Goal: Navigation & Orientation: Find specific page/section

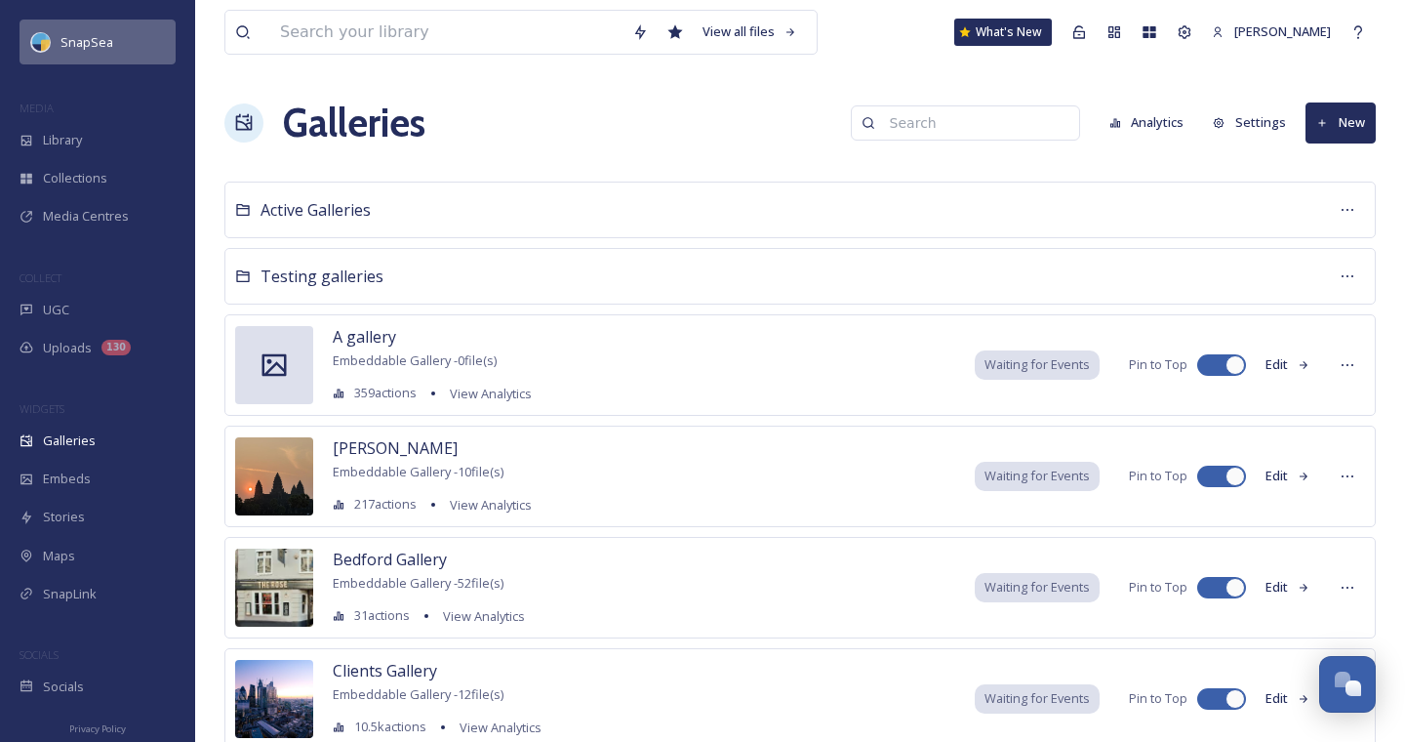
click at [105, 46] on span "SnapSea" at bounding box center [87, 42] width 53 height 18
click at [65, 39] on span "SnapSea" at bounding box center [87, 42] width 53 height 18
click at [66, 46] on span "SnapSea" at bounding box center [87, 42] width 53 height 18
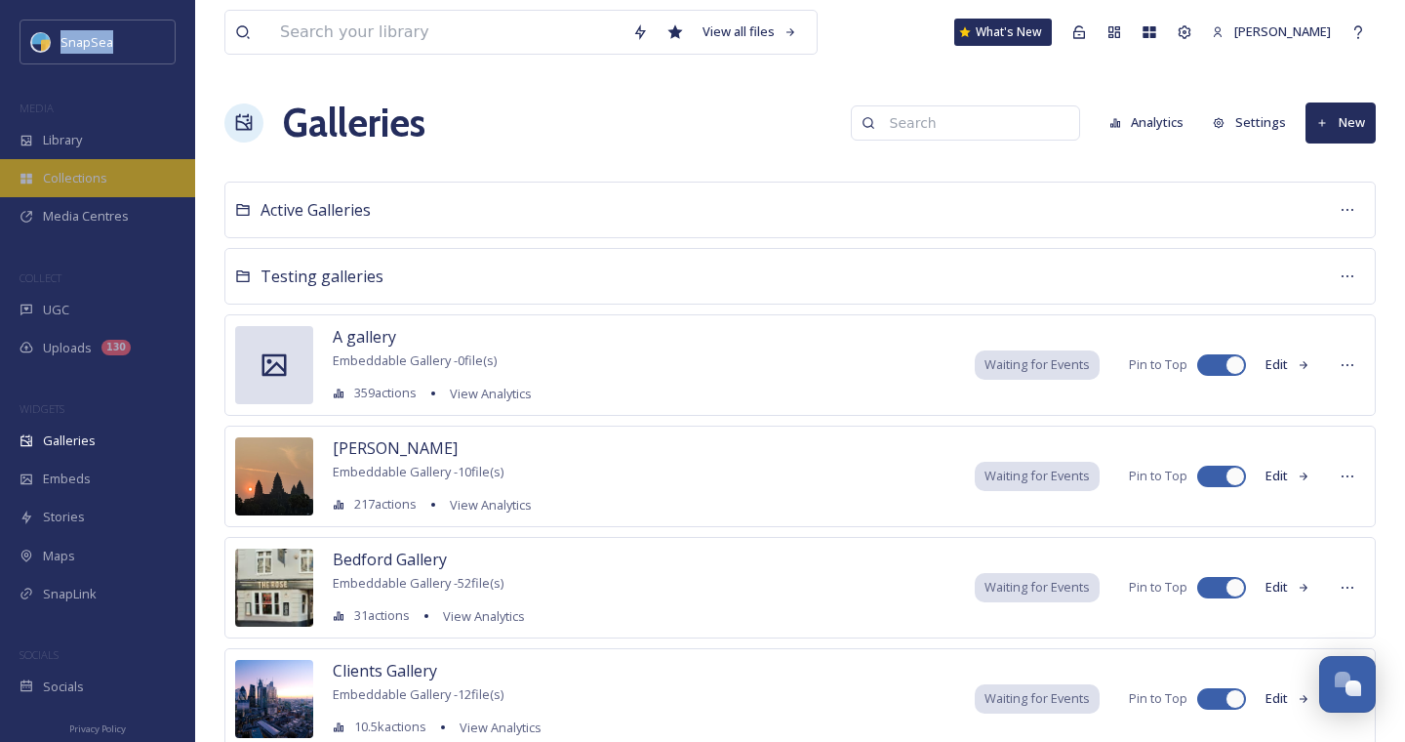
click at [60, 163] on div "Collections" at bounding box center [97, 178] width 195 height 38
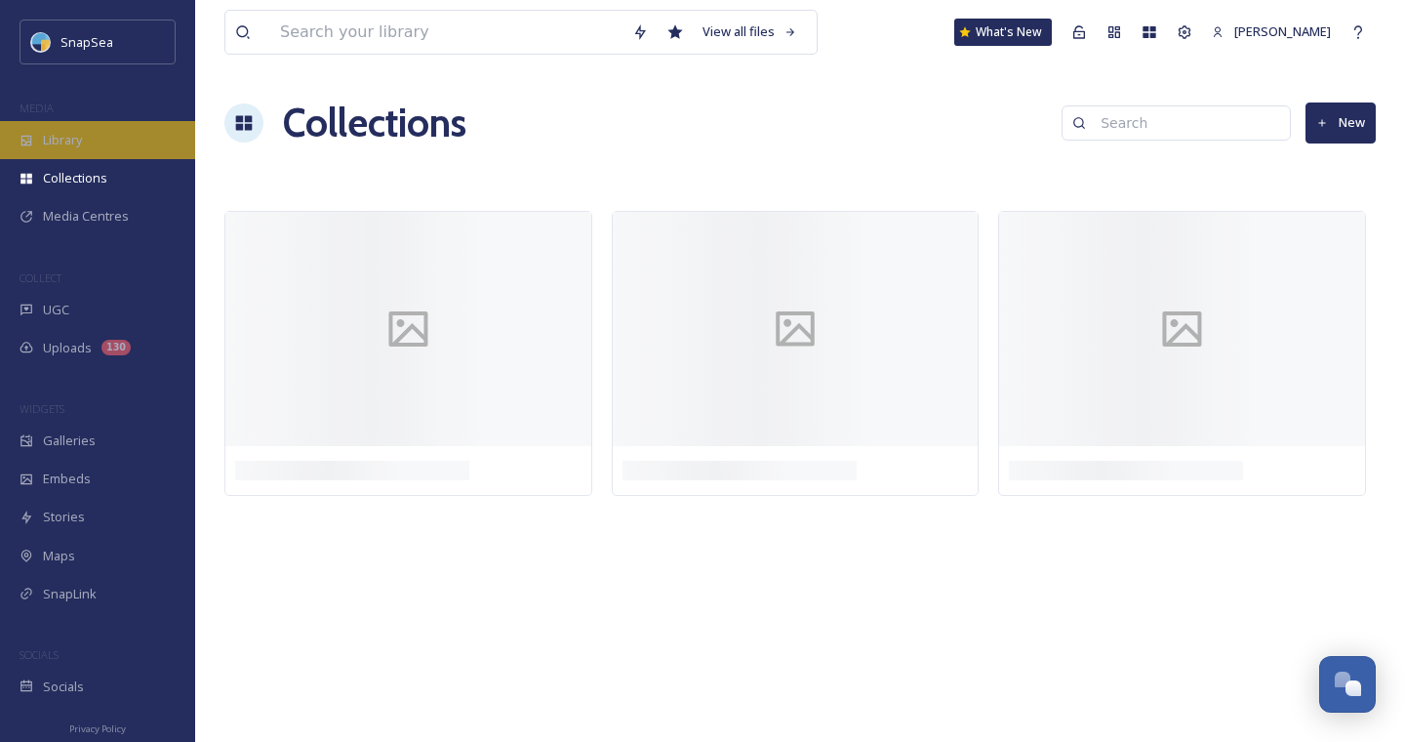
click at [61, 144] on span "Library" at bounding box center [62, 140] width 39 height 19
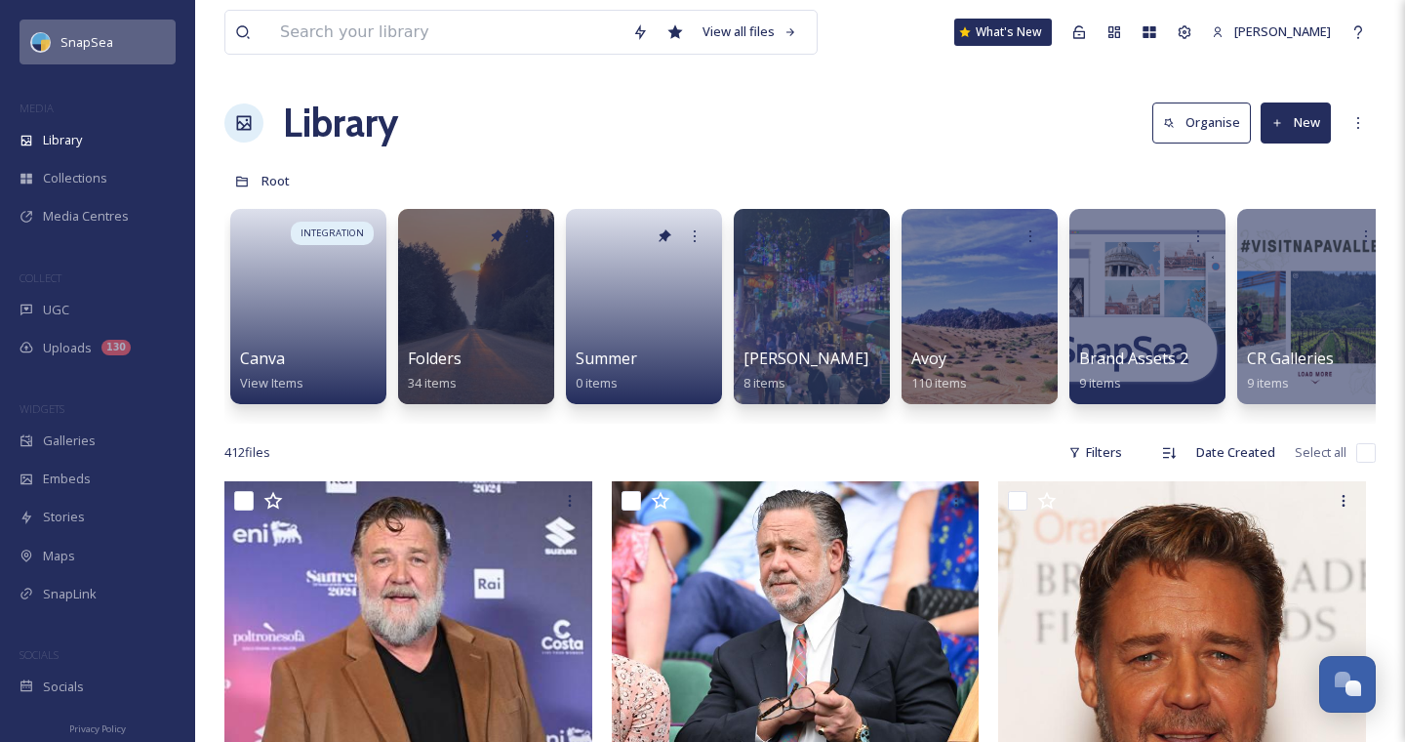
click at [83, 57] on div "SnapSea" at bounding box center [98, 42] width 156 height 45
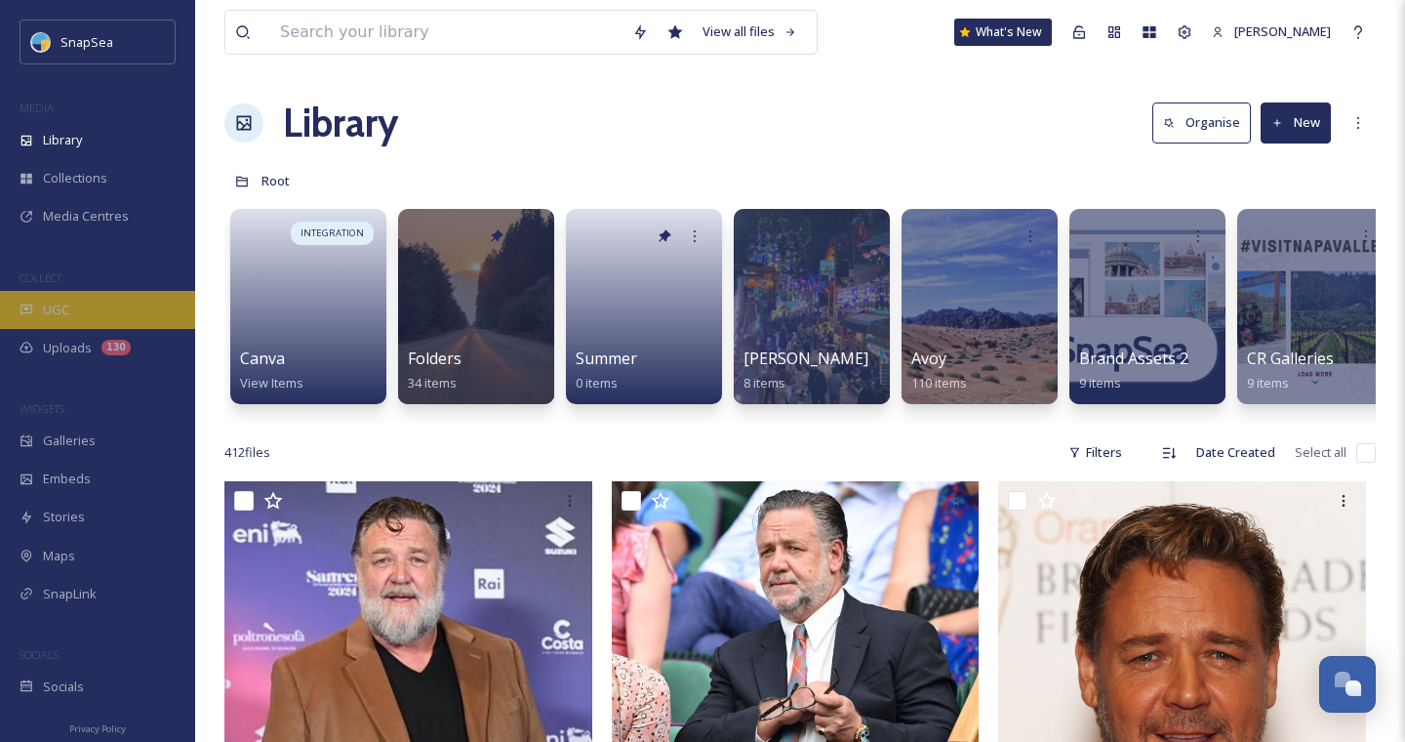
click at [75, 305] on div "UGC" at bounding box center [97, 310] width 195 height 38
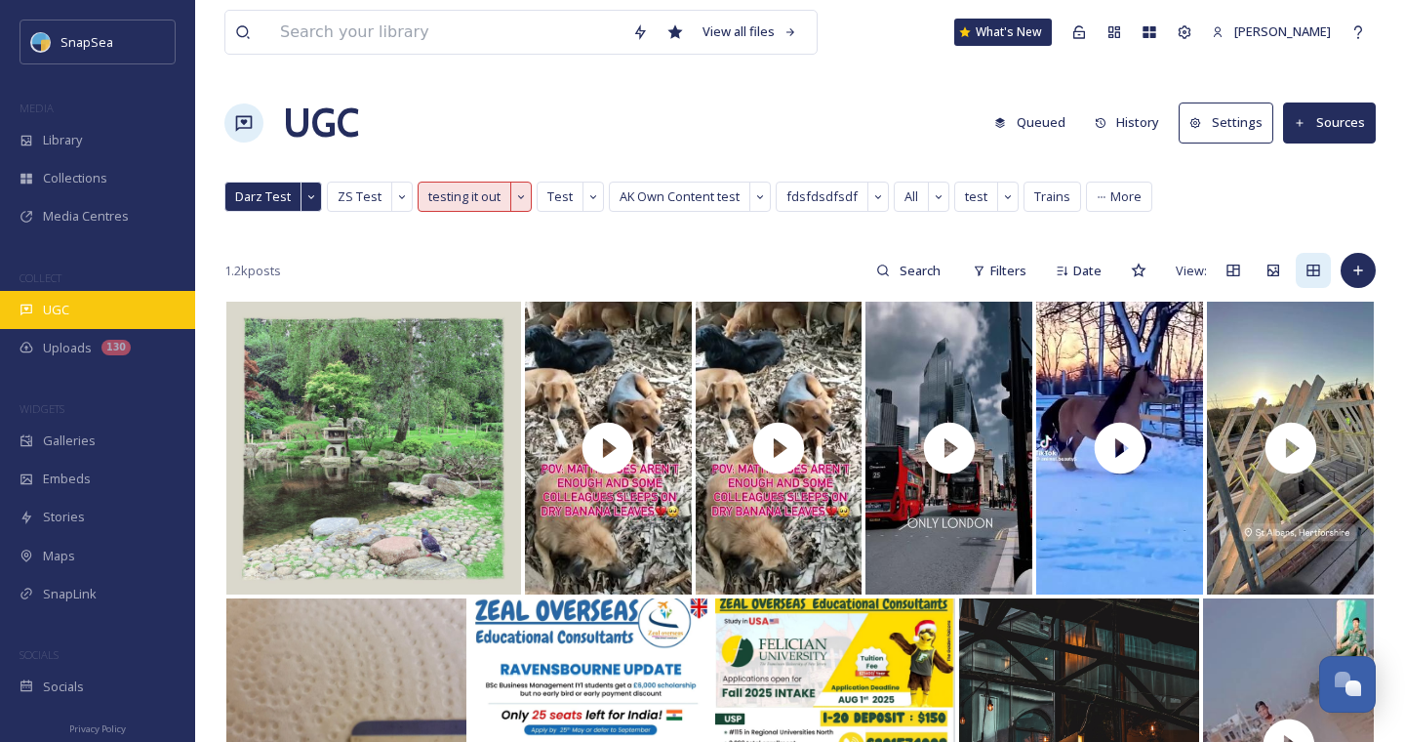
click at [73, 317] on div "UGC" at bounding box center [97, 310] width 195 height 38
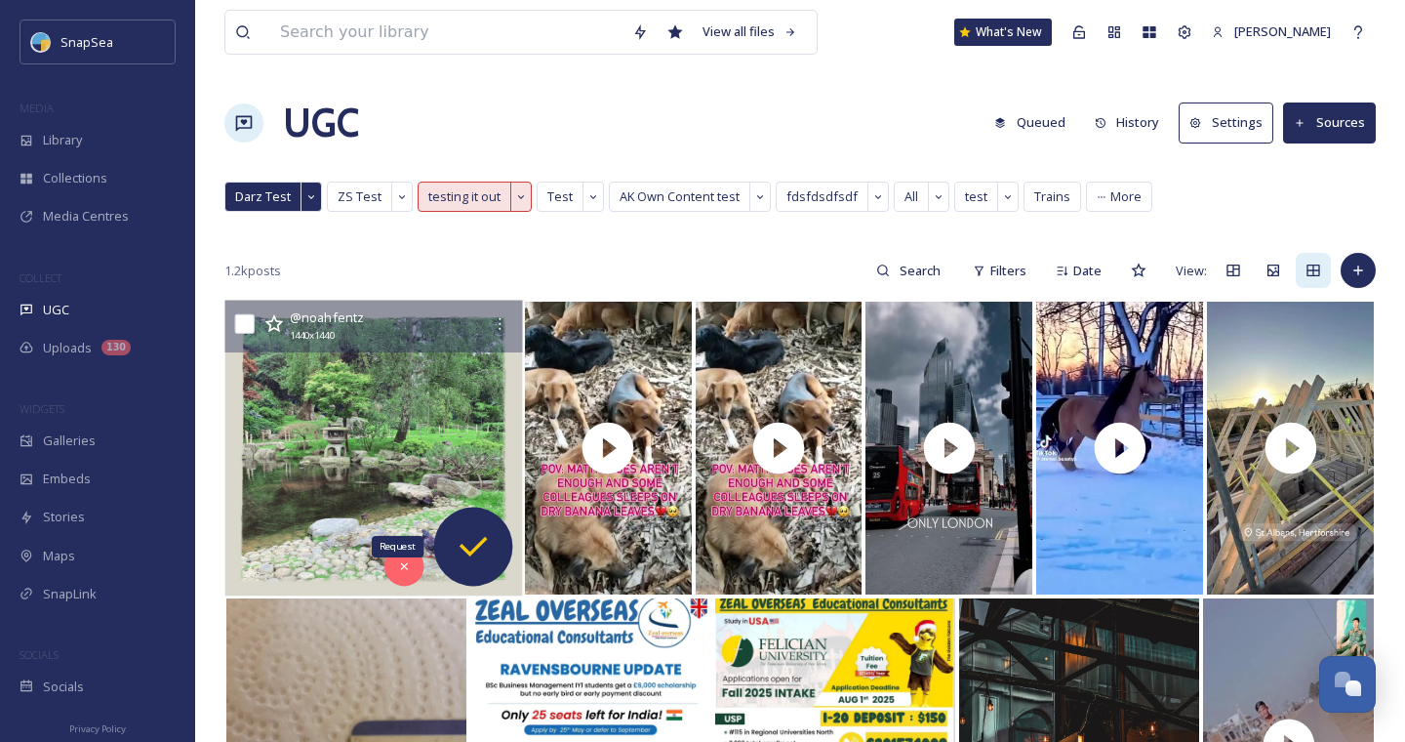
click at [465, 530] on icon at bounding box center [473, 546] width 39 height 39
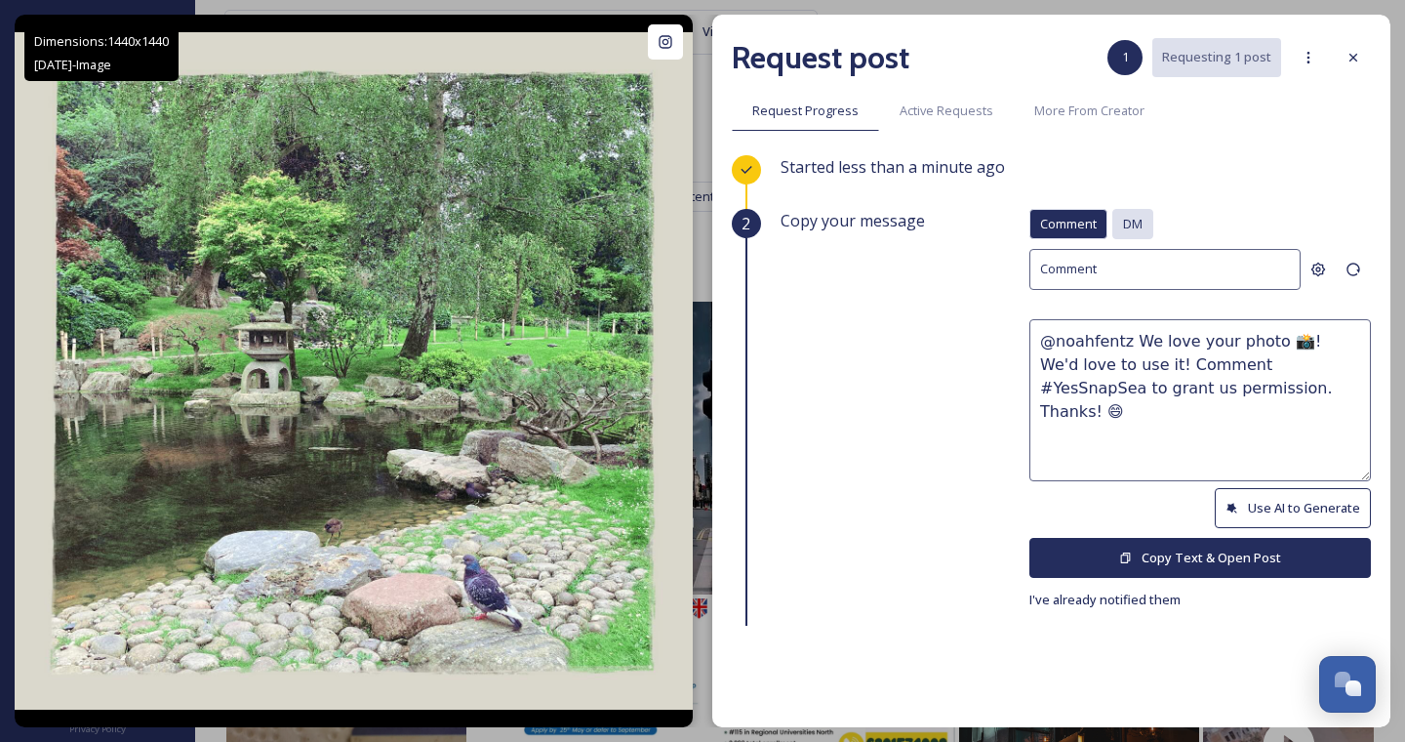
click at [1132, 221] on span "DM" at bounding box center [1133, 224] width 20 height 19
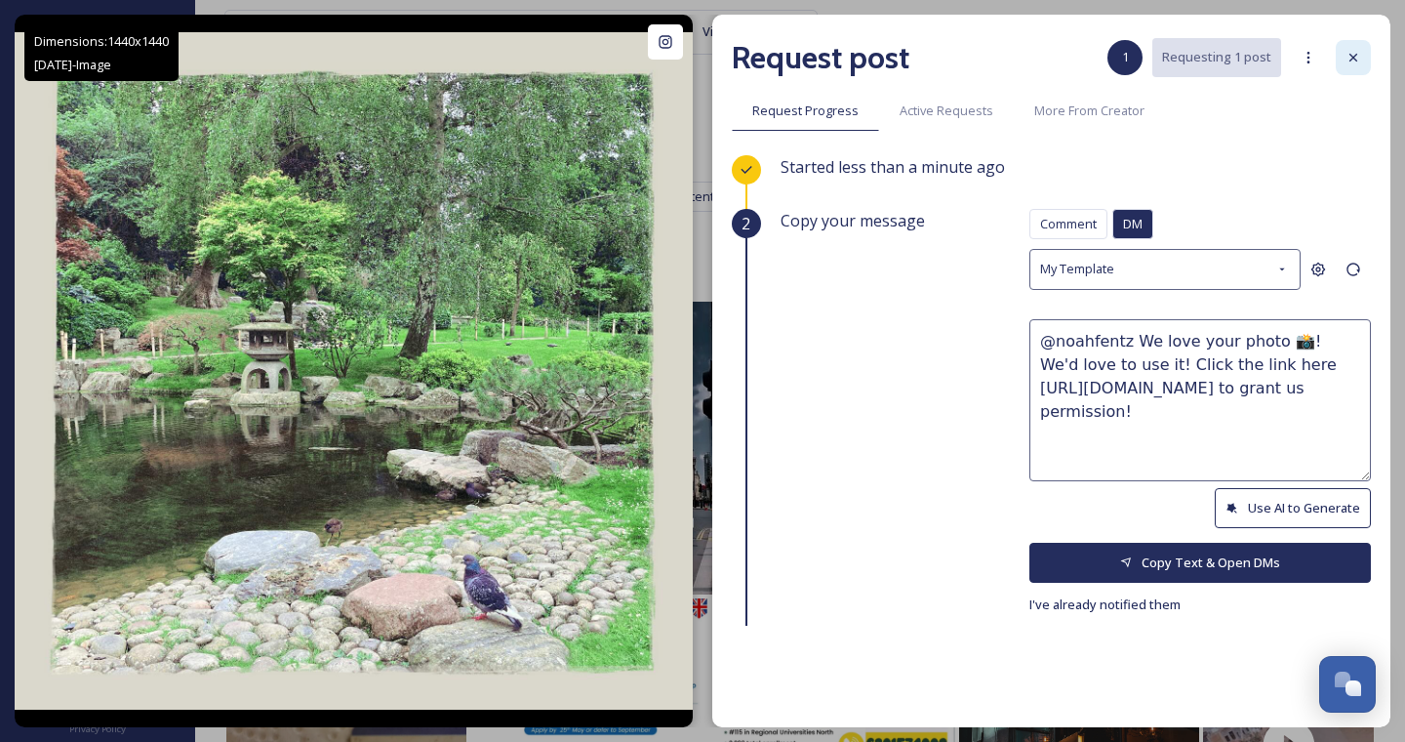
click at [1354, 61] on icon at bounding box center [1354, 58] width 16 height 16
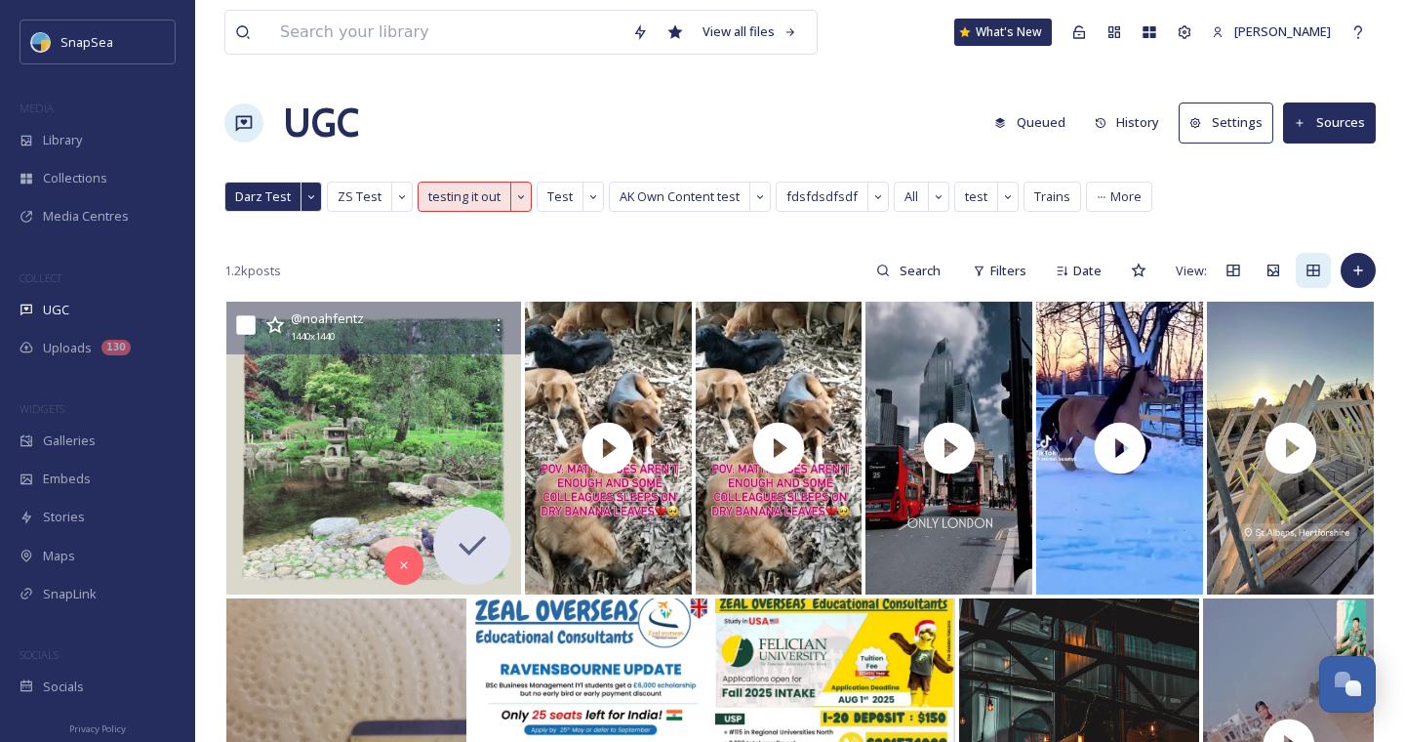
click at [1333, 127] on button "Sources" at bounding box center [1329, 122] width 93 height 40
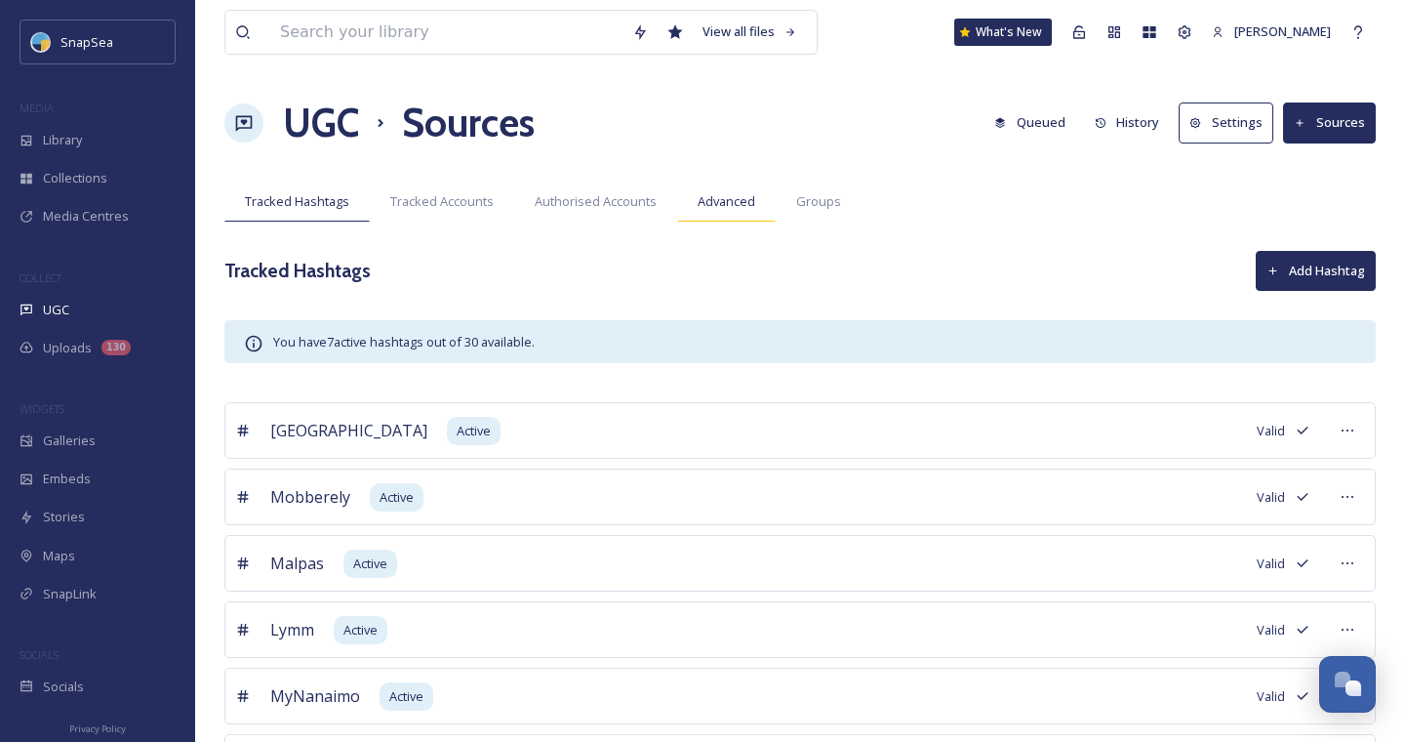
click at [742, 202] on span "Advanced" at bounding box center [727, 201] width 58 height 19
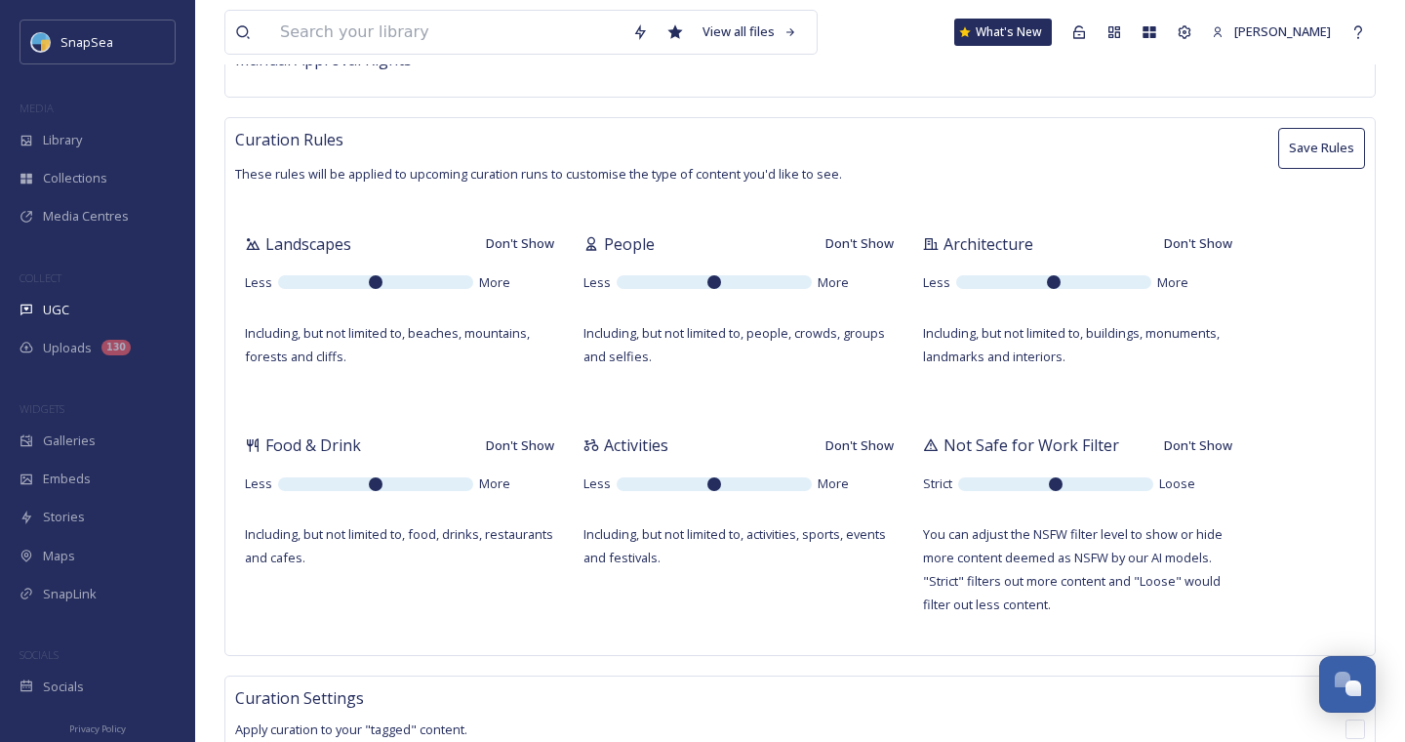
scroll to position [427, 0]
click at [57, 308] on span "UGC" at bounding box center [56, 310] width 26 height 19
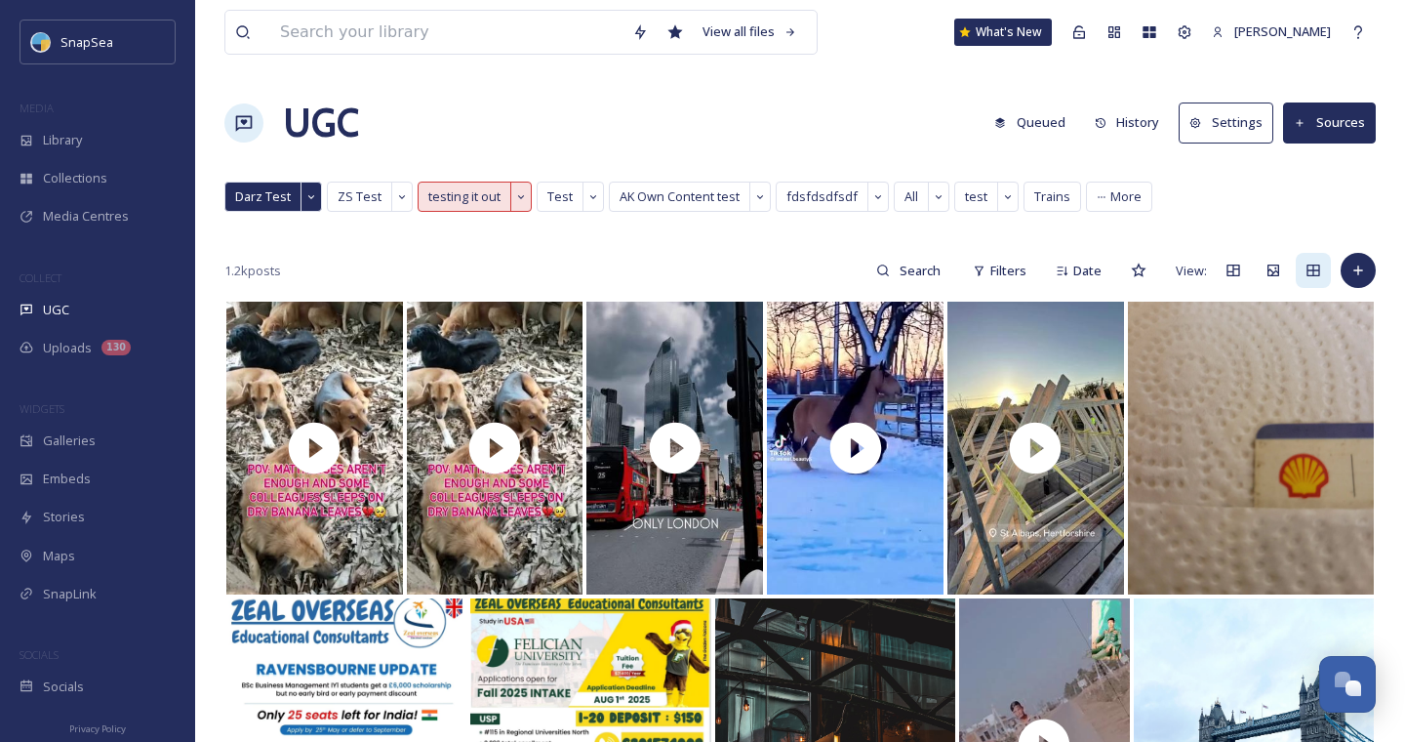
click at [1317, 123] on button "Sources" at bounding box center [1329, 122] width 93 height 40
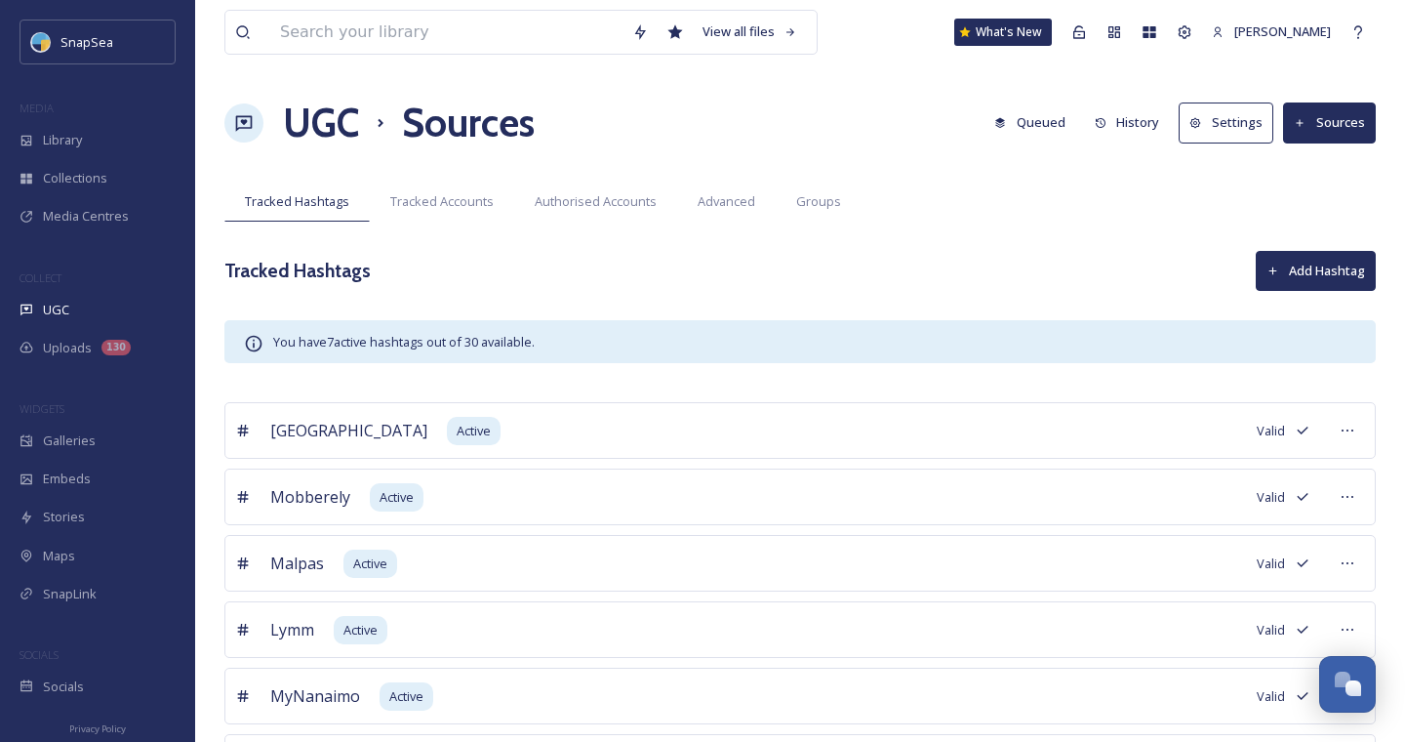
click at [1302, 280] on button "Add Hashtag" at bounding box center [1316, 271] width 120 height 40
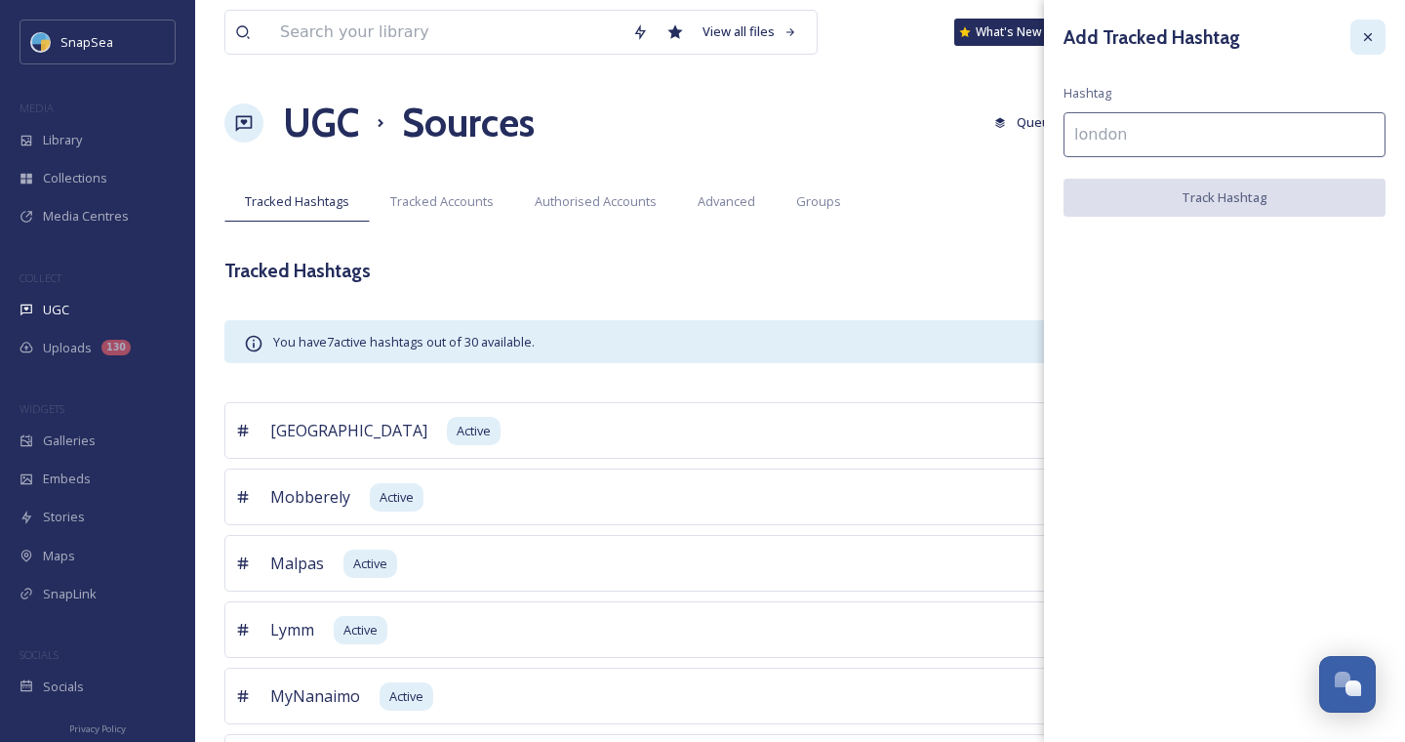
click at [1372, 36] on icon at bounding box center [1369, 37] width 16 height 16
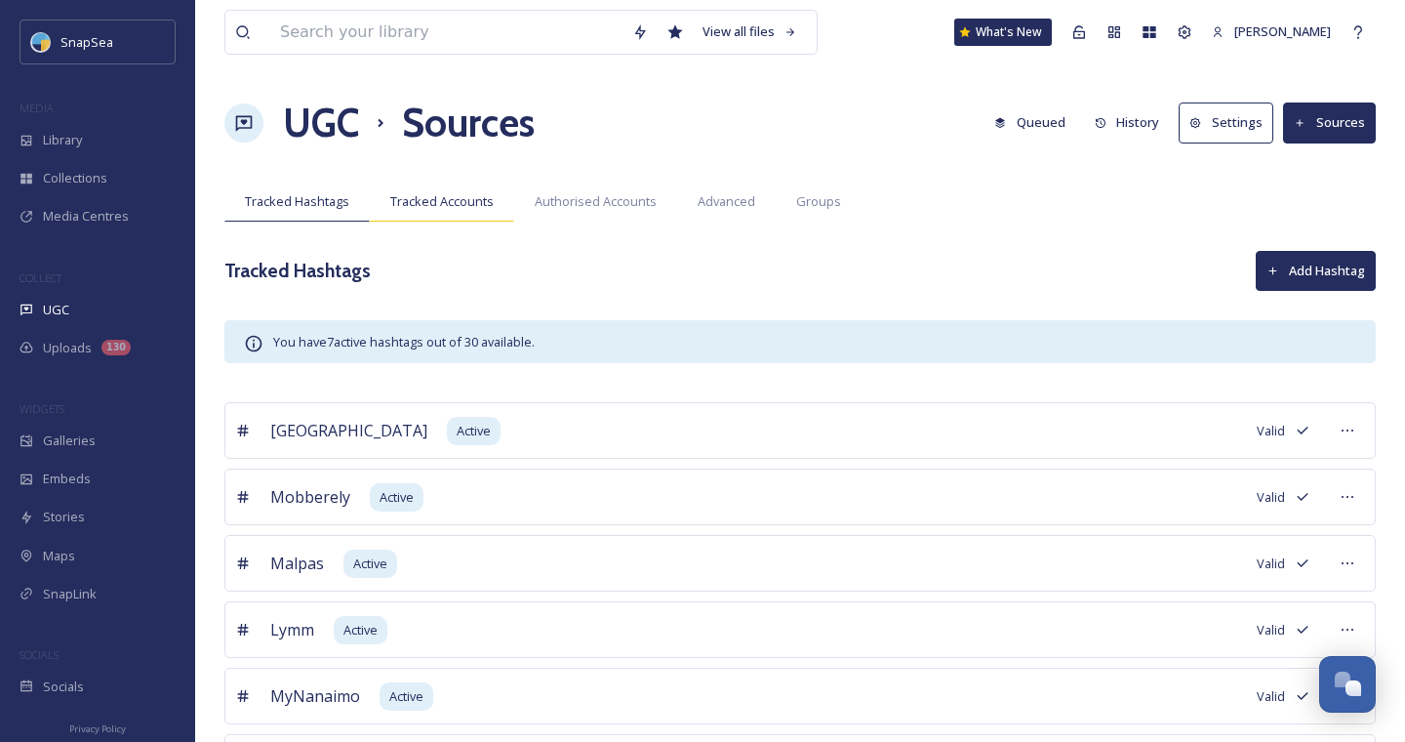
click at [429, 210] on span "Tracked Accounts" at bounding box center [441, 201] width 103 height 19
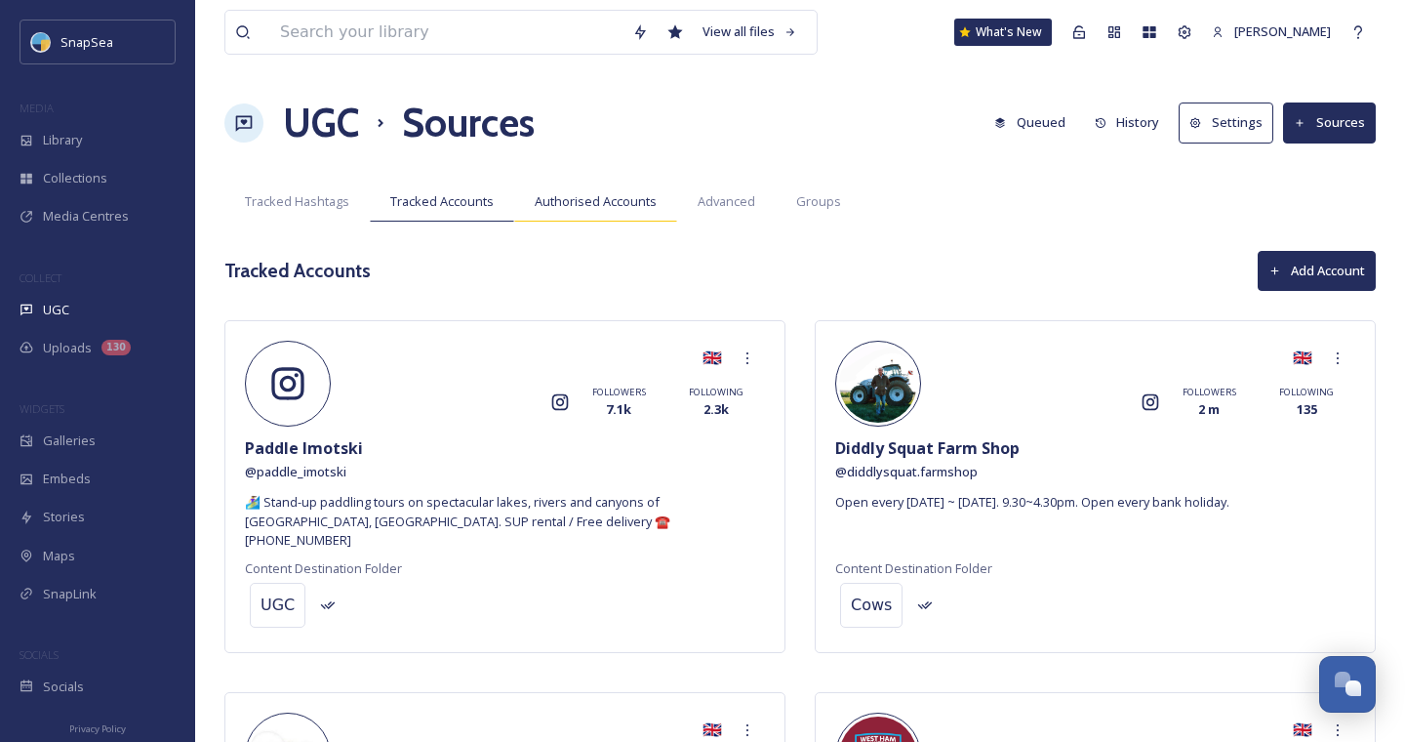
click at [590, 197] on span "Authorised Accounts" at bounding box center [596, 201] width 122 height 19
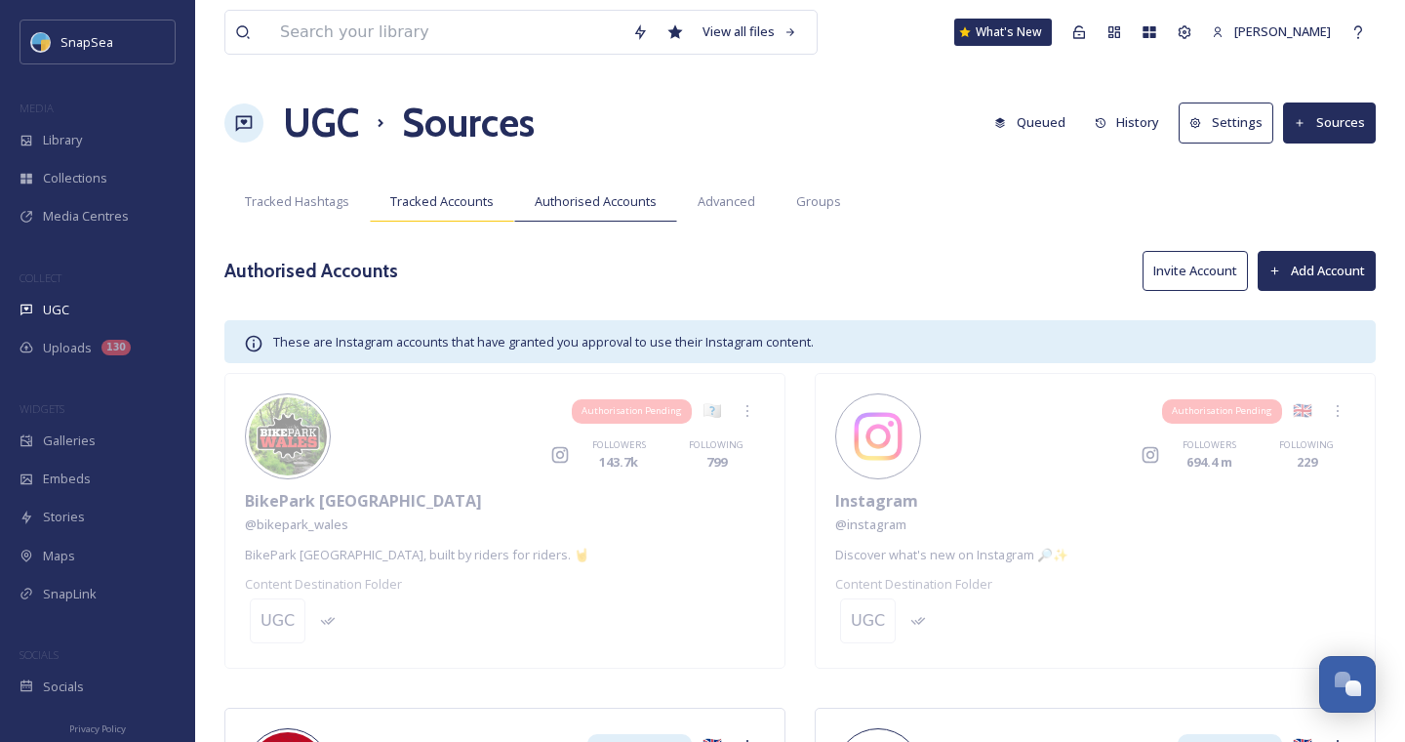
click at [451, 198] on span "Tracked Accounts" at bounding box center [441, 201] width 103 height 19
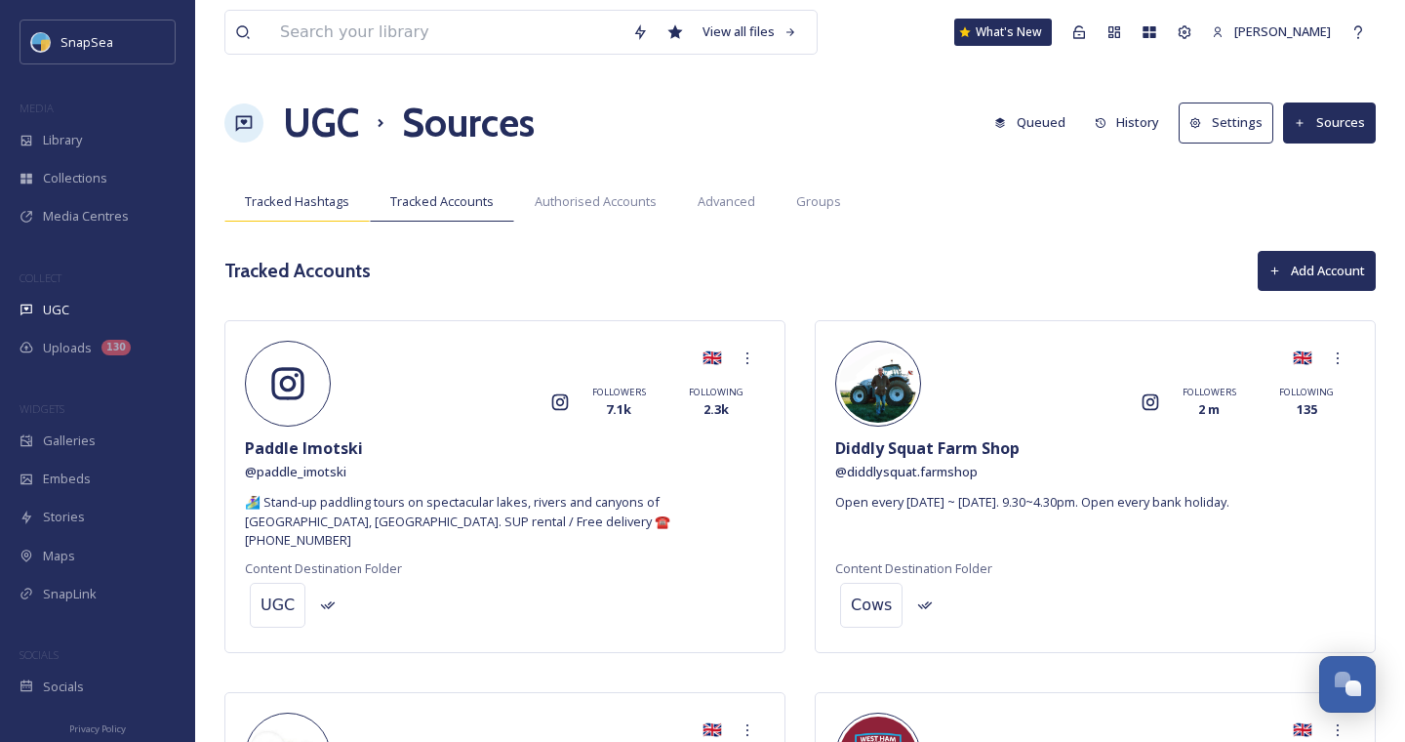
click at [331, 208] on span "Tracked Hashtags" at bounding box center [297, 201] width 104 height 19
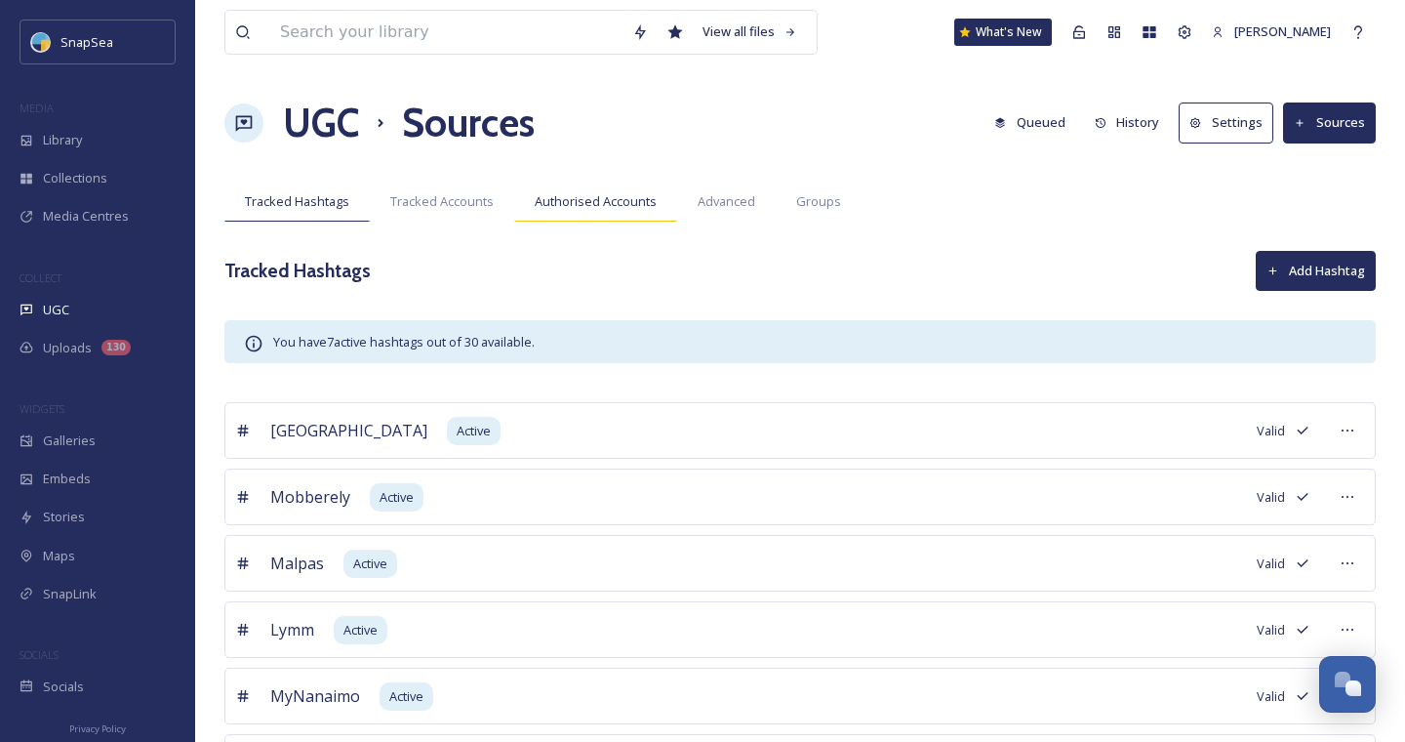
click at [569, 201] on span "Authorised Accounts" at bounding box center [596, 201] width 122 height 19
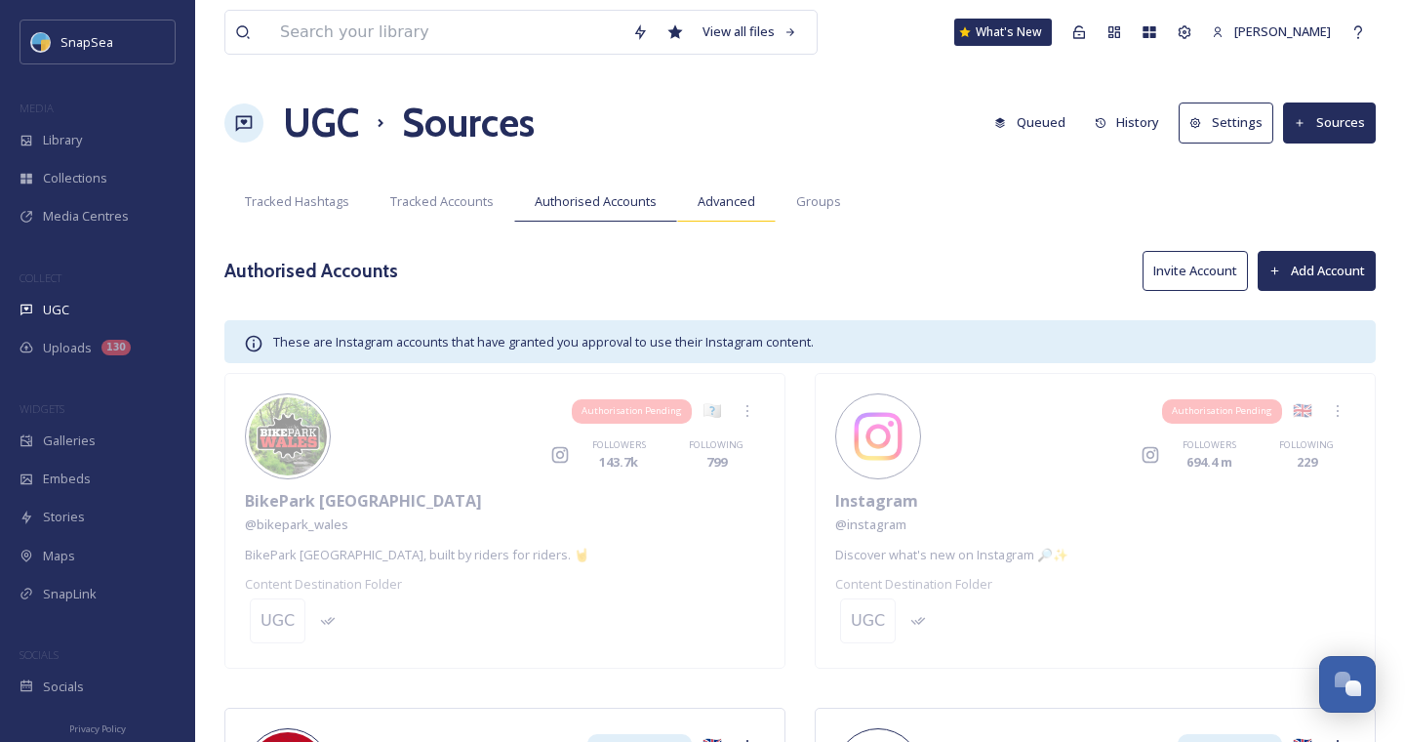
click at [716, 194] on span "Advanced" at bounding box center [727, 201] width 58 height 19
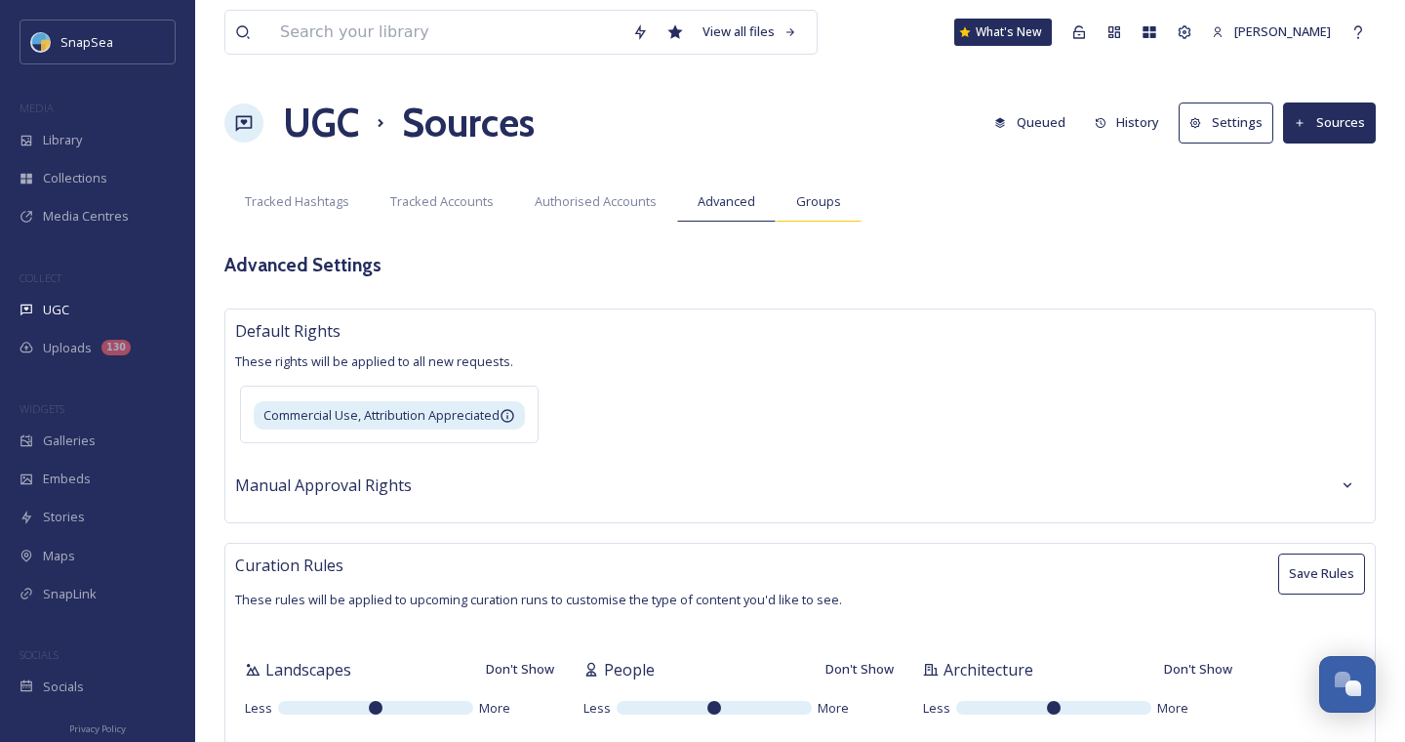
click at [793, 221] on div "Groups" at bounding box center [819, 202] width 86 height 40
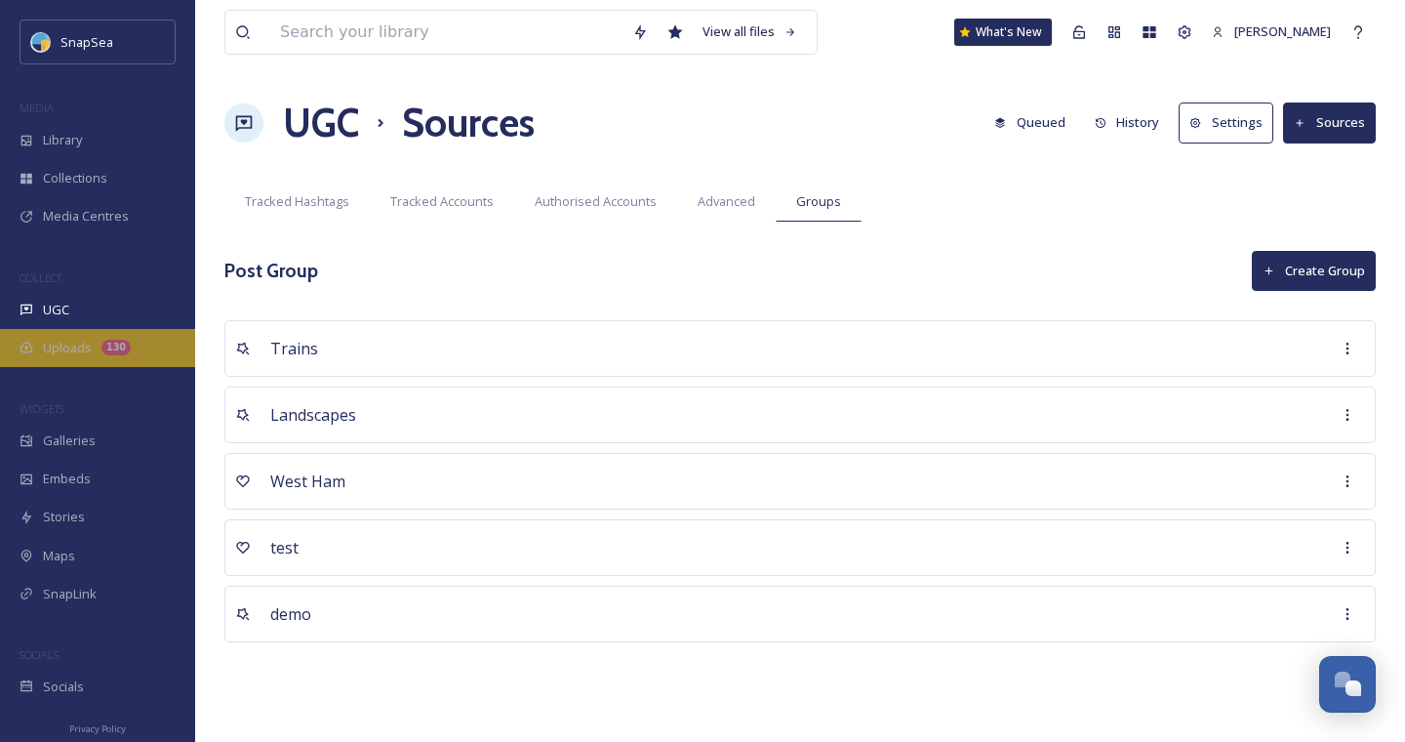
click at [64, 348] on span "Uploads" at bounding box center [67, 348] width 49 height 19
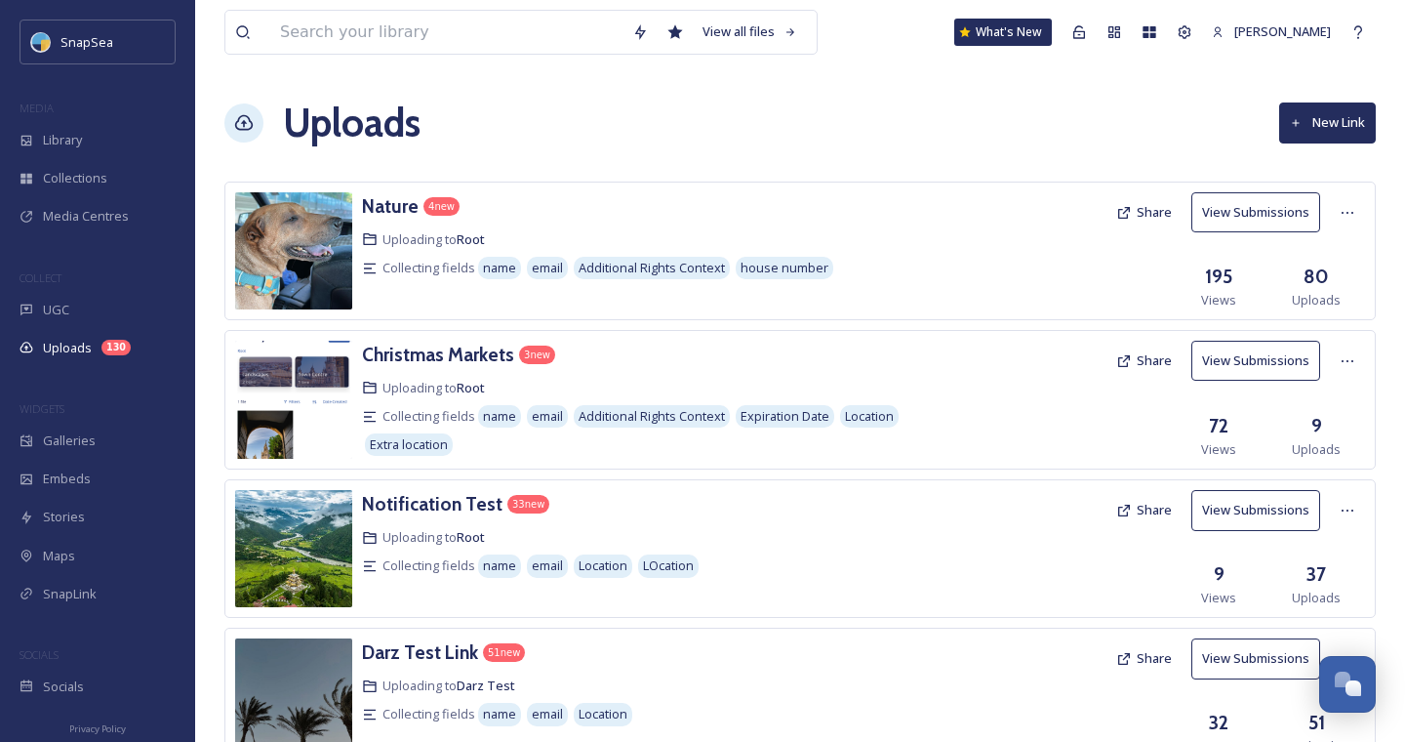
click at [1328, 117] on button "New Link" at bounding box center [1328, 122] width 97 height 40
click at [1346, 115] on button "New Link" at bounding box center [1328, 122] width 97 height 40
click at [937, 241] on div at bounding box center [1017, 250] width 180 height 117
click at [1346, 209] on icon at bounding box center [1348, 213] width 16 height 16
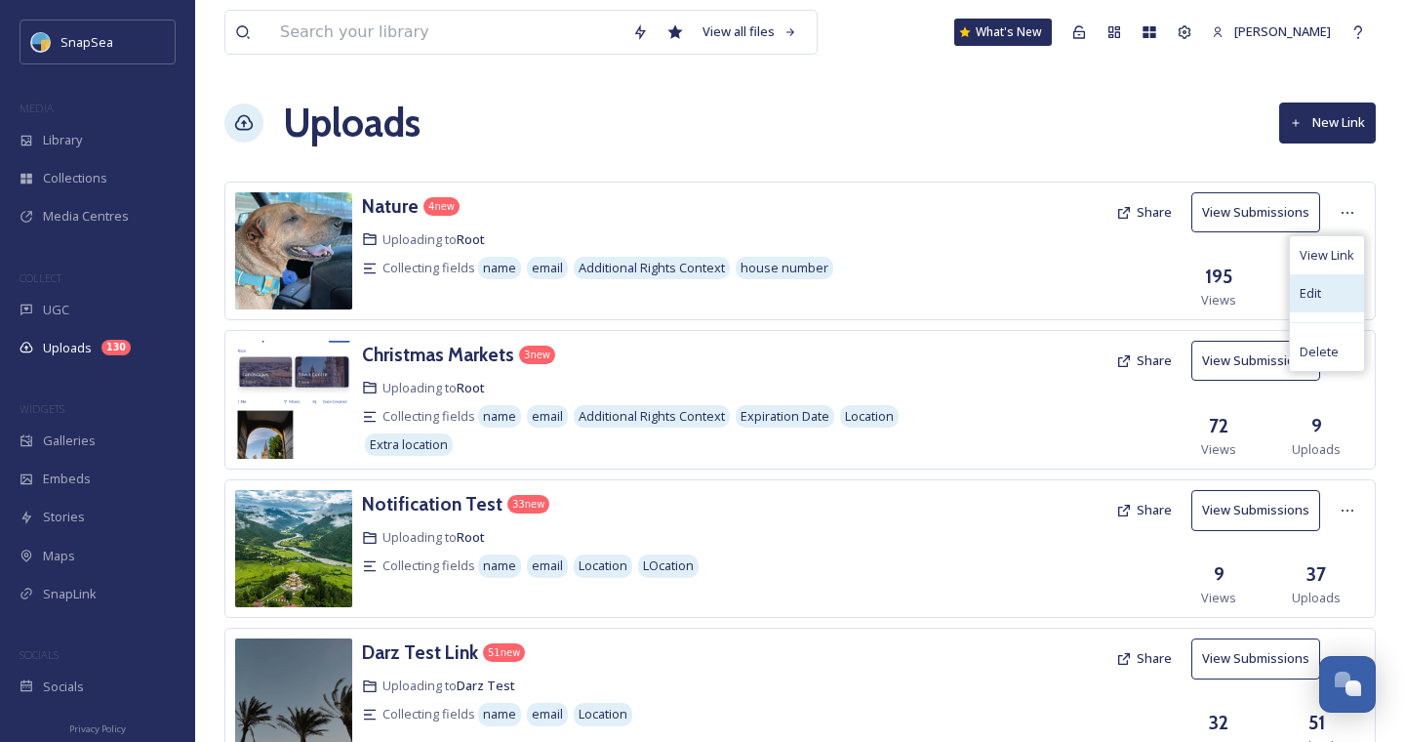
click at [1324, 295] on div "Edit" at bounding box center [1327, 293] width 74 height 38
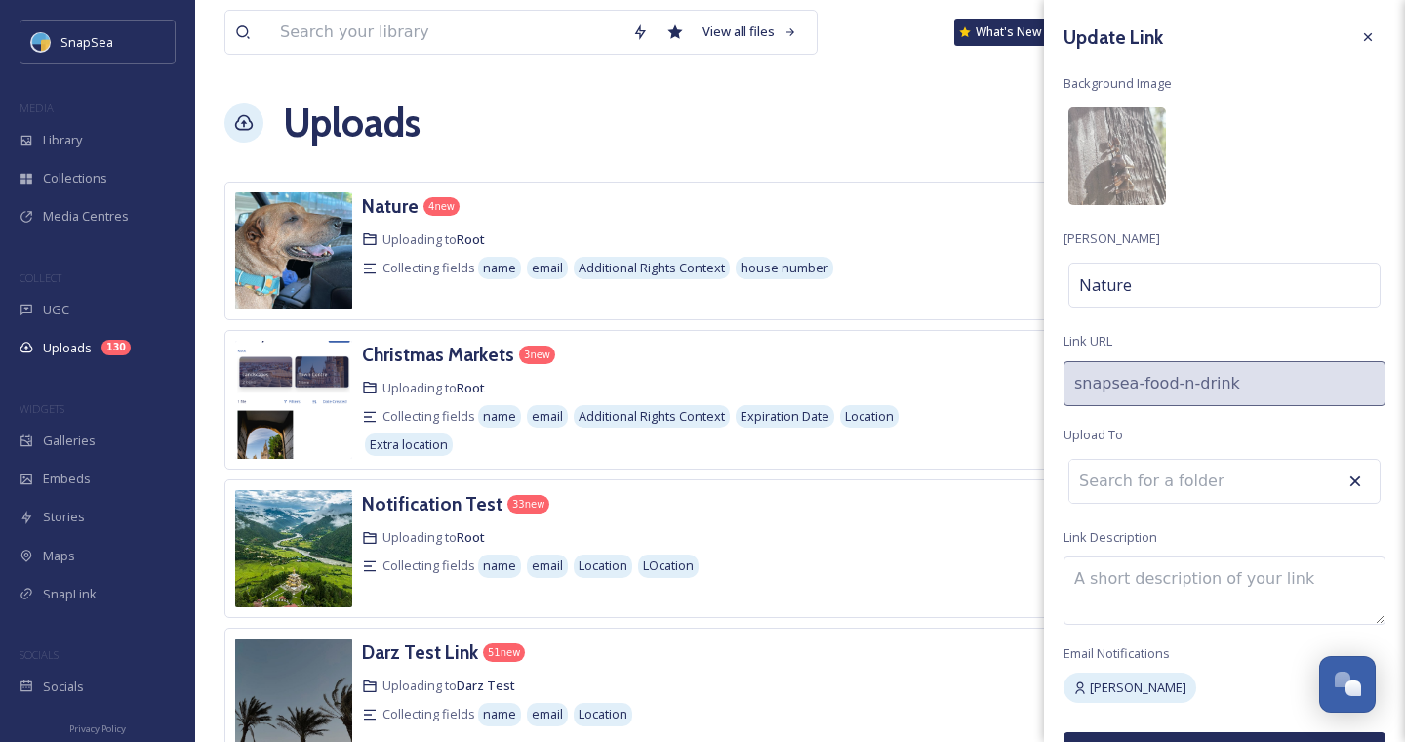
scroll to position [48, 0]
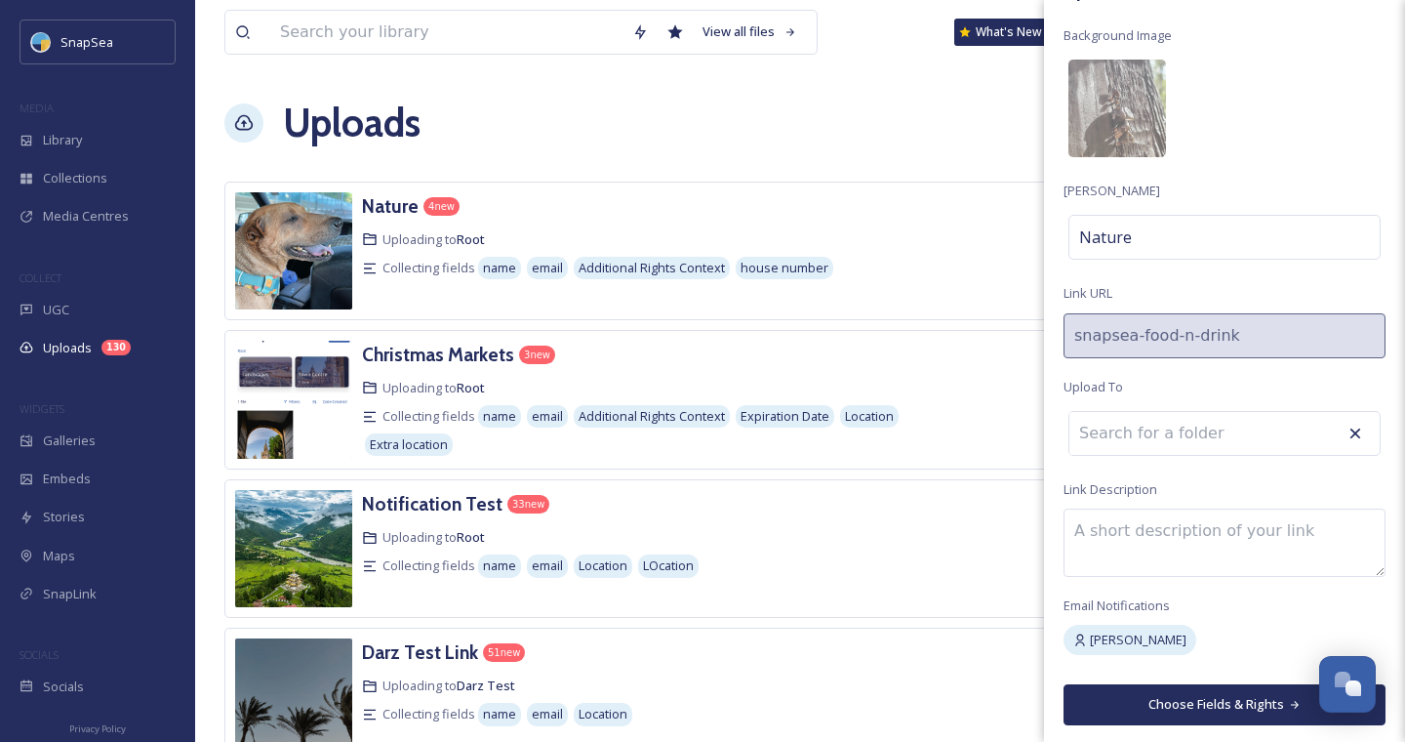
click at [1213, 705] on button "Choose Fields & Rights" at bounding box center [1225, 704] width 322 height 40
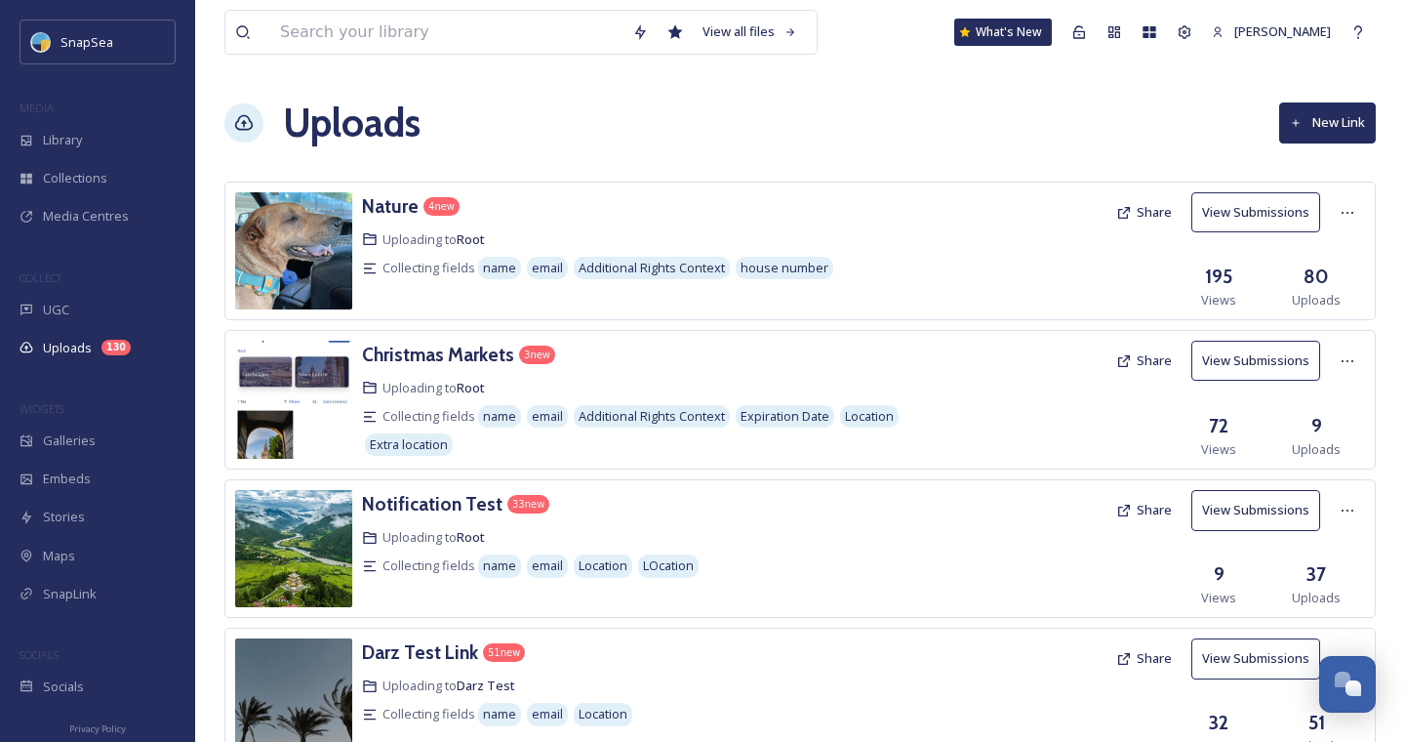
click at [316, 273] on img at bounding box center [293, 250] width 117 height 117
click at [319, 274] on img at bounding box center [293, 250] width 117 height 117
click at [1287, 220] on button "View Submissions" at bounding box center [1256, 212] width 129 height 40
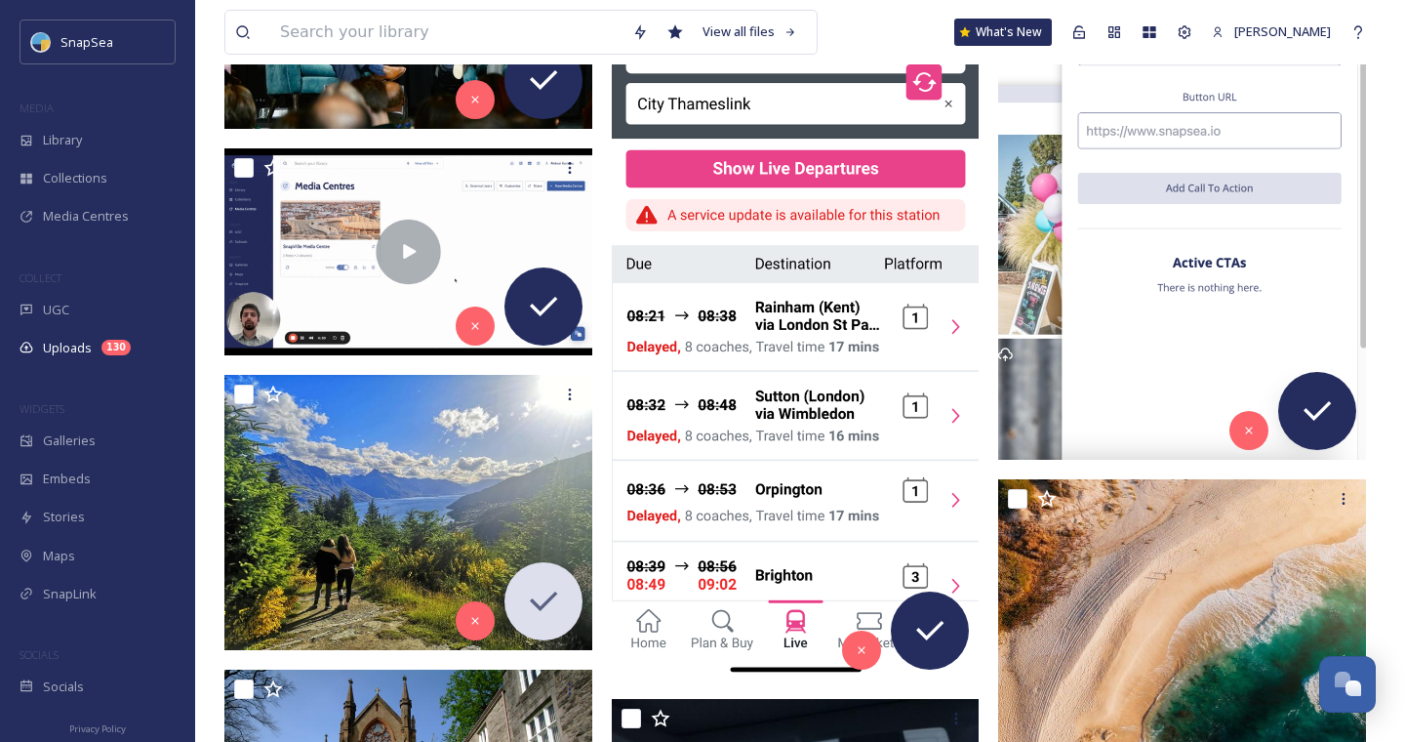
scroll to position [498, 0]
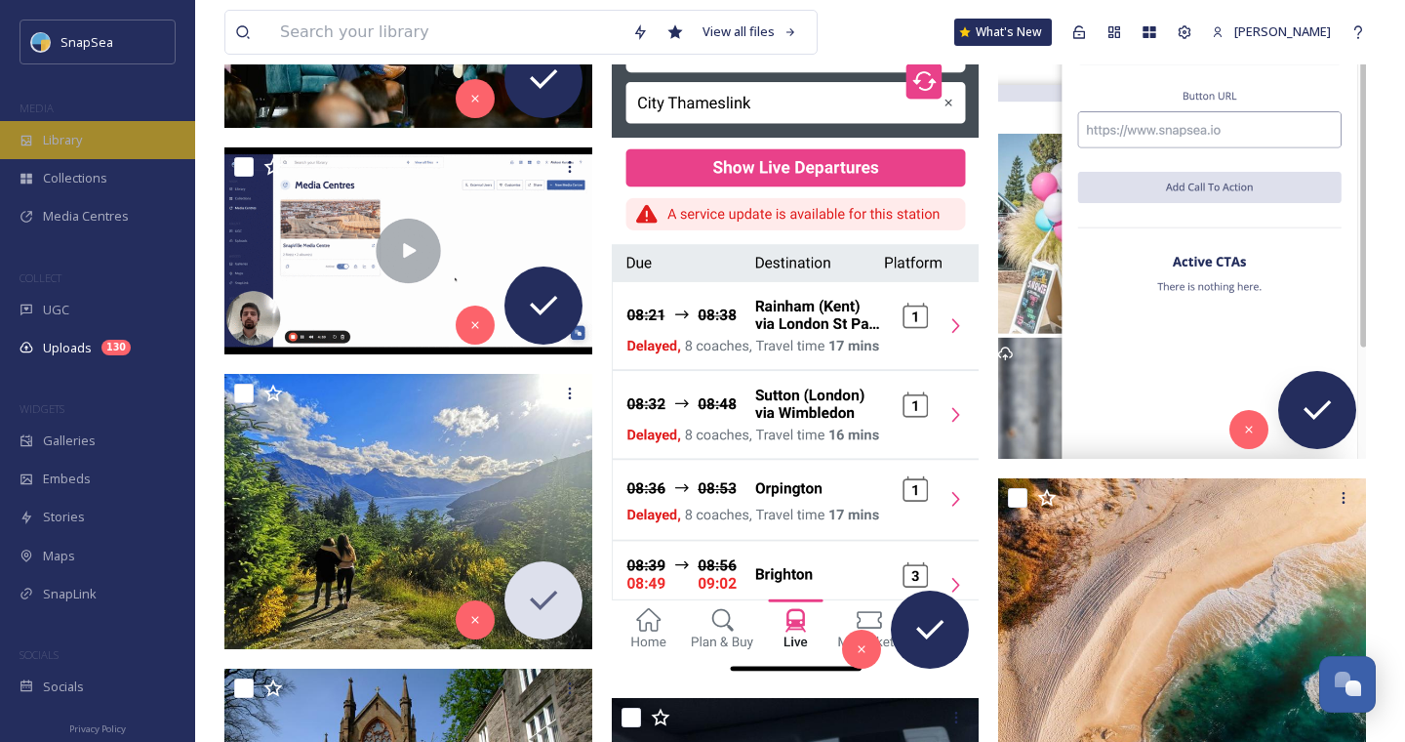
click at [81, 142] on span "Library" at bounding box center [62, 140] width 39 height 19
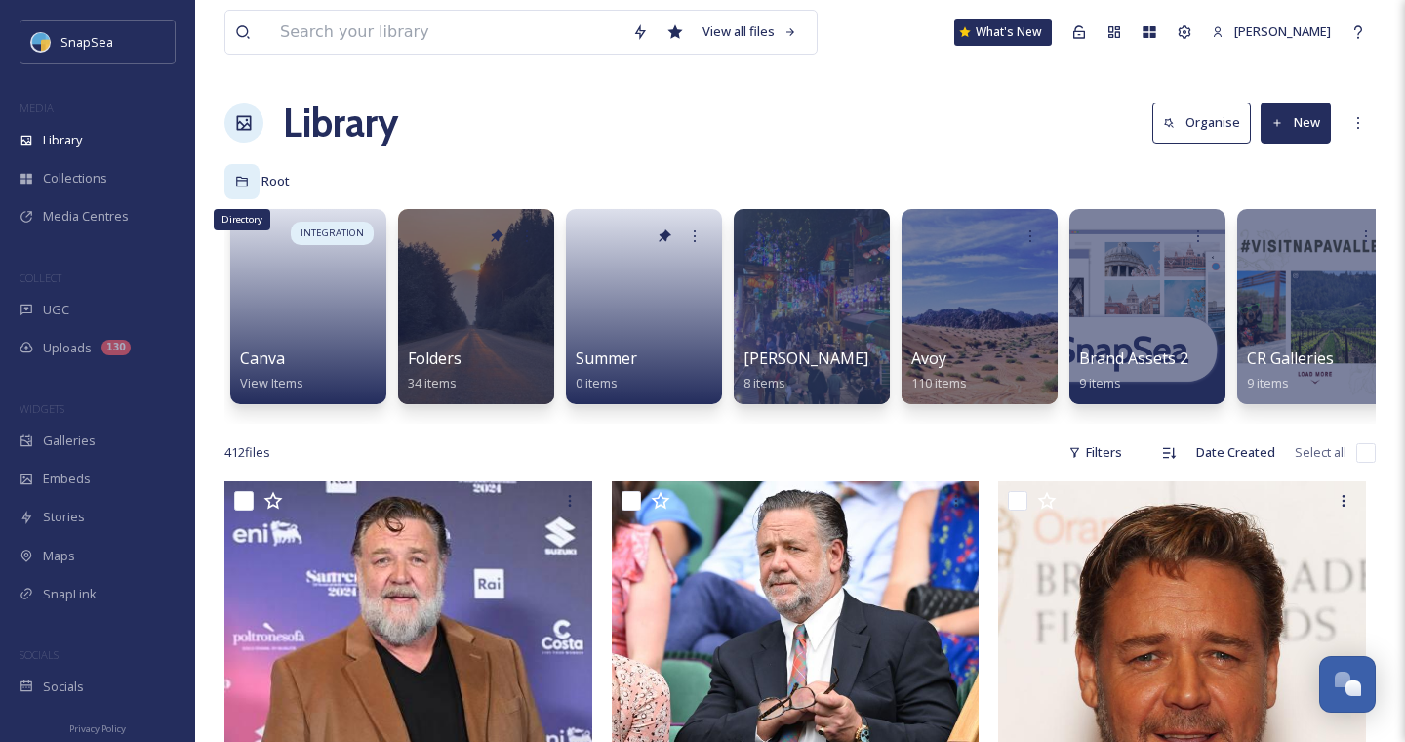
click at [239, 176] on icon at bounding box center [242, 182] width 14 height 14
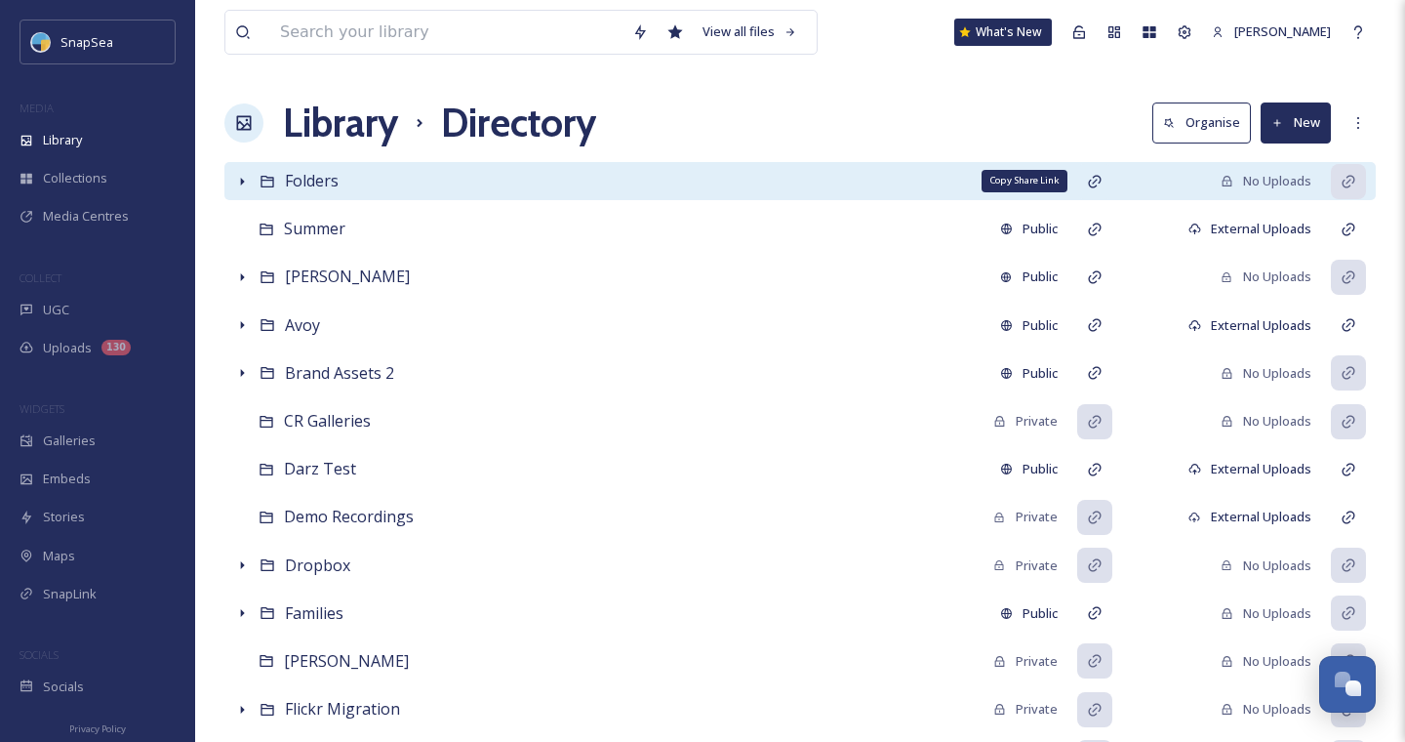
click at [1094, 185] on icon at bounding box center [1095, 182] width 16 height 16
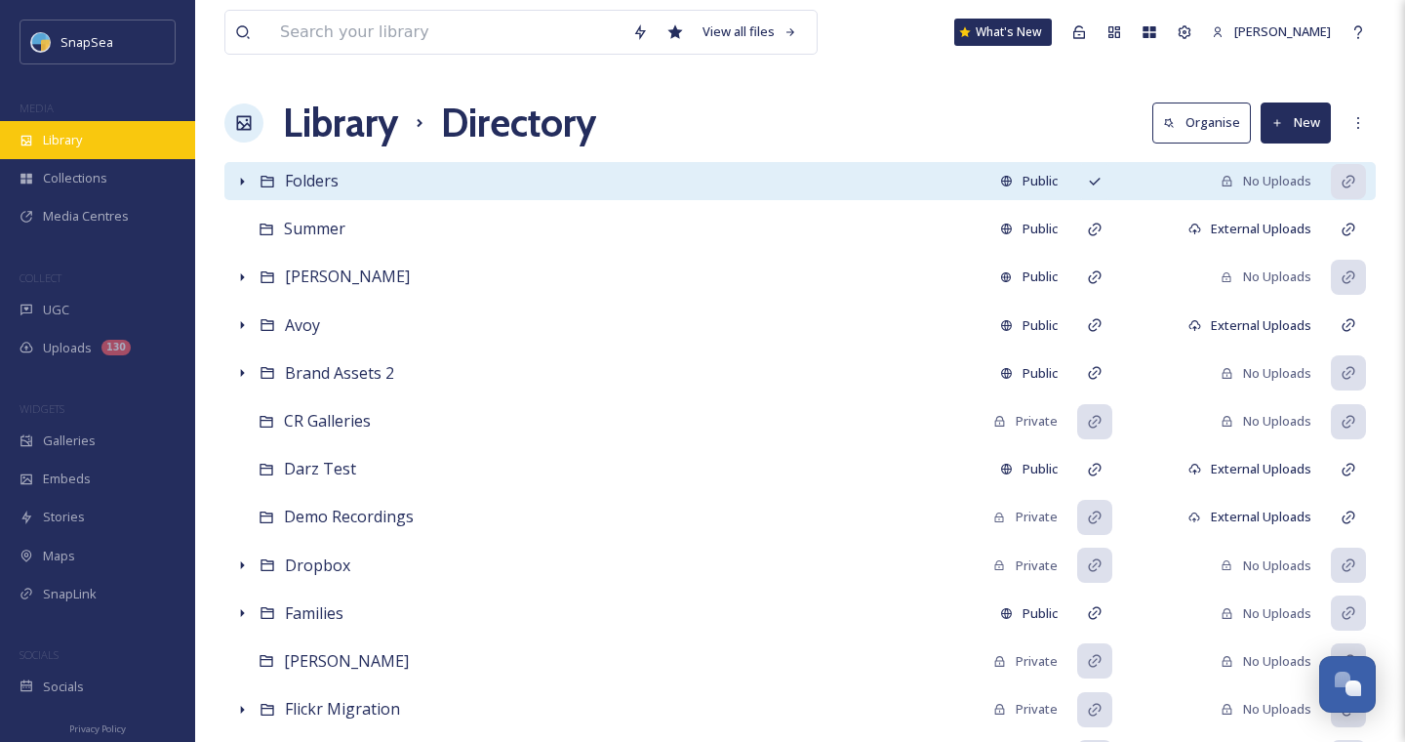
click at [83, 149] on div "Library" at bounding box center [97, 140] width 195 height 38
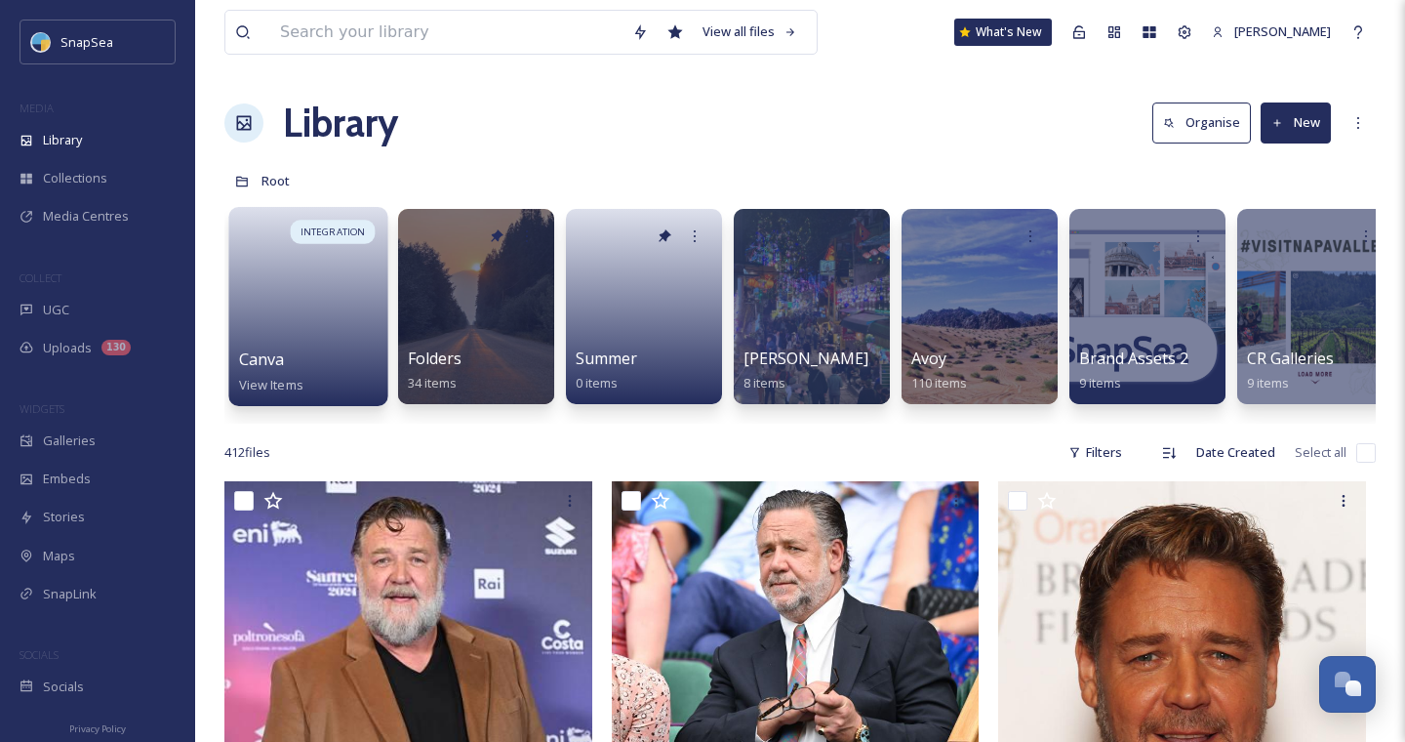
click at [317, 336] on div at bounding box center [309, 282] width 140 height 131
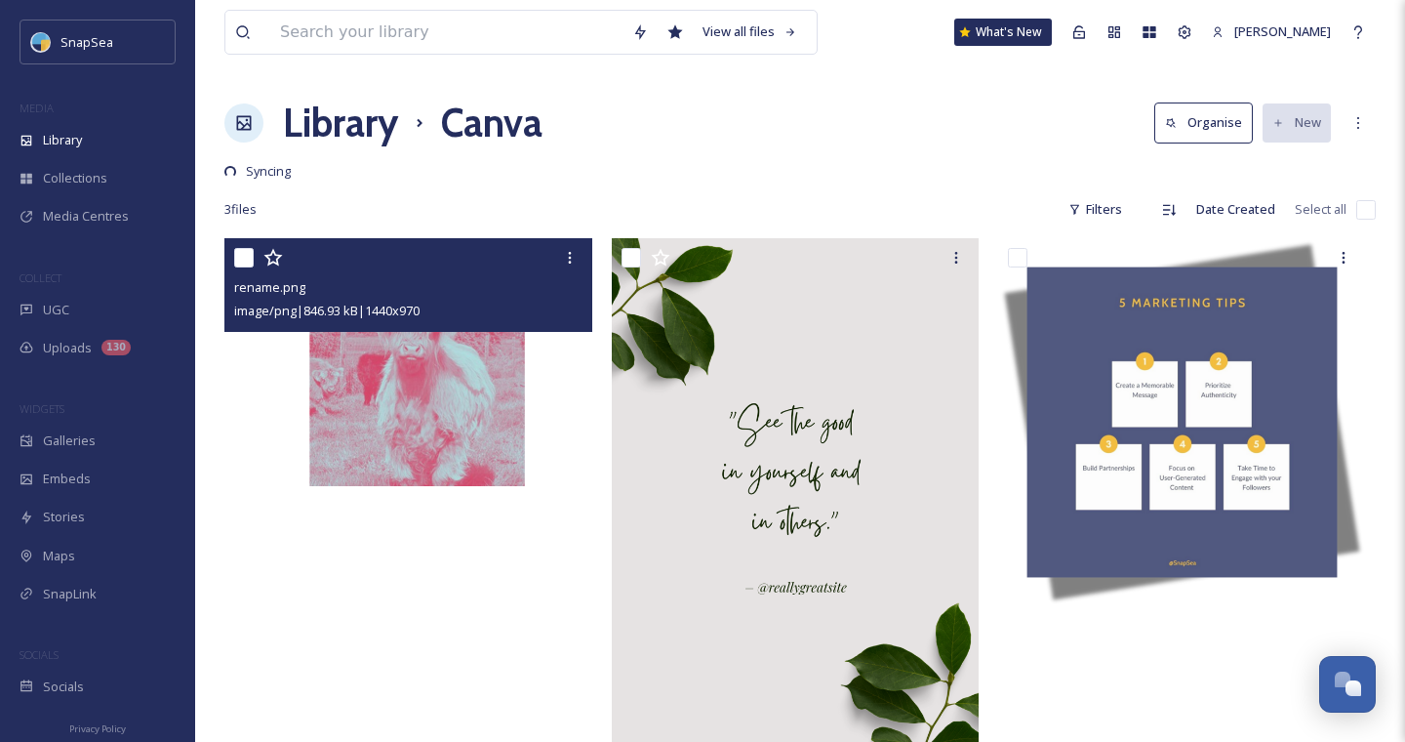
click at [481, 401] on img at bounding box center [408, 362] width 368 height 248
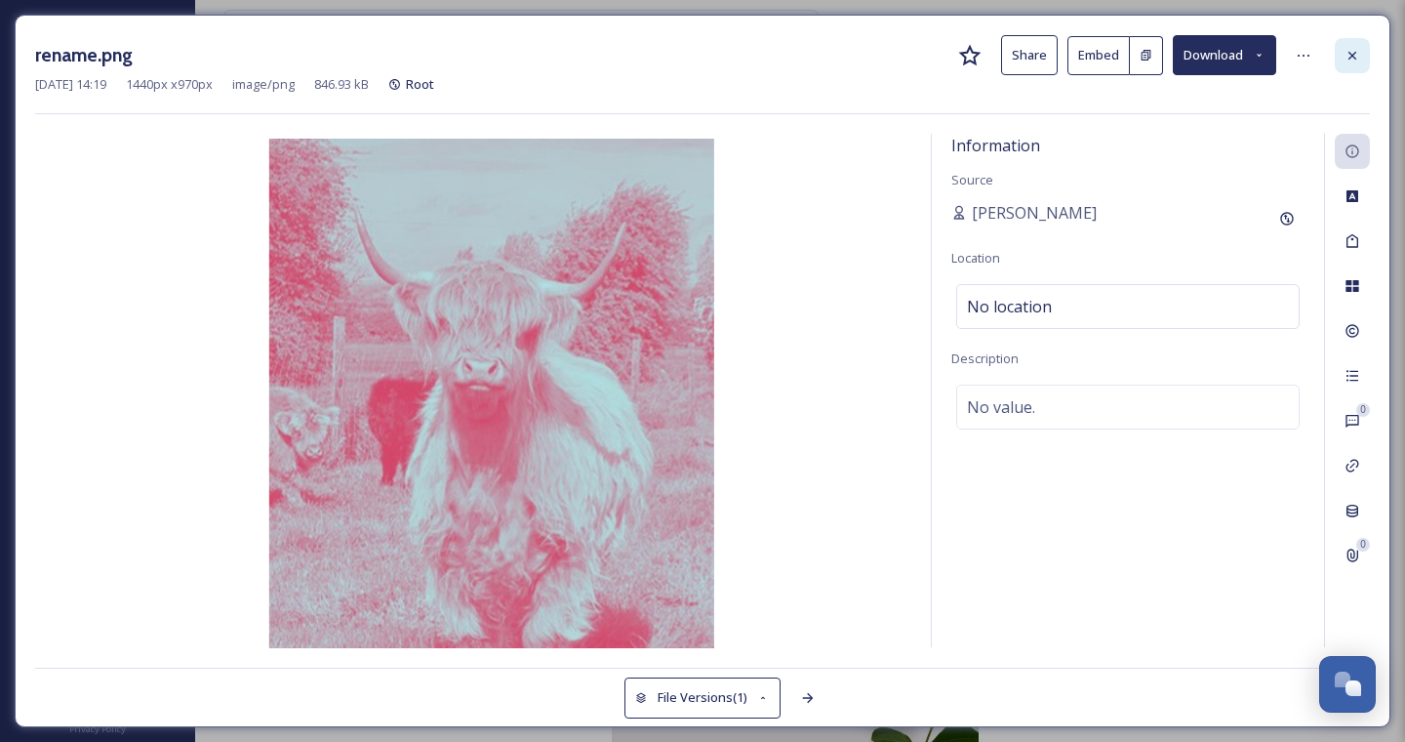
click at [1354, 58] on icon at bounding box center [1353, 56] width 16 height 16
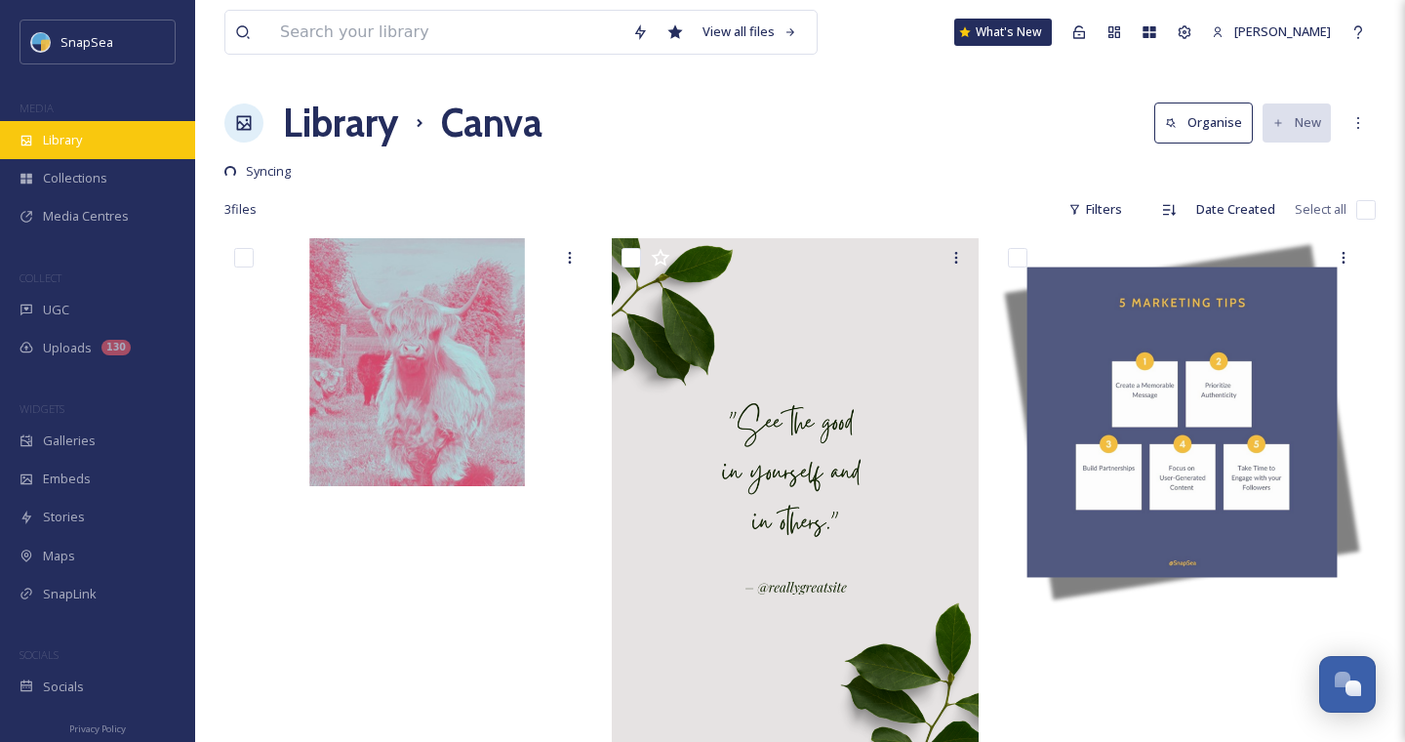
click at [26, 131] on div "Library" at bounding box center [97, 140] width 195 height 38
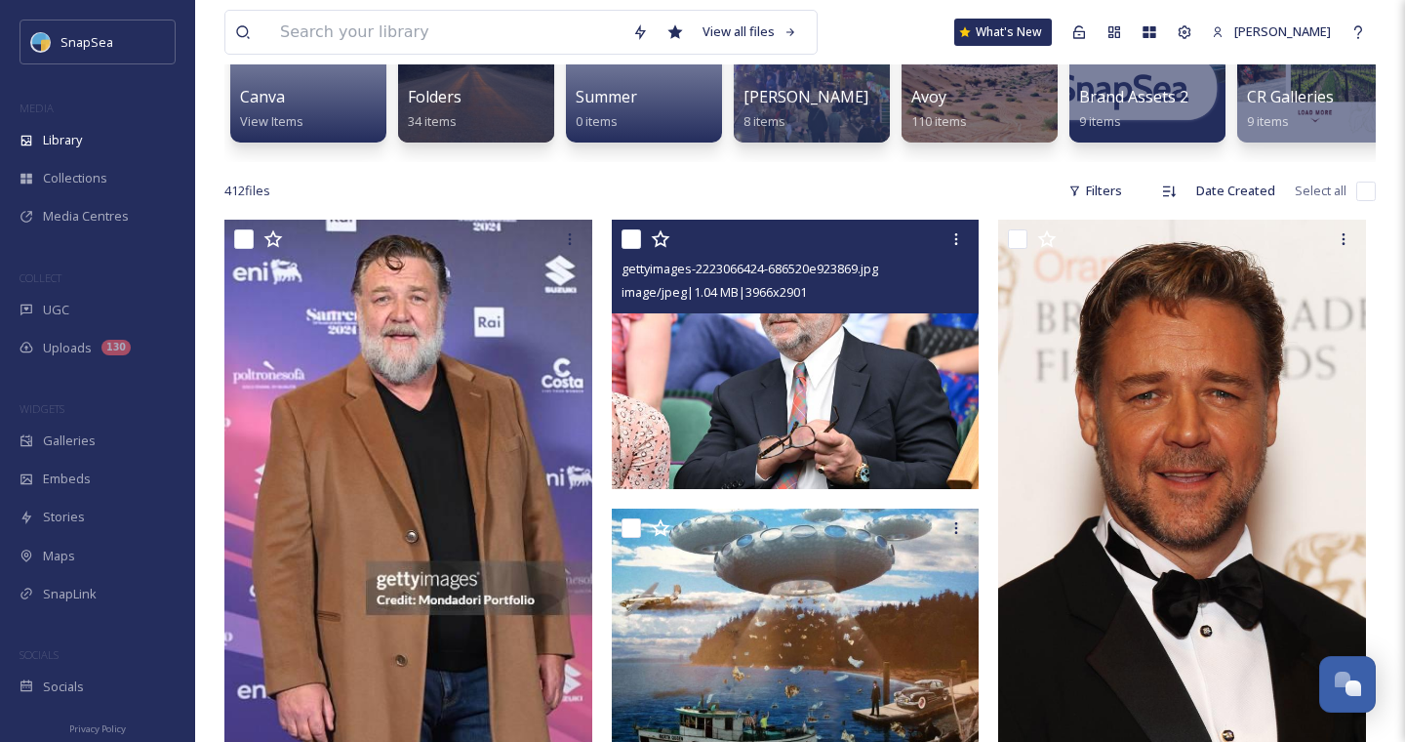
scroll to position [283, 0]
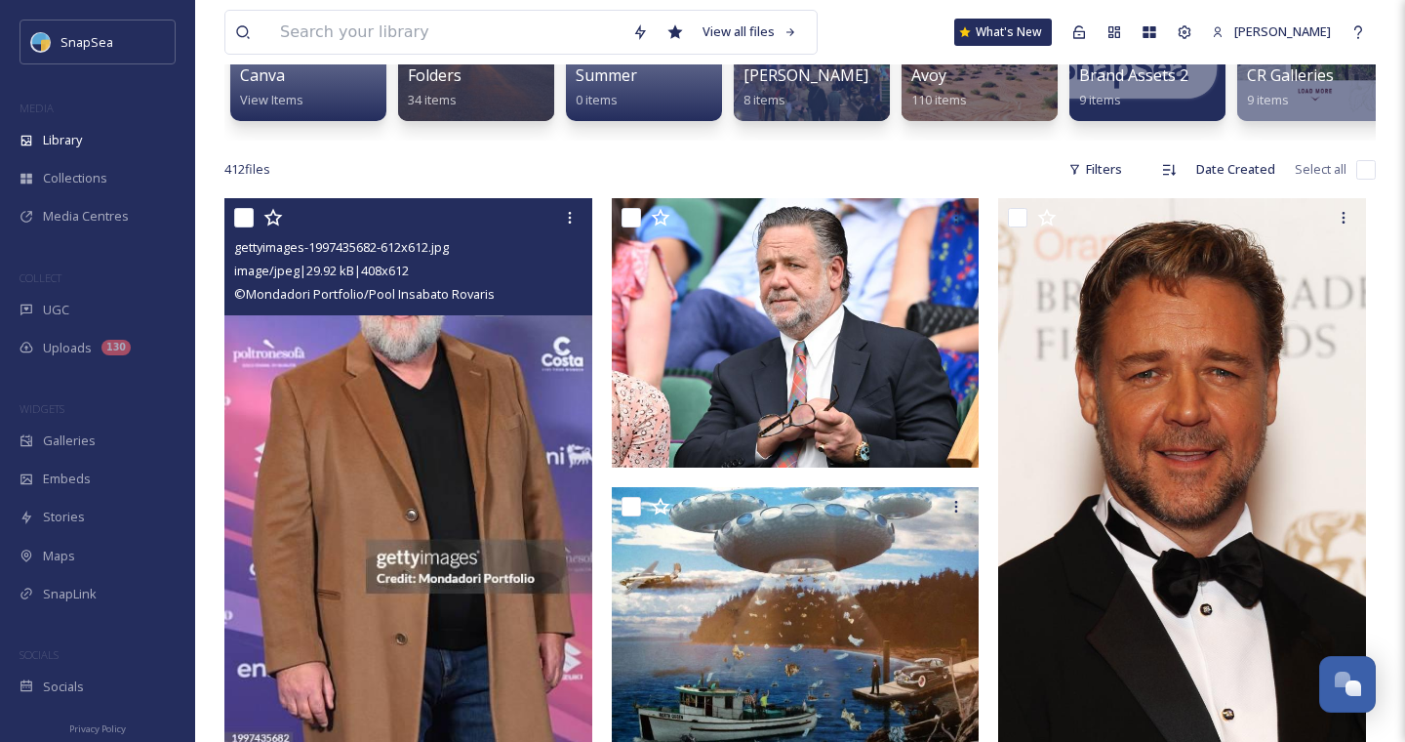
click at [419, 403] on img at bounding box center [408, 474] width 368 height 552
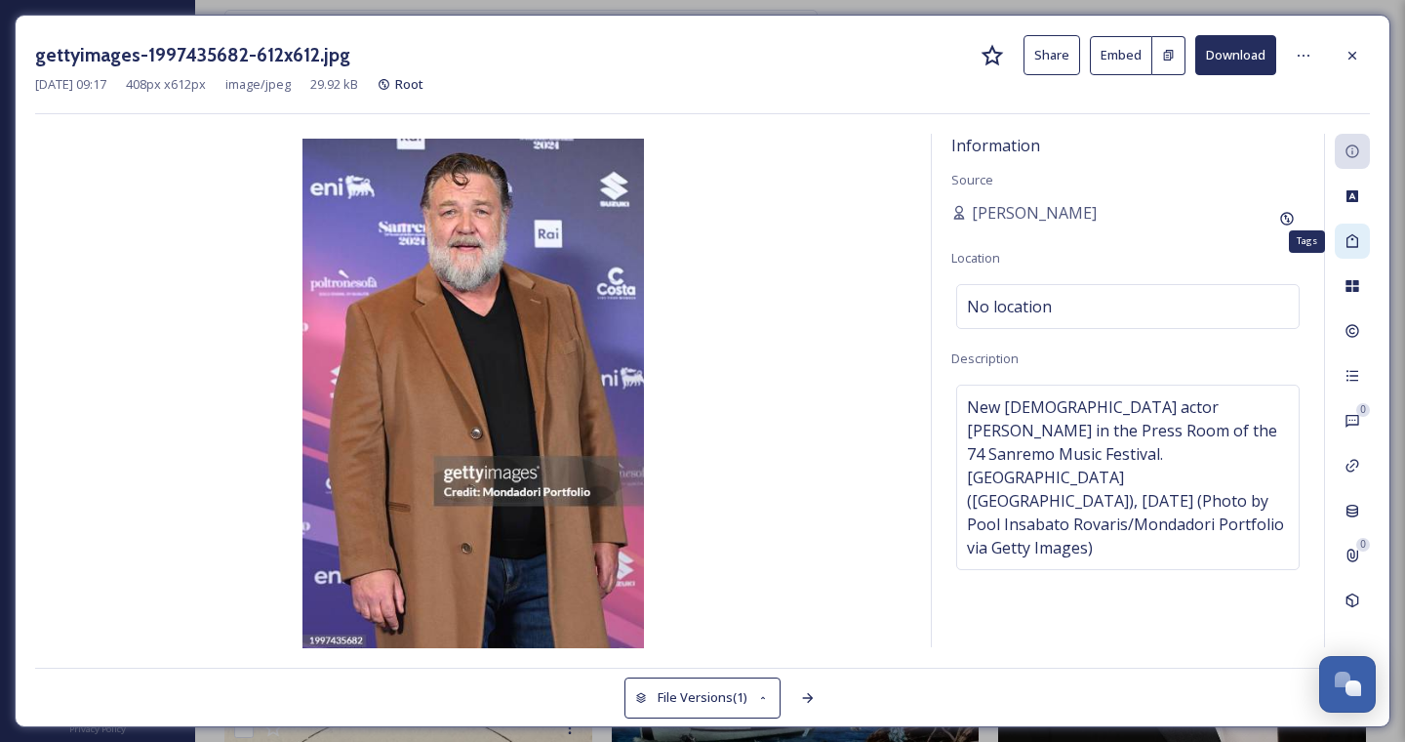
click at [1351, 245] on icon at bounding box center [1353, 241] width 16 height 16
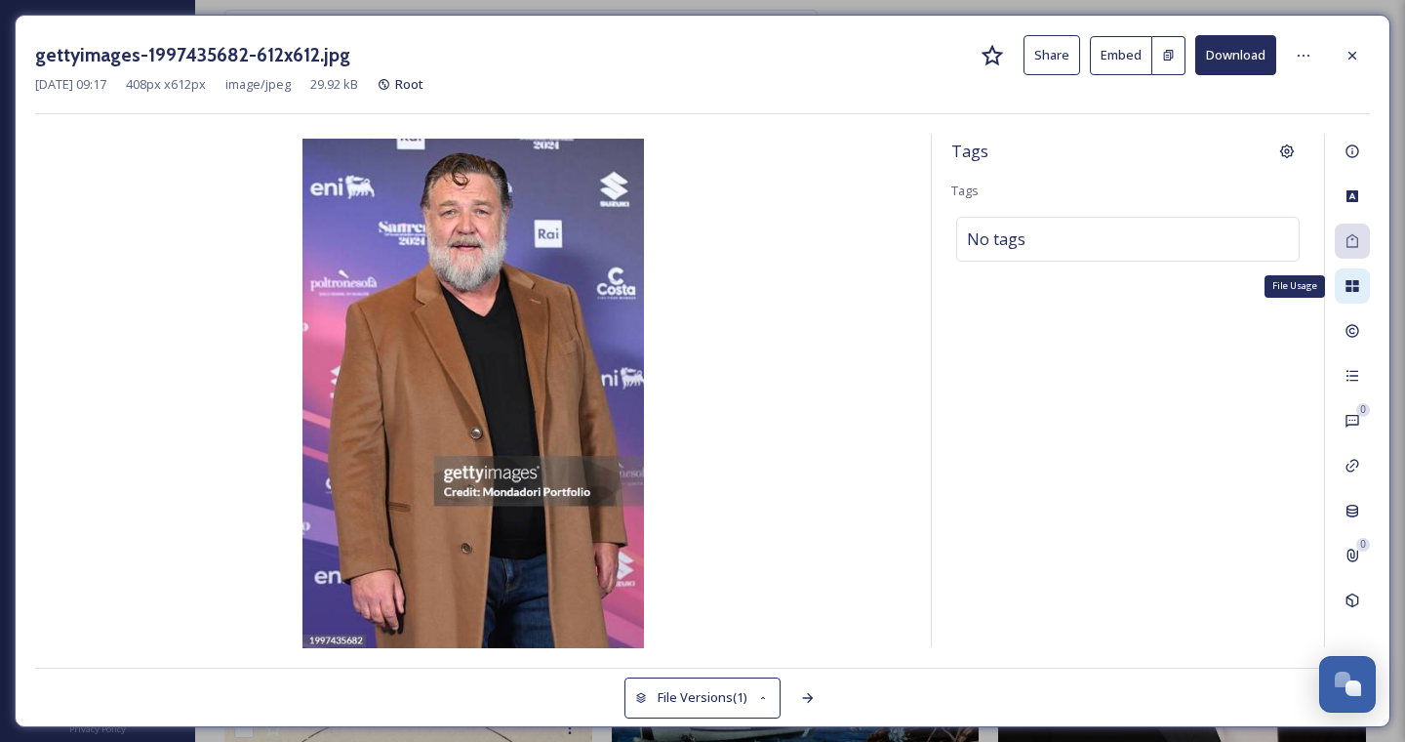
click at [1361, 298] on div "File Usage" at bounding box center [1352, 285] width 35 height 35
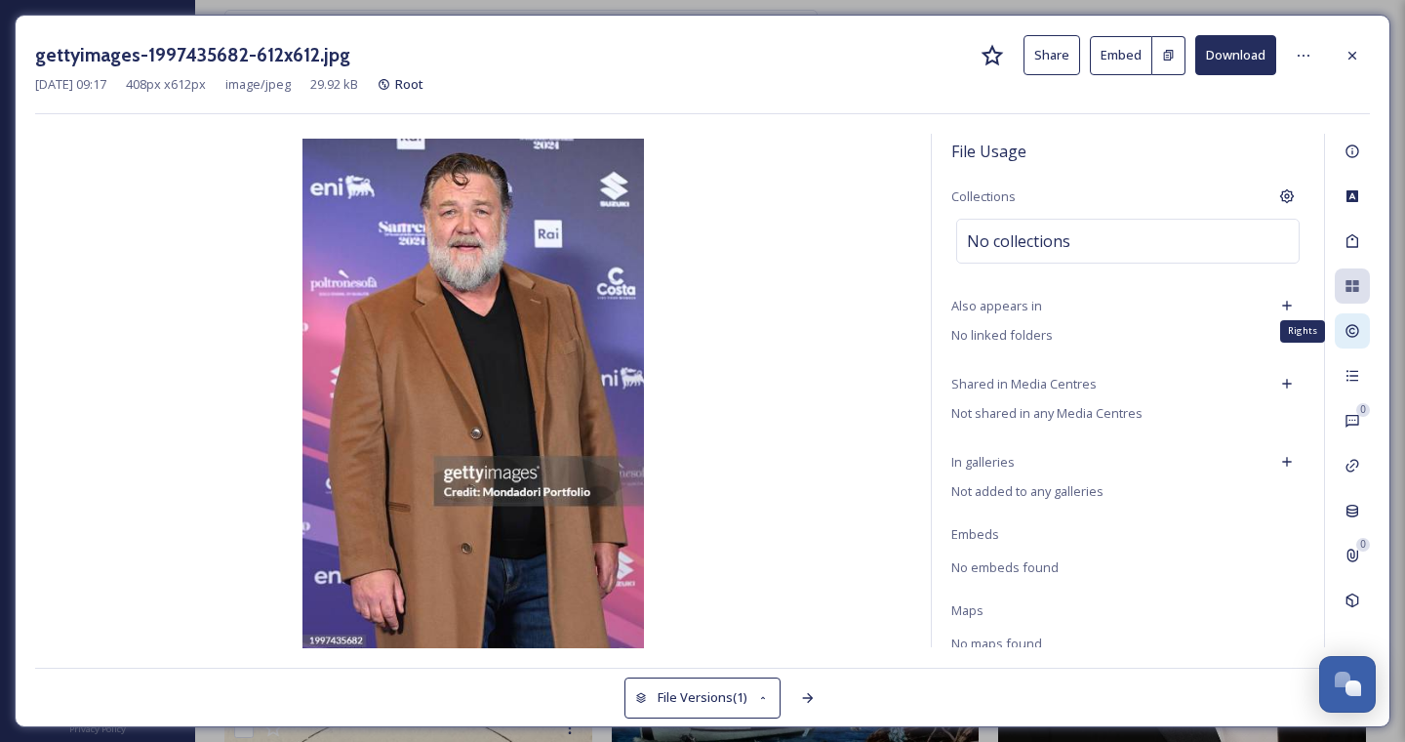
click at [1350, 328] on icon at bounding box center [1352, 331] width 13 height 13
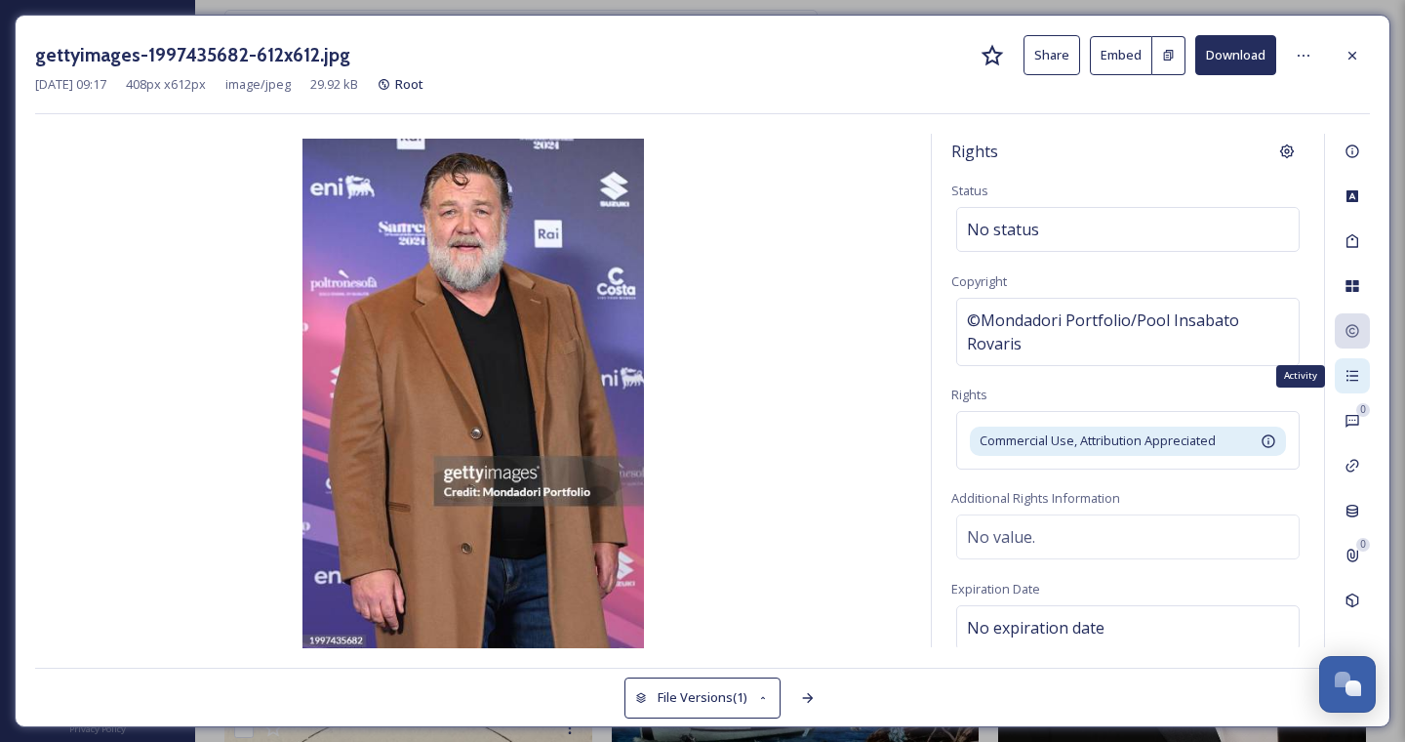
click at [1356, 375] on icon at bounding box center [1353, 376] width 12 height 11
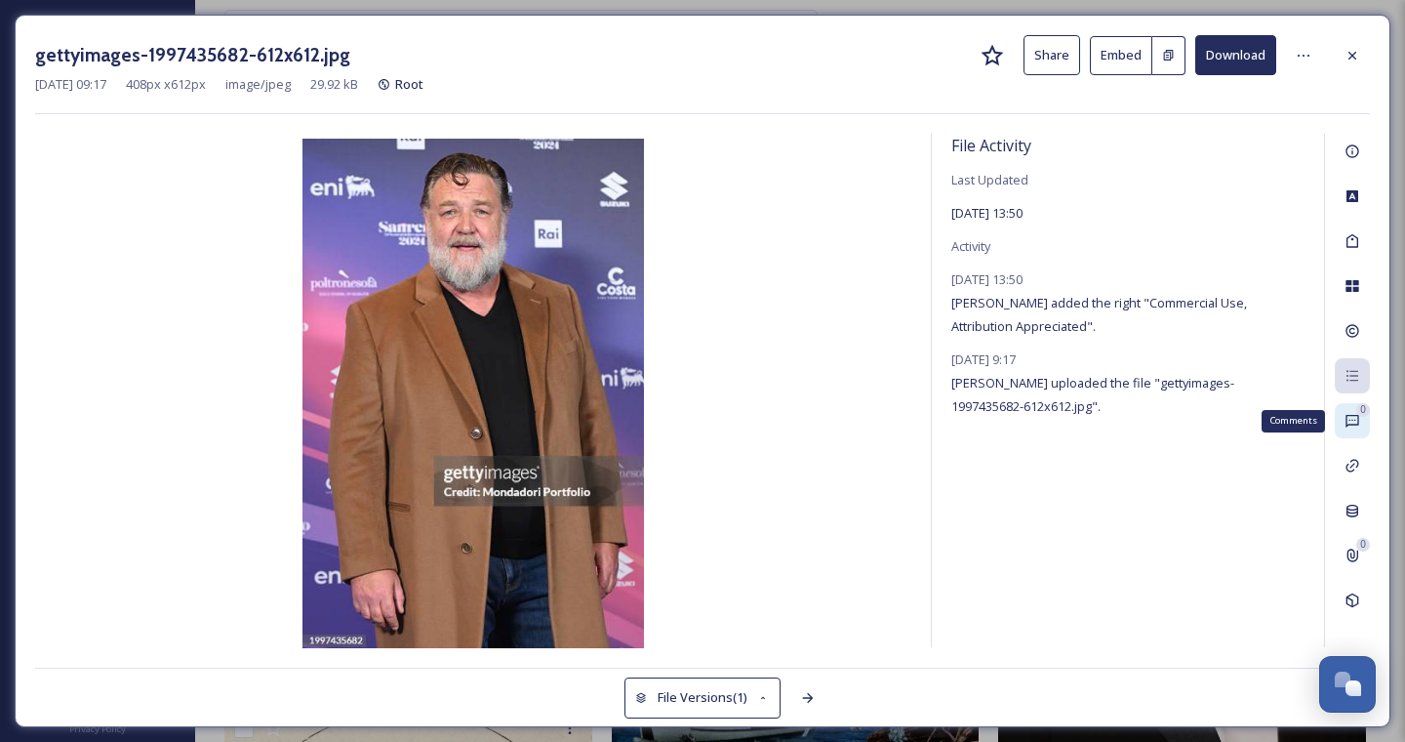
click at [1354, 425] on icon at bounding box center [1353, 421] width 16 height 16
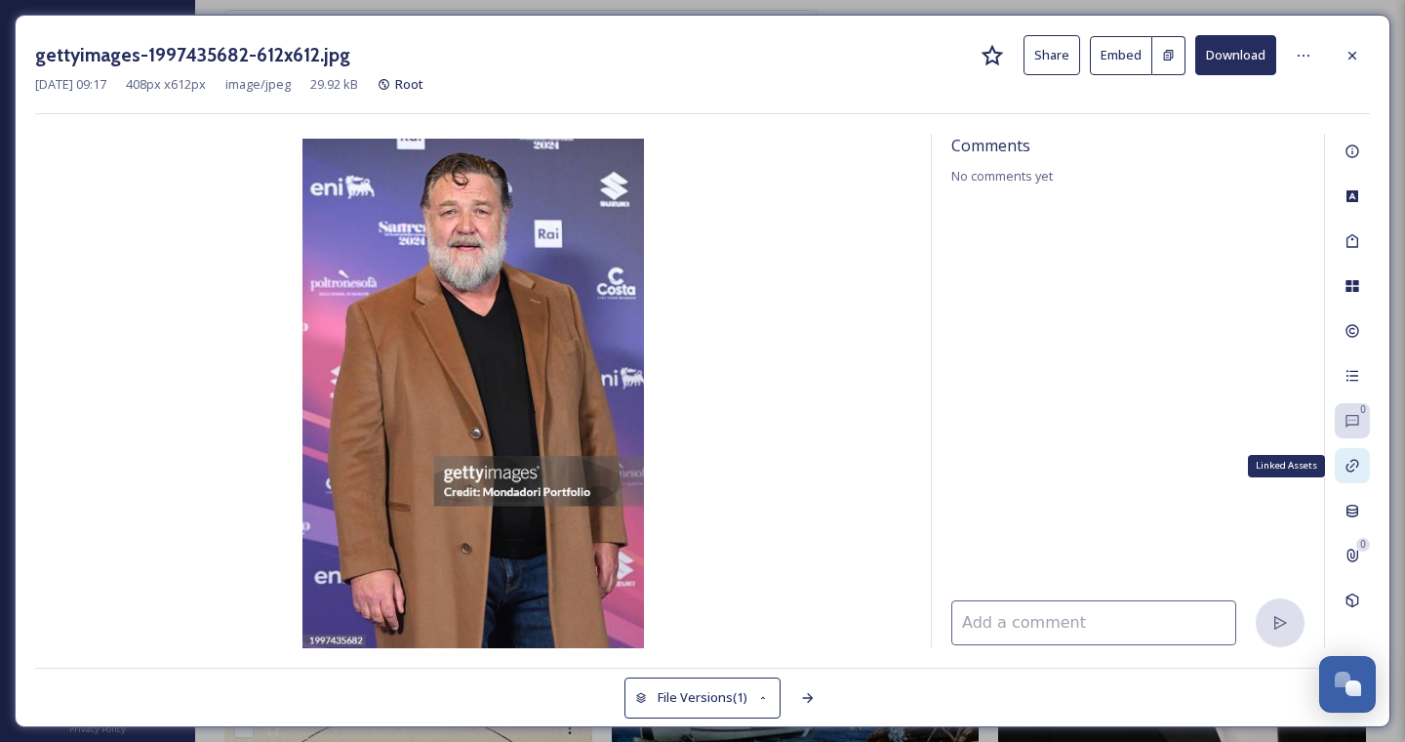
click at [1360, 463] on icon at bounding box center [1353, 466] width 16 height 16
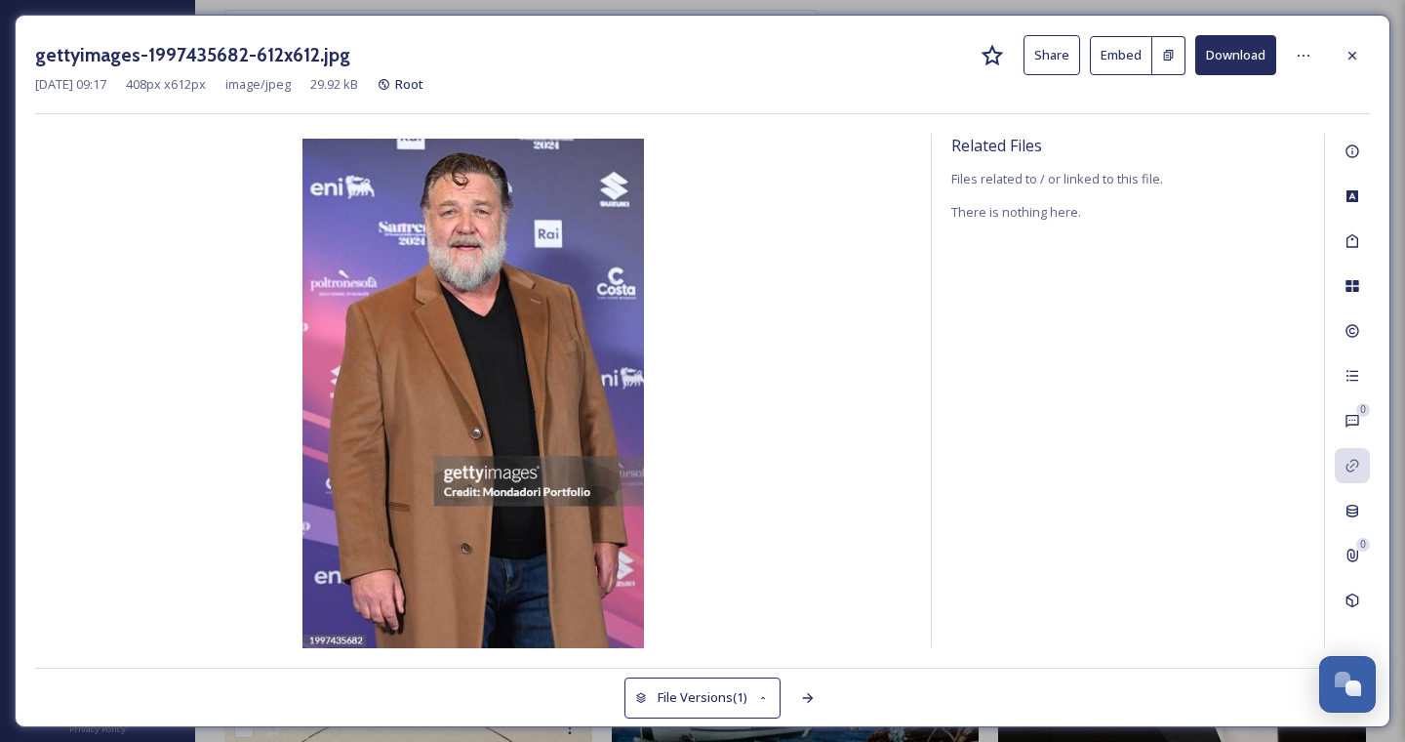
click at [1360, 527] on div "0 0" at bounding box center [1347, 390] width 46 height 513
click at [1354, 506] on icon at bounding box center [1353, 511] width 16 height 16
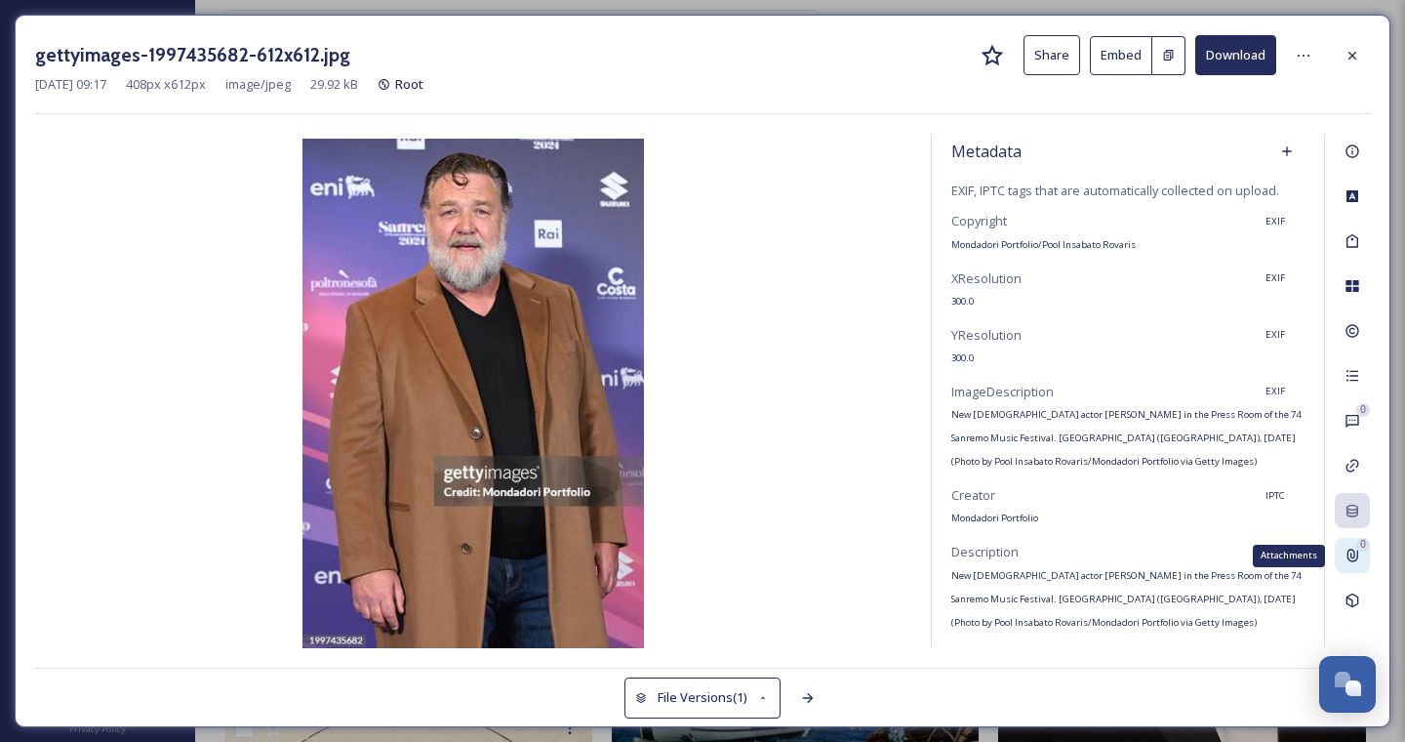
click at [1353, 556] on icon at bounding box center [1353, 556] width 16 height 16
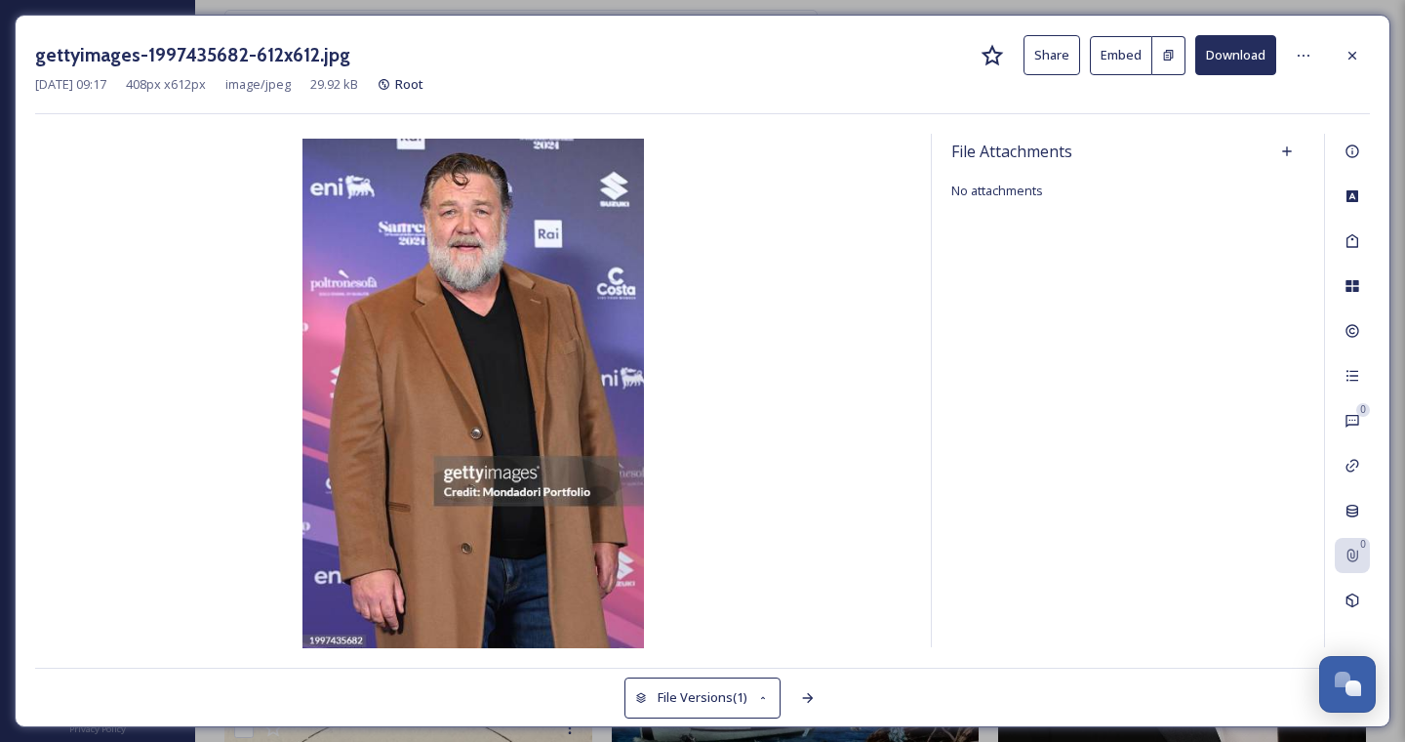
click at [493, 290] on img at bounding box center [473, 395] width 876 height 513
click at [1353, 57] on icon at bounding box center [1353, 56] width 16 height 16
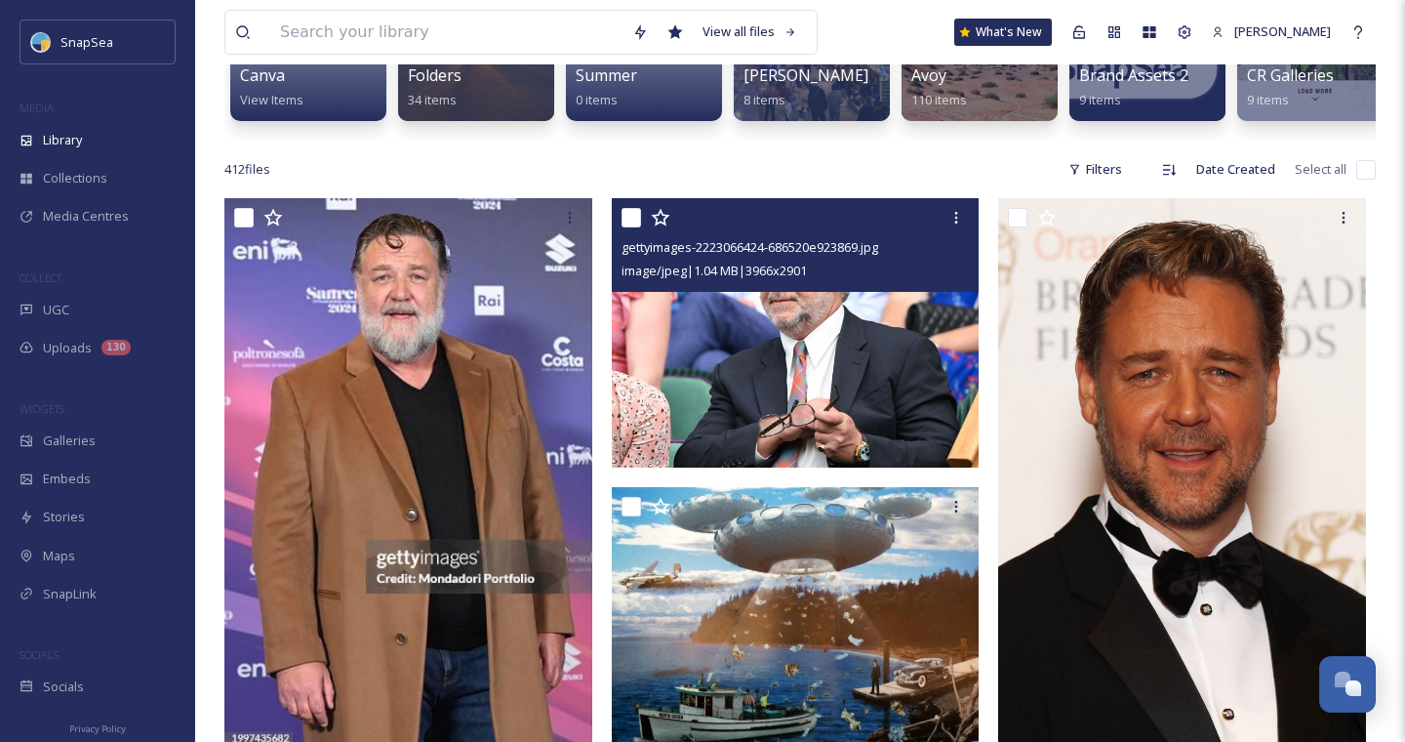
click at [754, 313] on img at bounding box center [796, 332] width 368 height 269
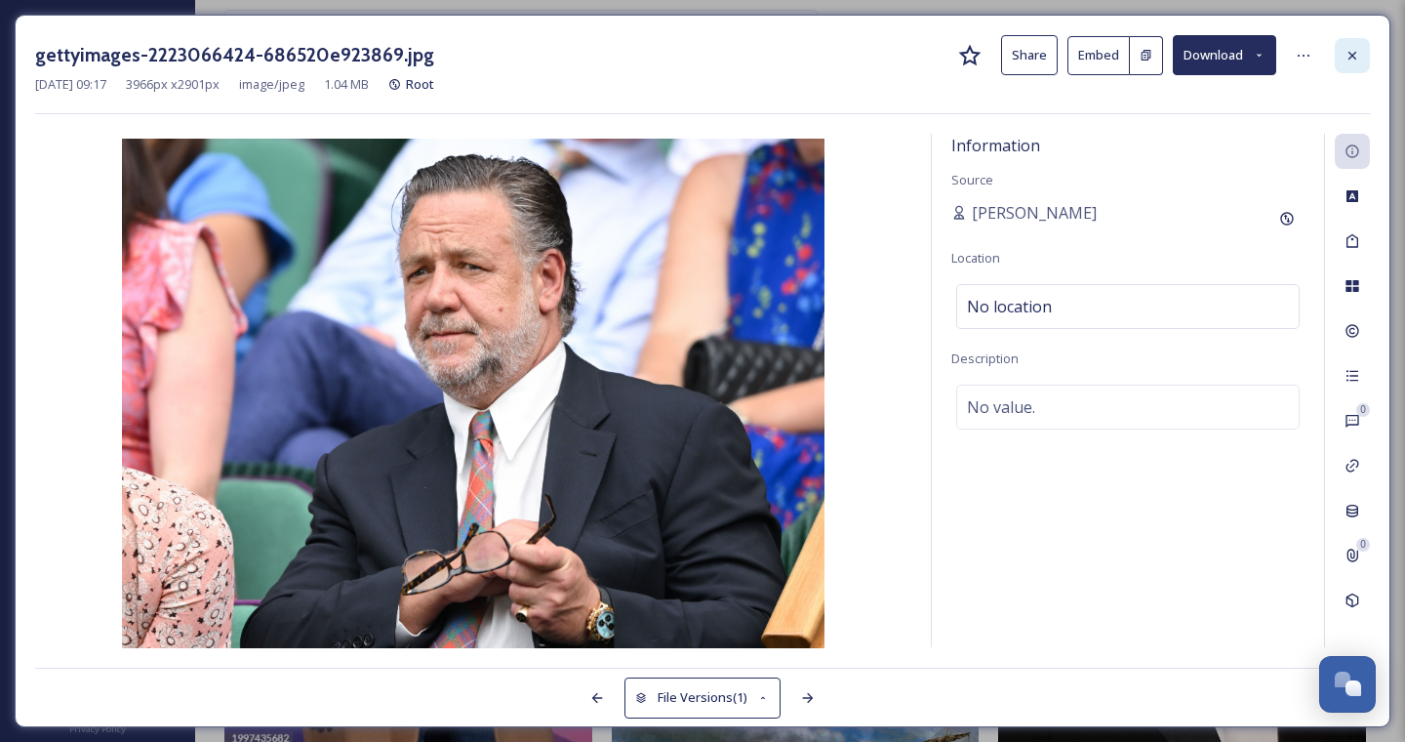
click at [1352, 57] on icon at bounding box center [1353, 56] width 16 height 16
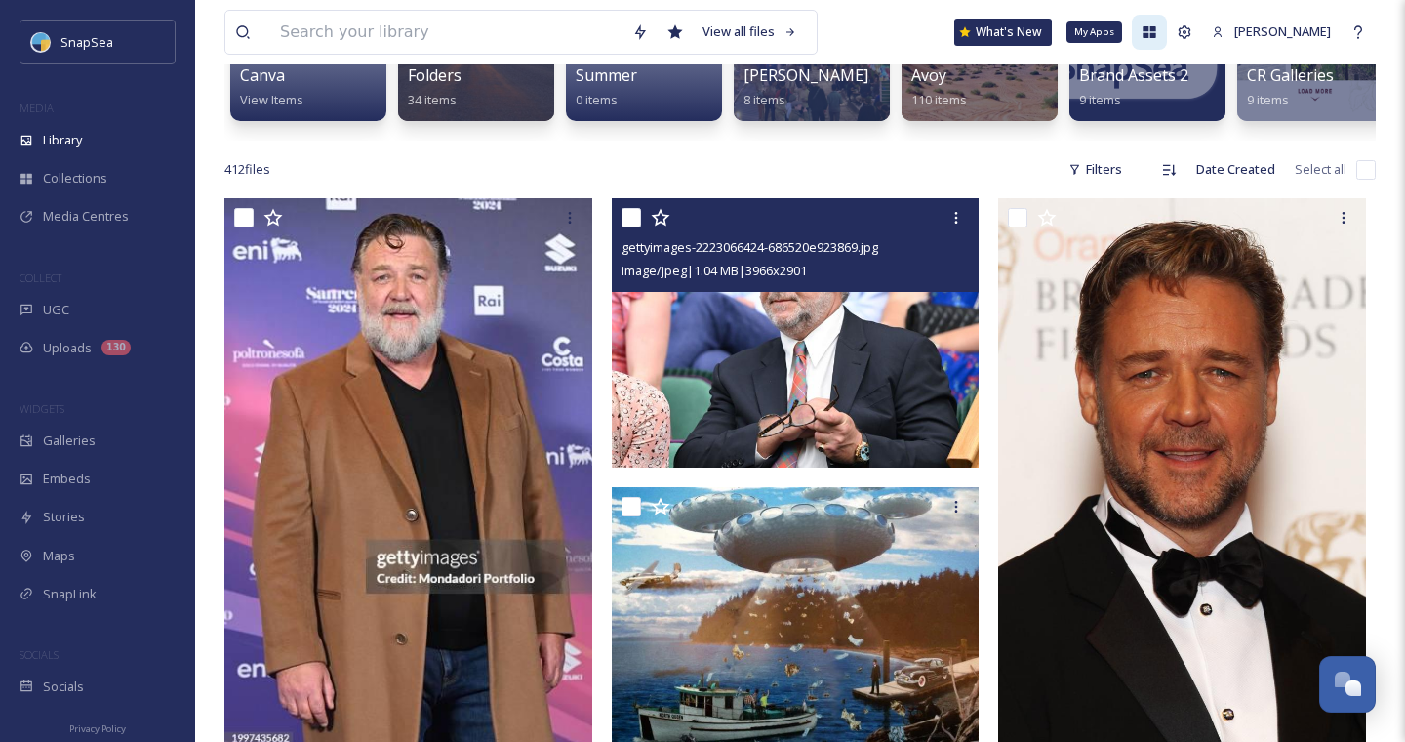
click at [1155, 35] on div "My Apps" at bounding box center [1149, 32] width 35 height 35
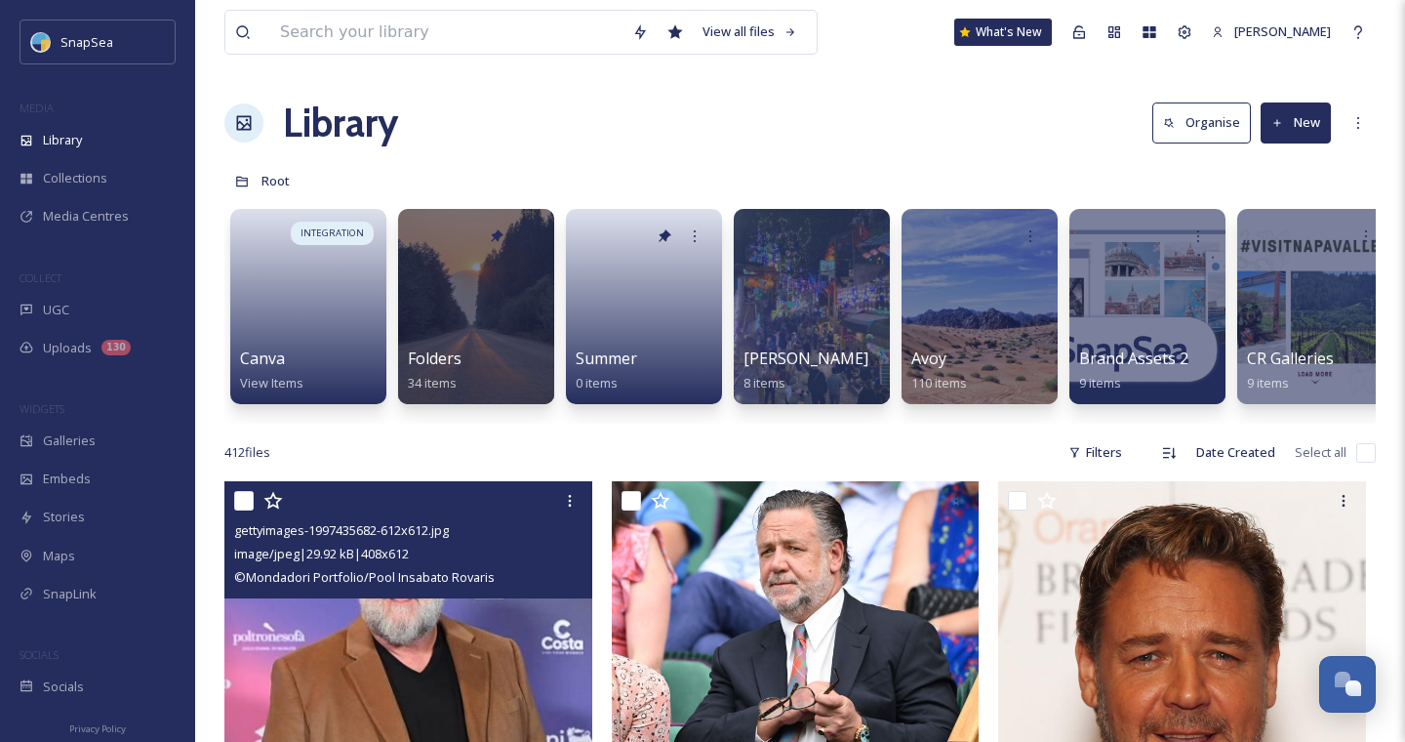
click at [236, 497] on input "checkbox" at bounding box center [244, 501] width 20 height 20
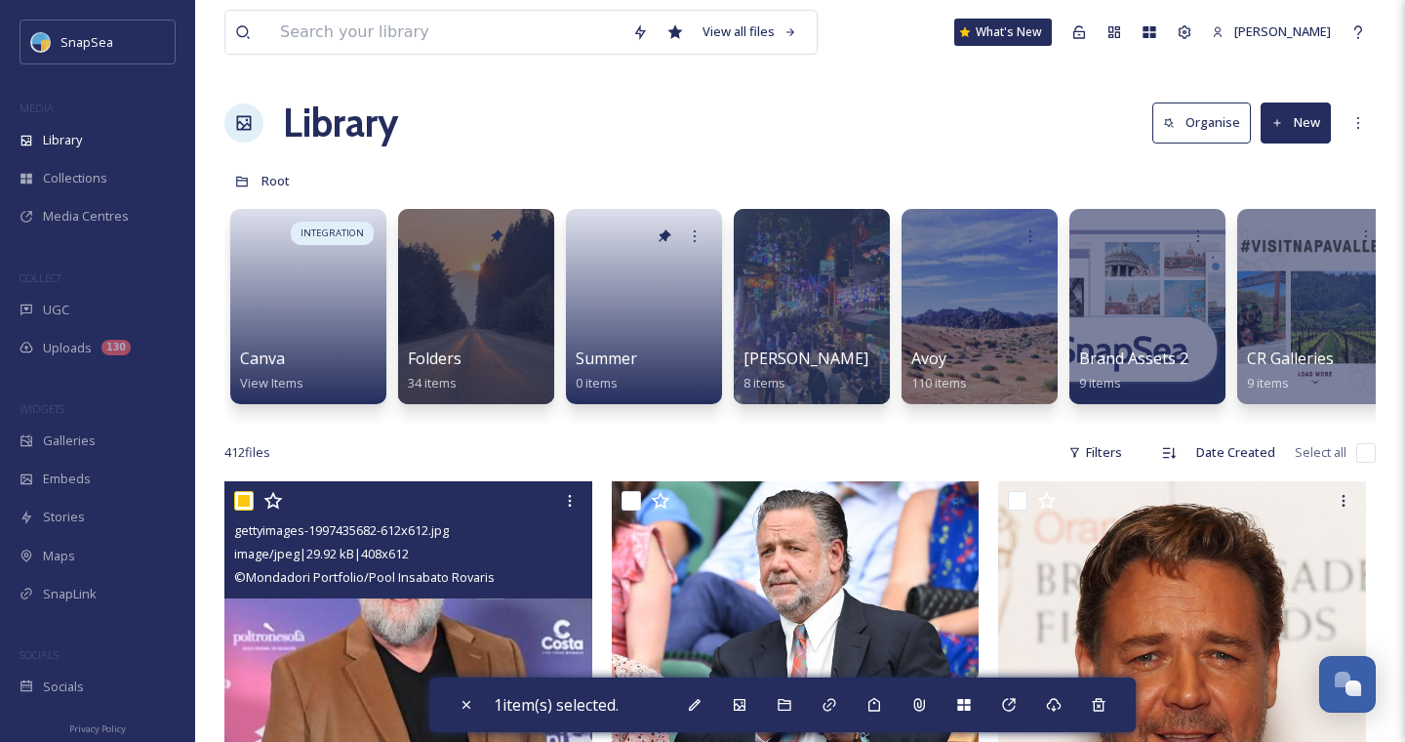
click at [251, 497] on input "checkbox" at bounding box center [244, 501] width 20 height 20
checkbox input "false"
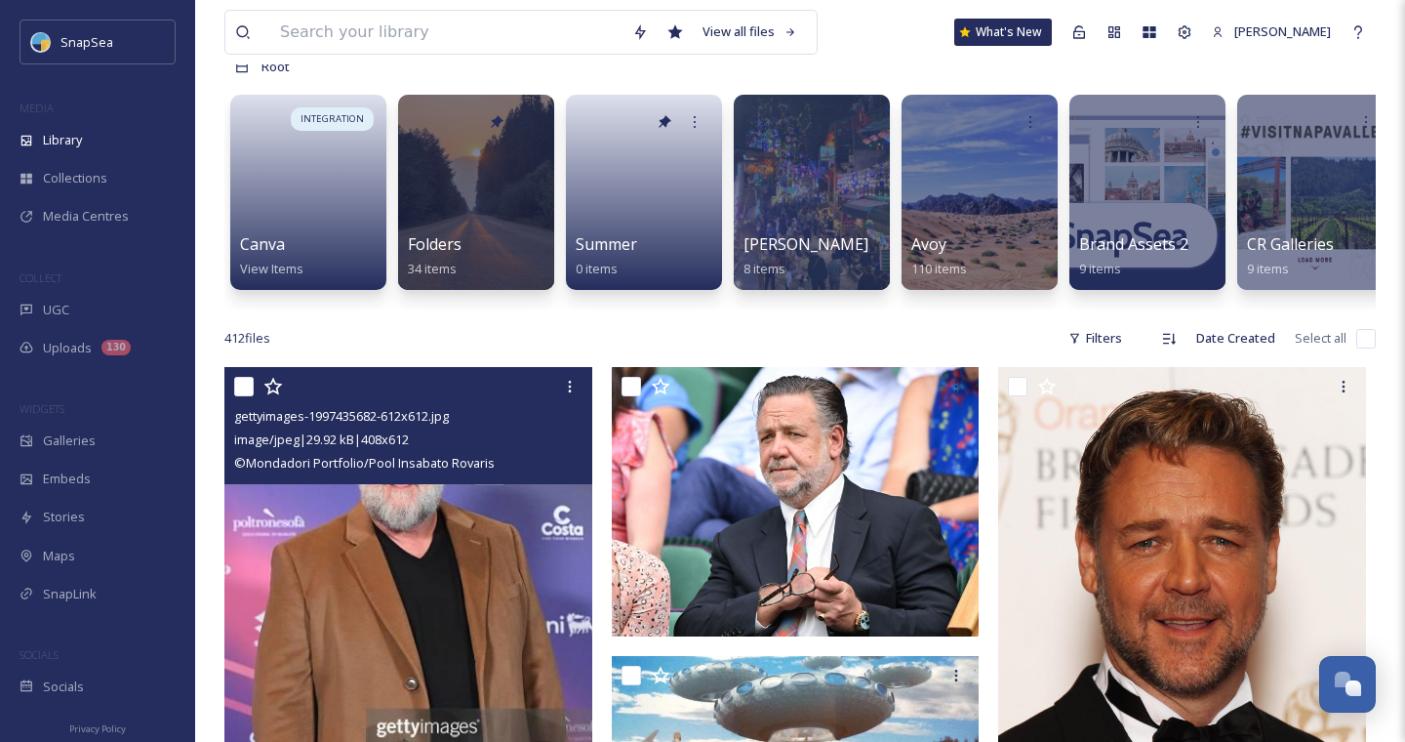
scroll to position [122, 0]
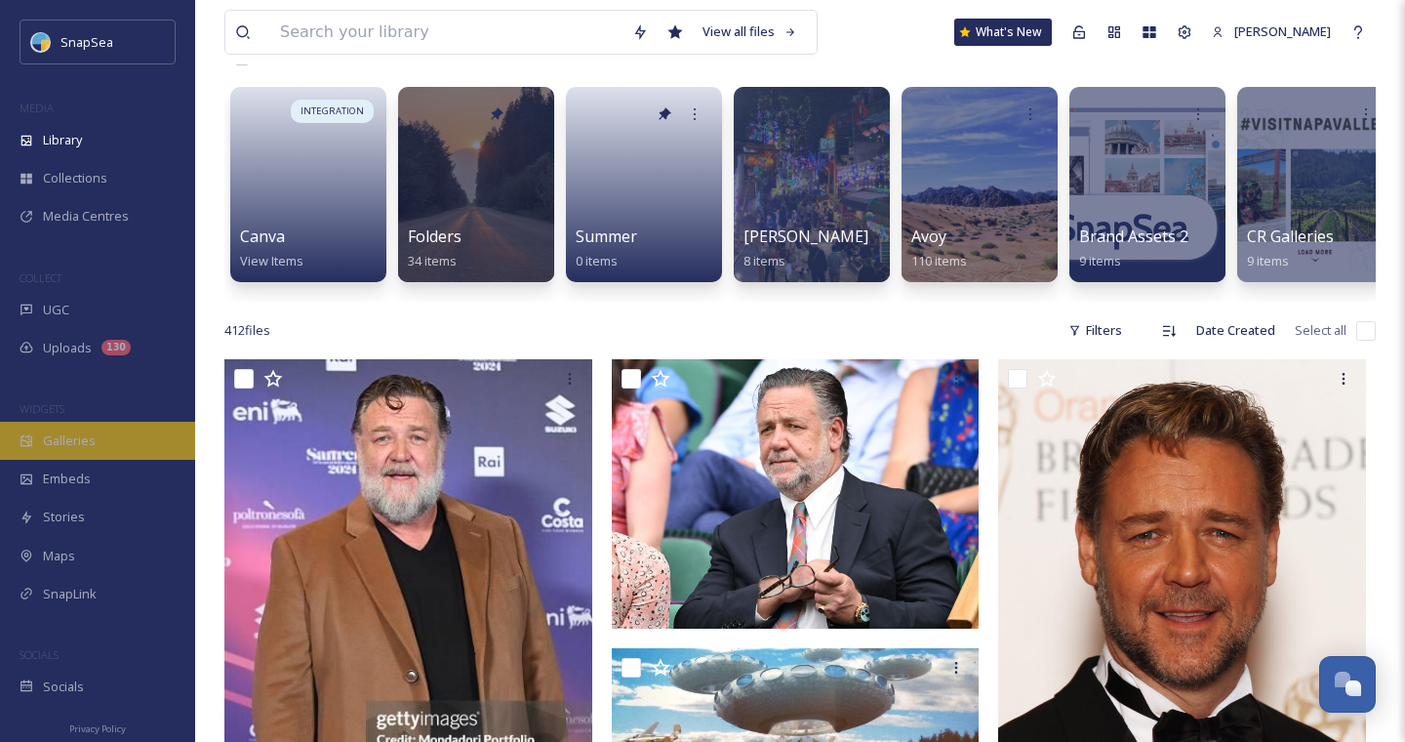
click at [125, 440] on div "Galleries" at bounding box center [97, 441] width 195 height 38
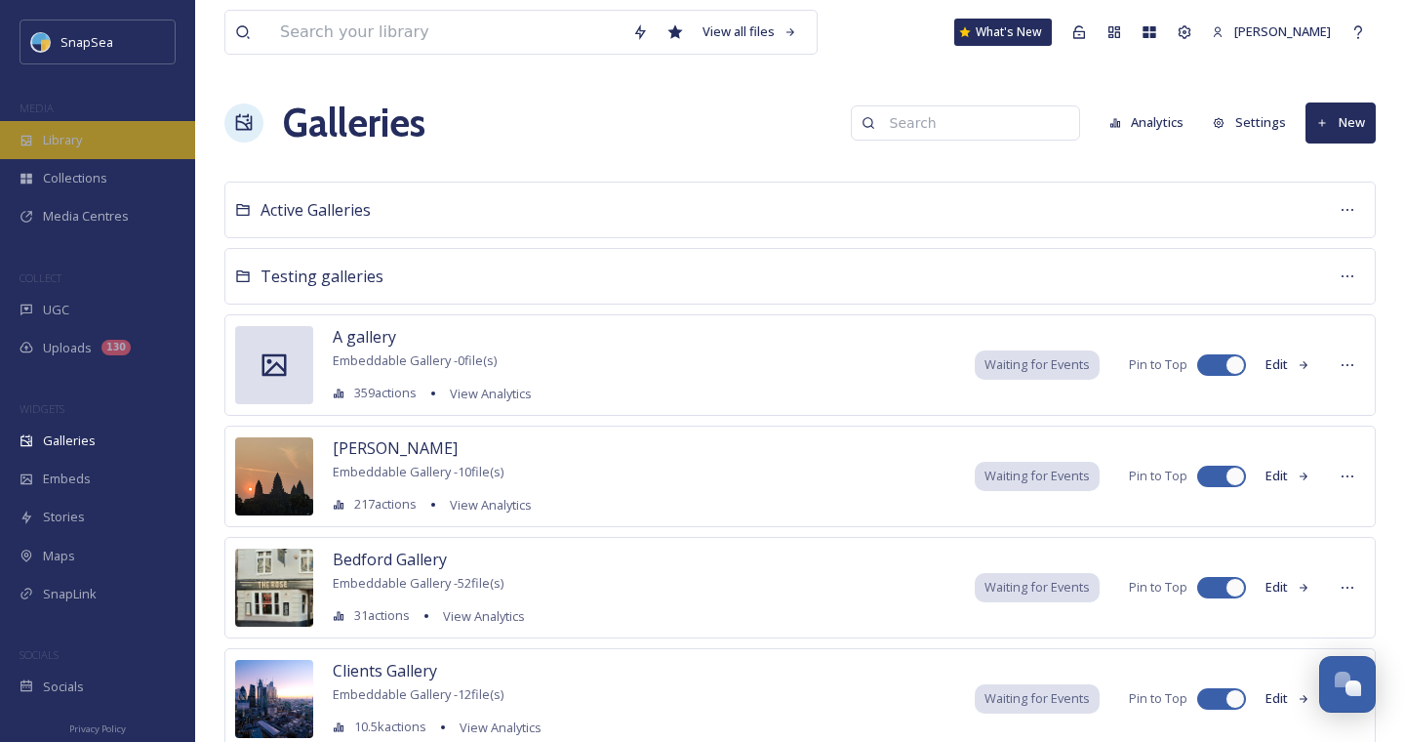
click at [80, 135] on span "Library" at bounding box center [62, 140] width 39 height 19
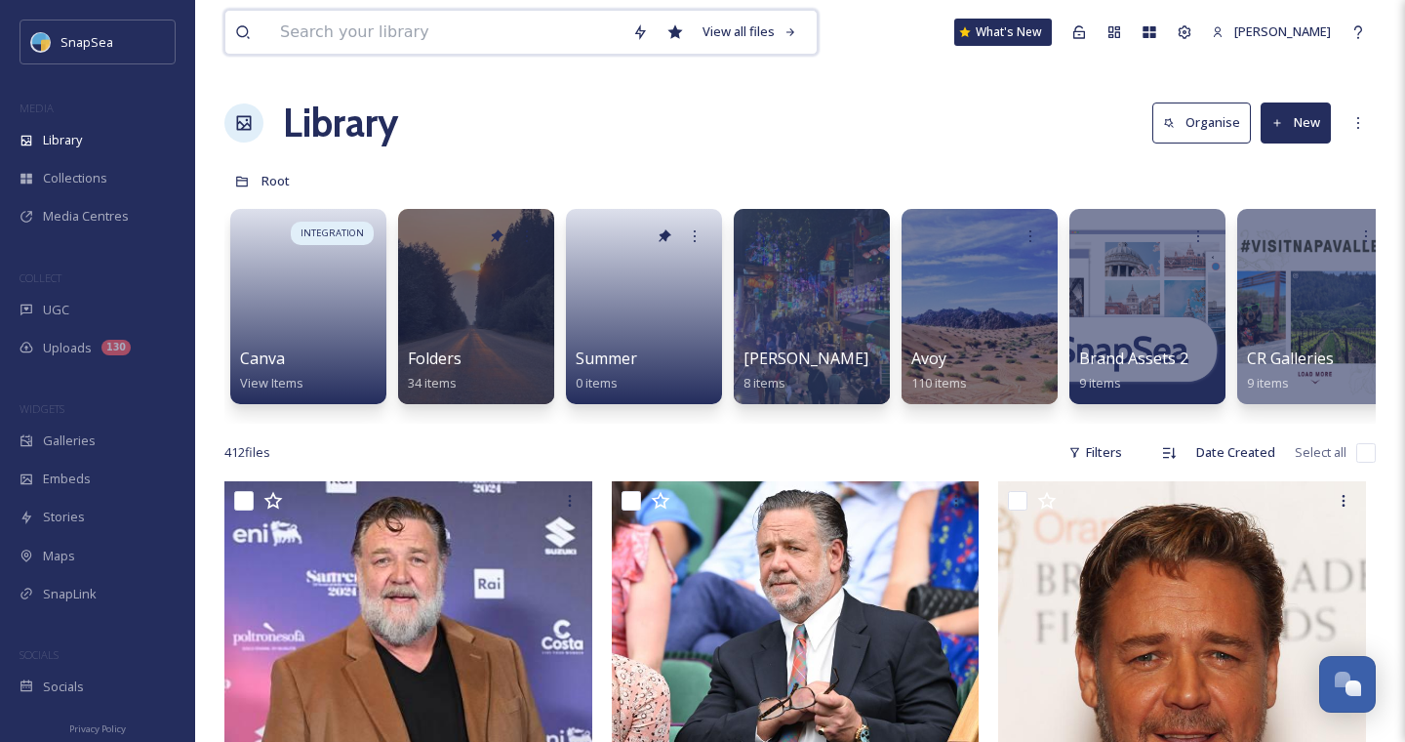
click at [346, 37] on input at bounding box center [446, 32] width 352 height 43
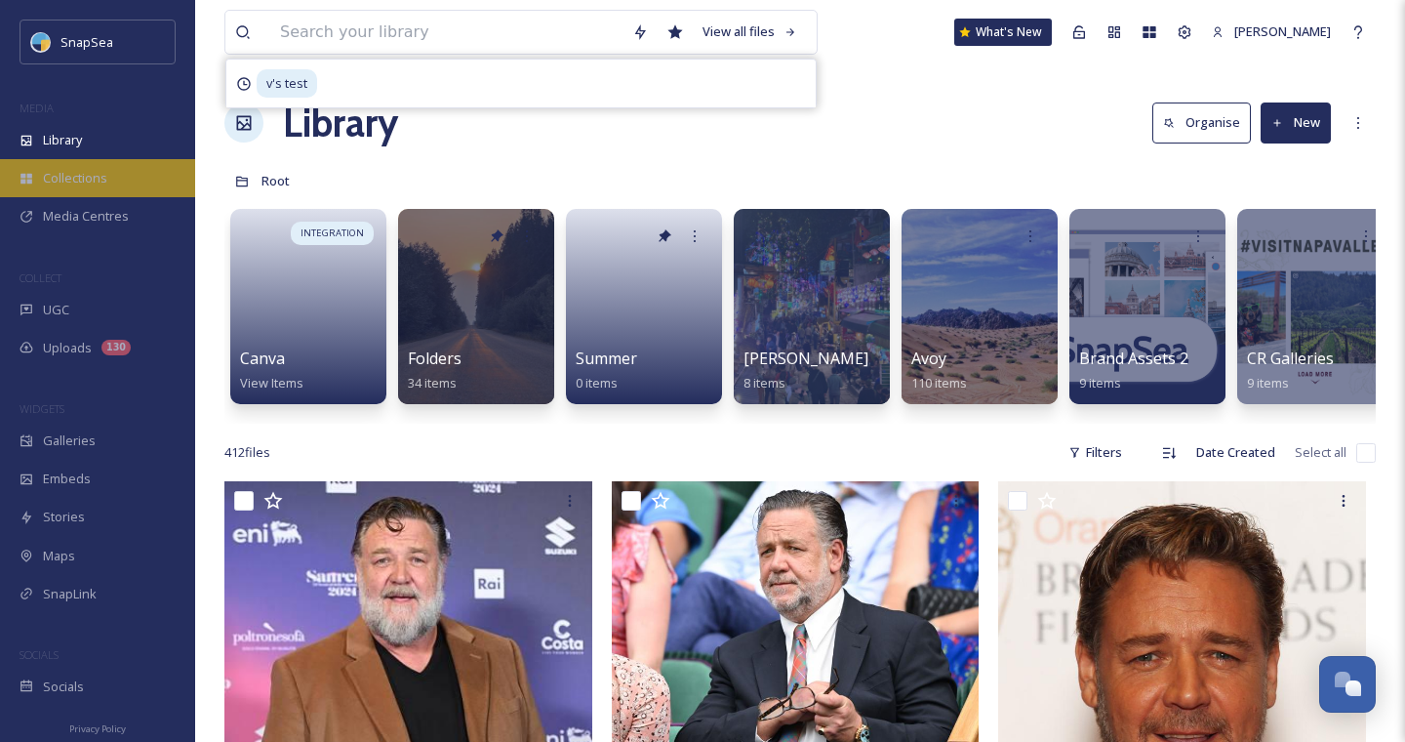
click at [55, 183] on span "Collections" at bounding box center [75, 178] width 64 height 19
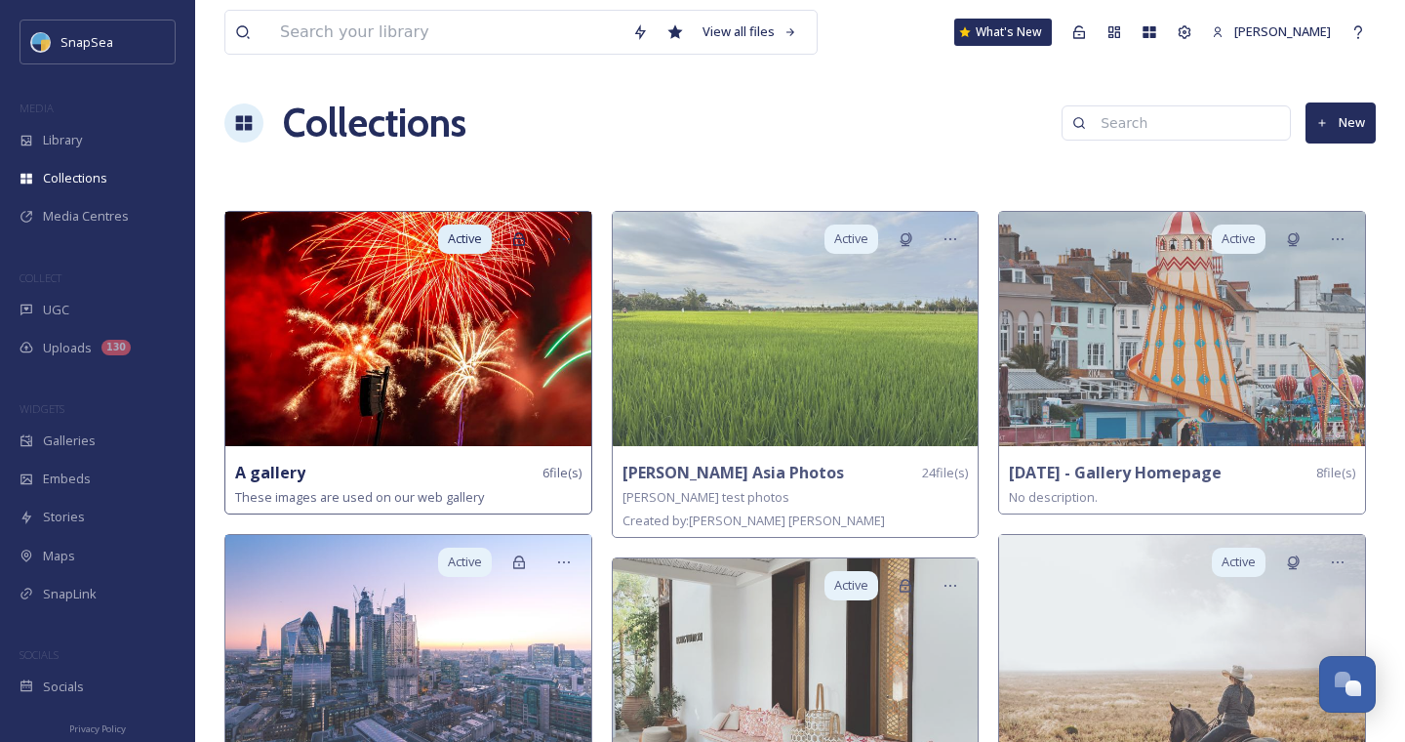
click at [377, 334] on img at bounding box center [408, 329] width 366 height 234
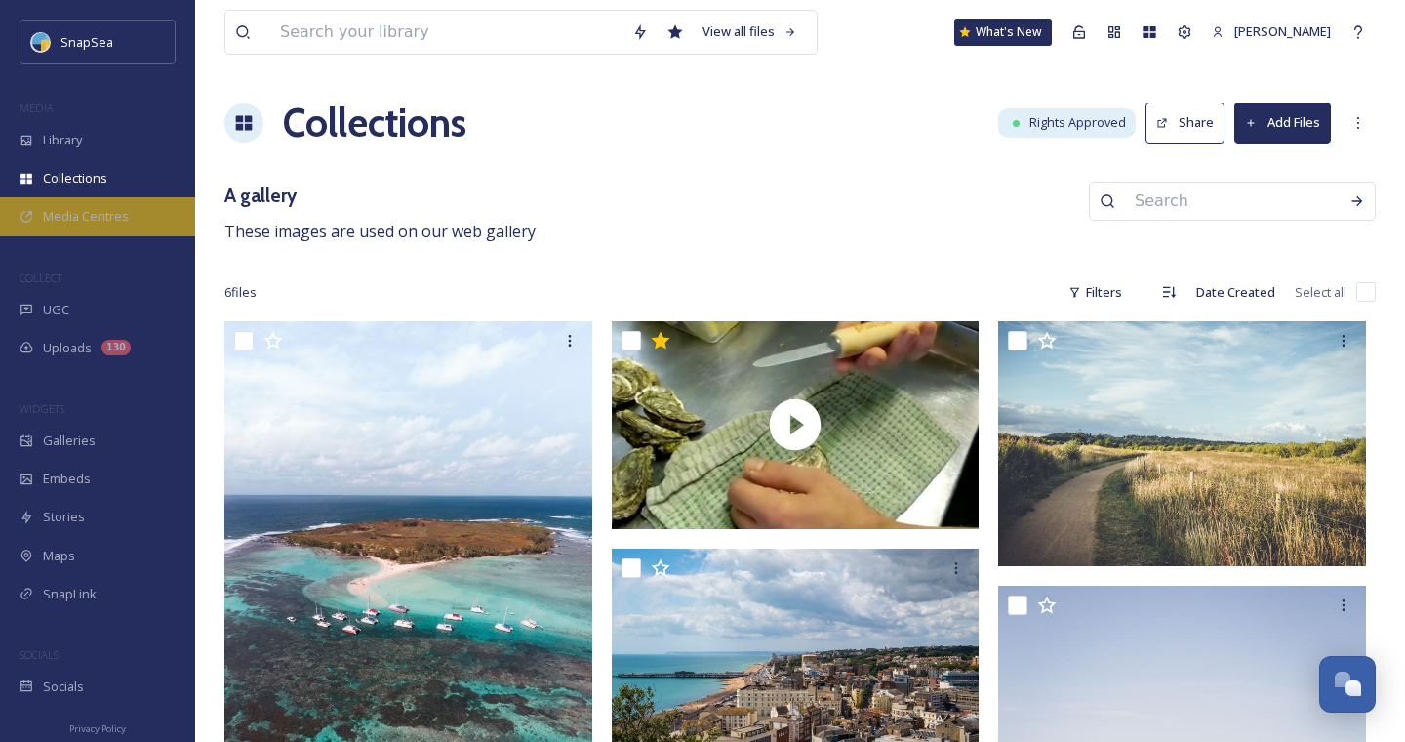
click at [125, 219] on span "Media Centres" at bounding box center [86, 216] width 86 height 19
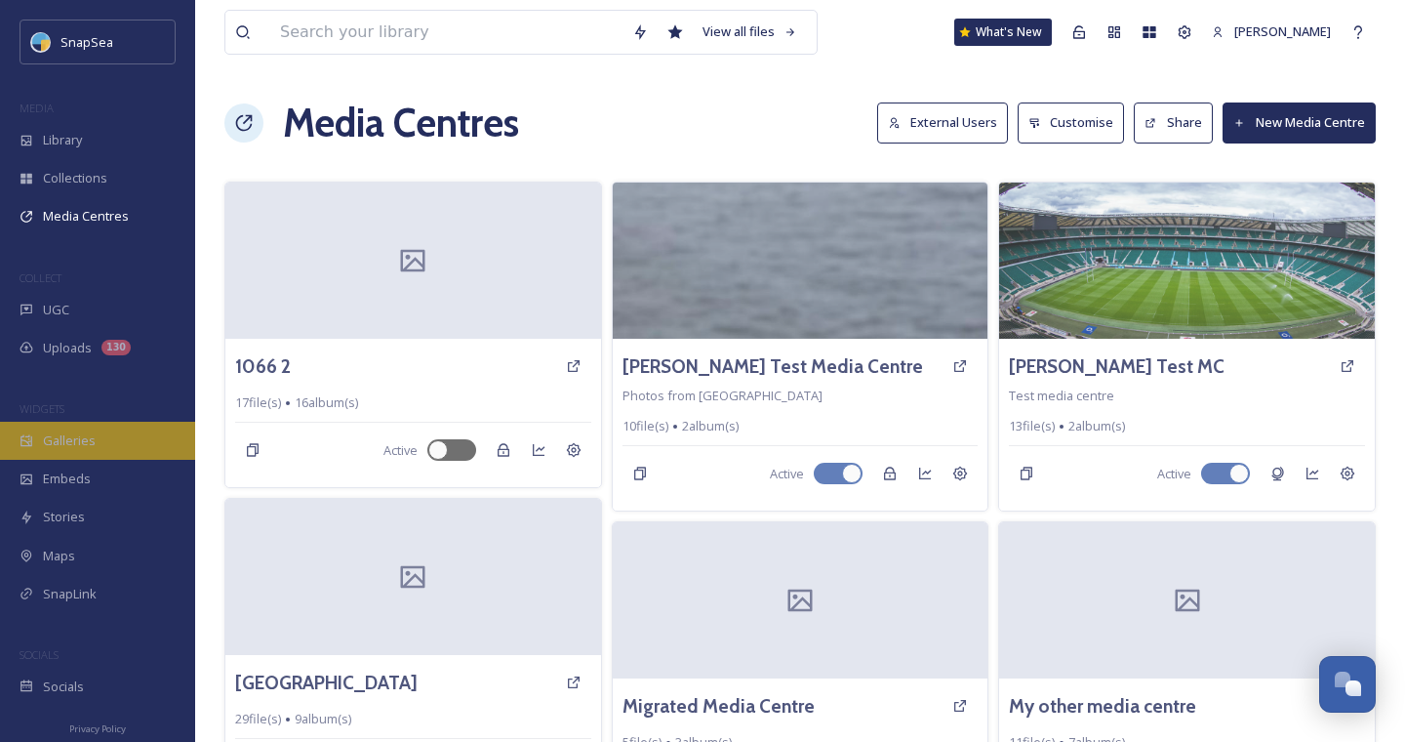
click at [88, 434] on span "Galleries" at bounding box center [69, 440] width 53 height 19
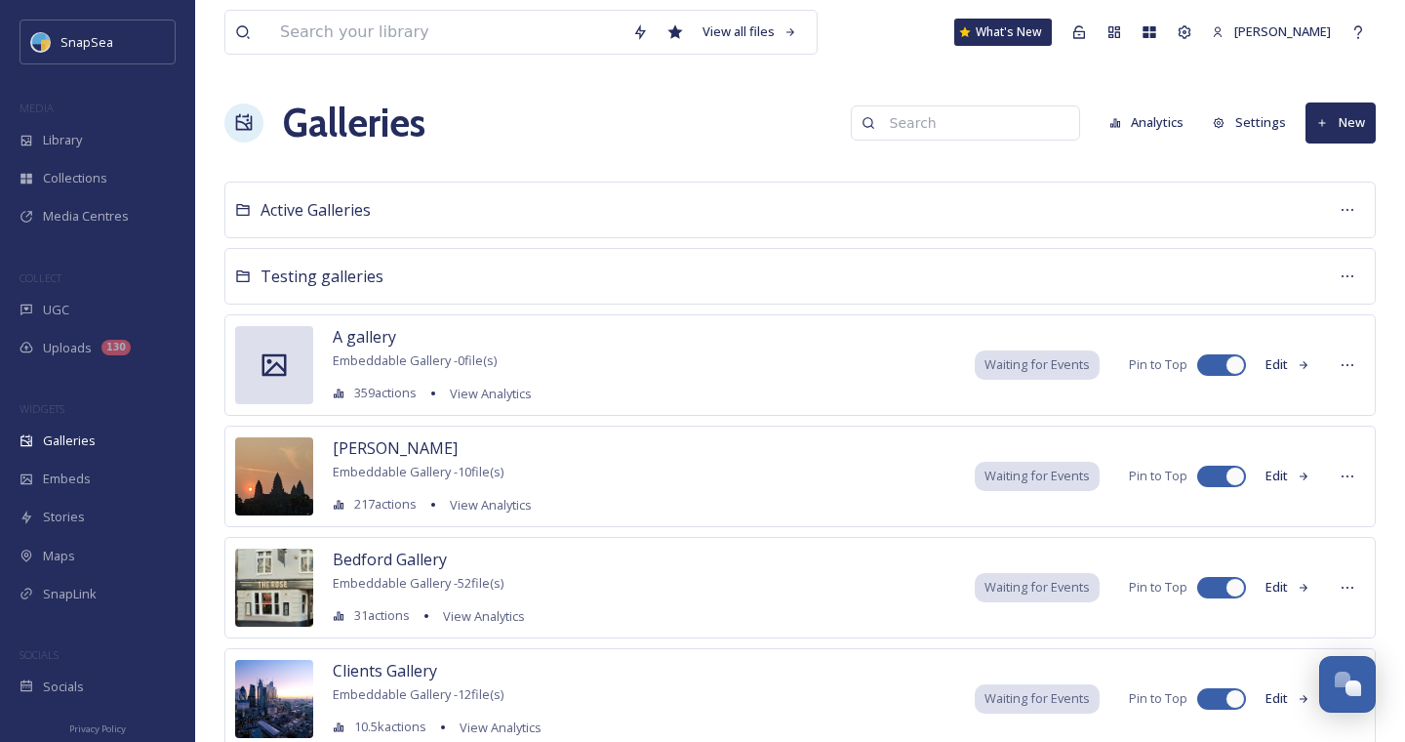
click at [271, 479] on img at bounding box center [274, 476] width 78 height 78
click at [274, 481] on img at bounding box center [274, 476] width 78 height 78
click at [43, 431] on span "Galleries" at bounding box center [69, 440] width 53 height 19
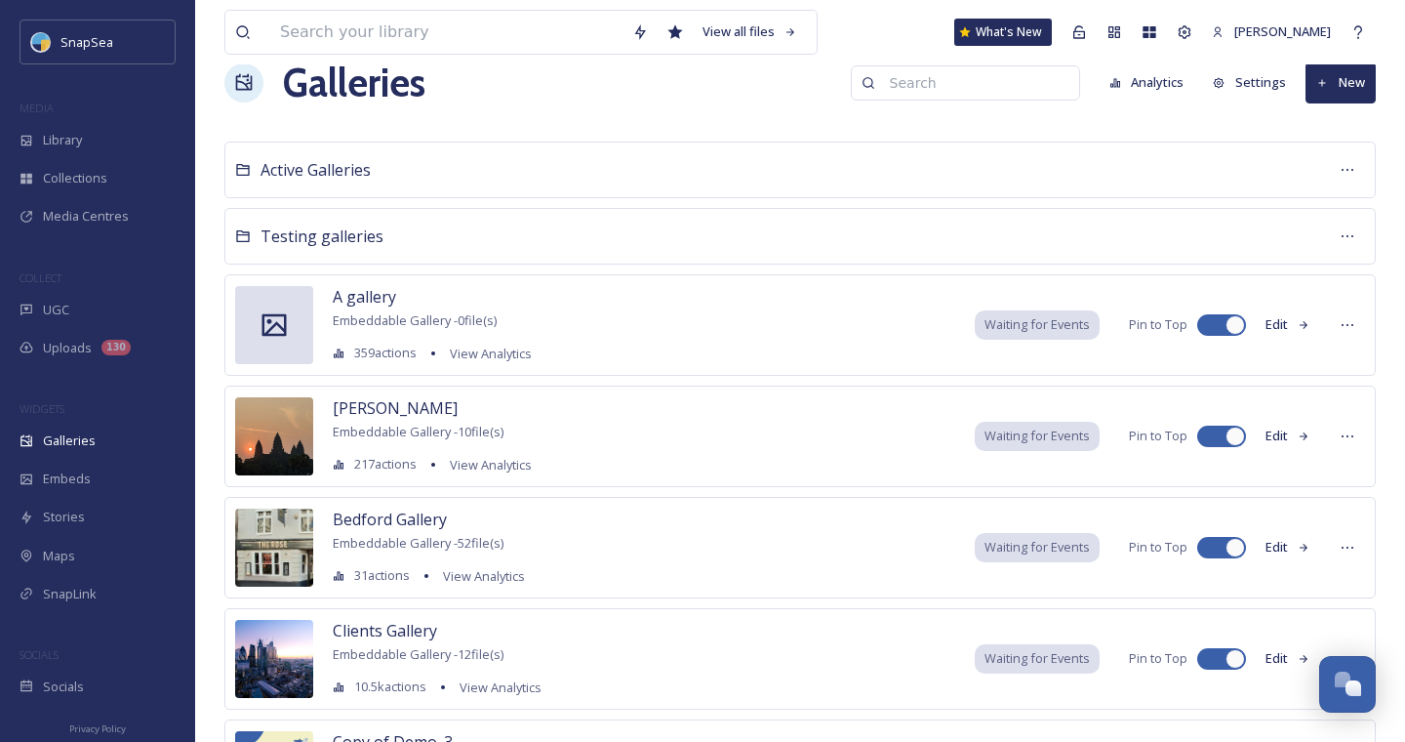
scroll to position [319, 0]
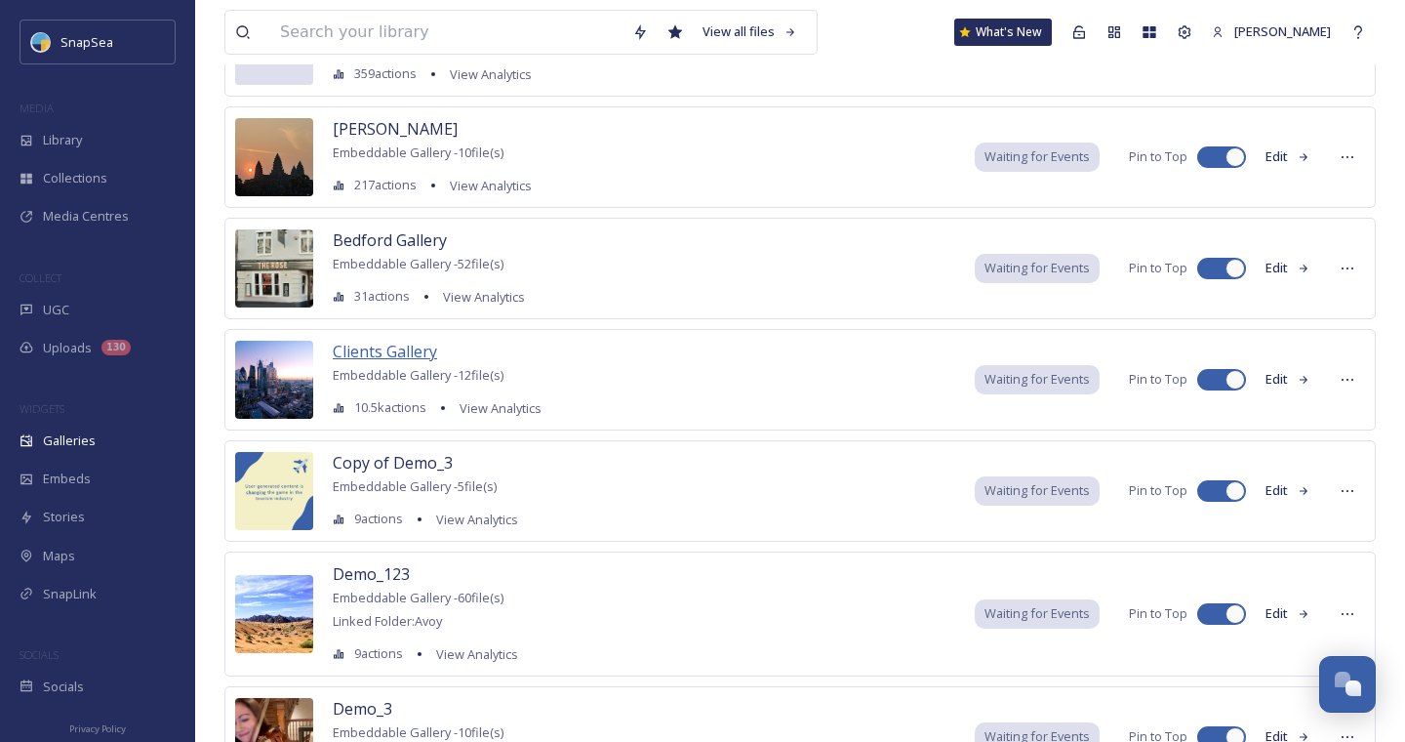
click at [369, 349] on span "Clients Gallery" at bounding box center [385, 351] width 104 height 21
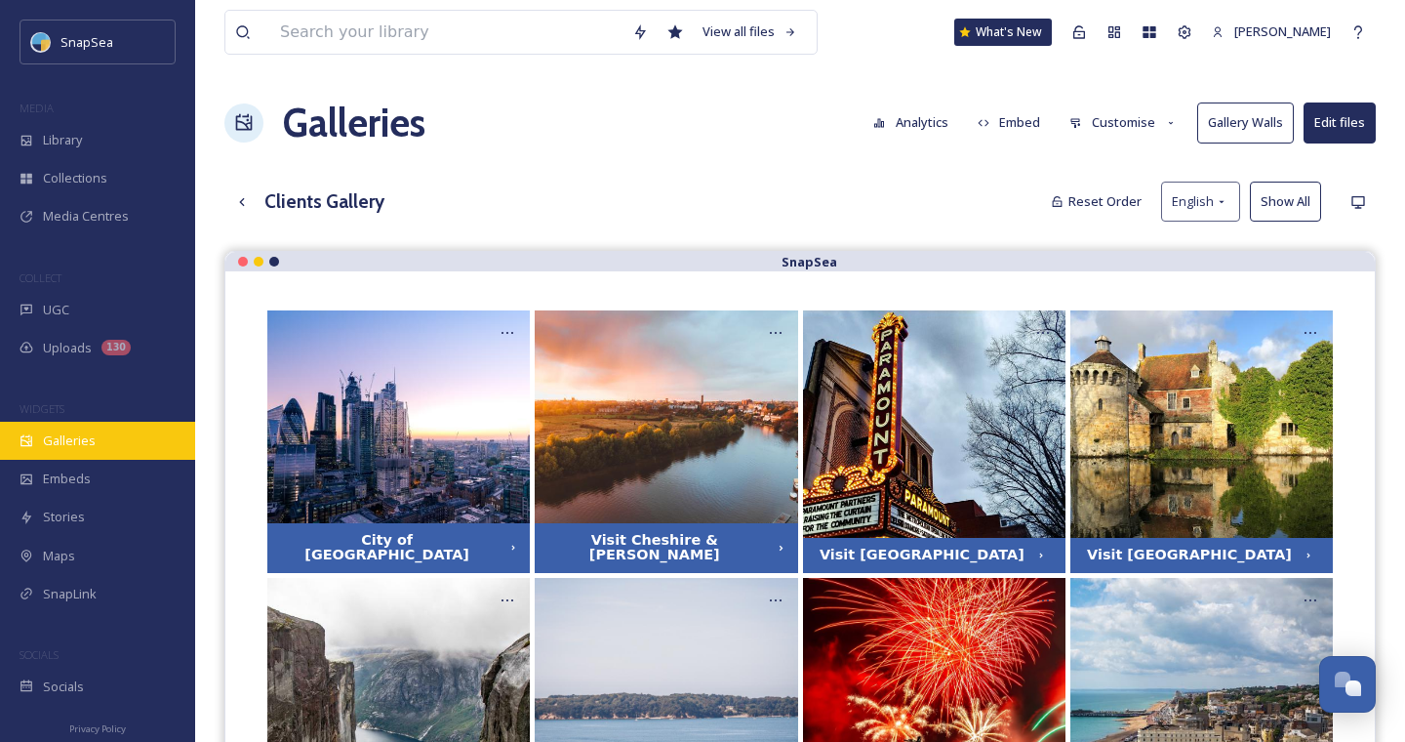
click at [87, 439] on span "Galleries" at bounding box center [69, 440] width 53 height 19
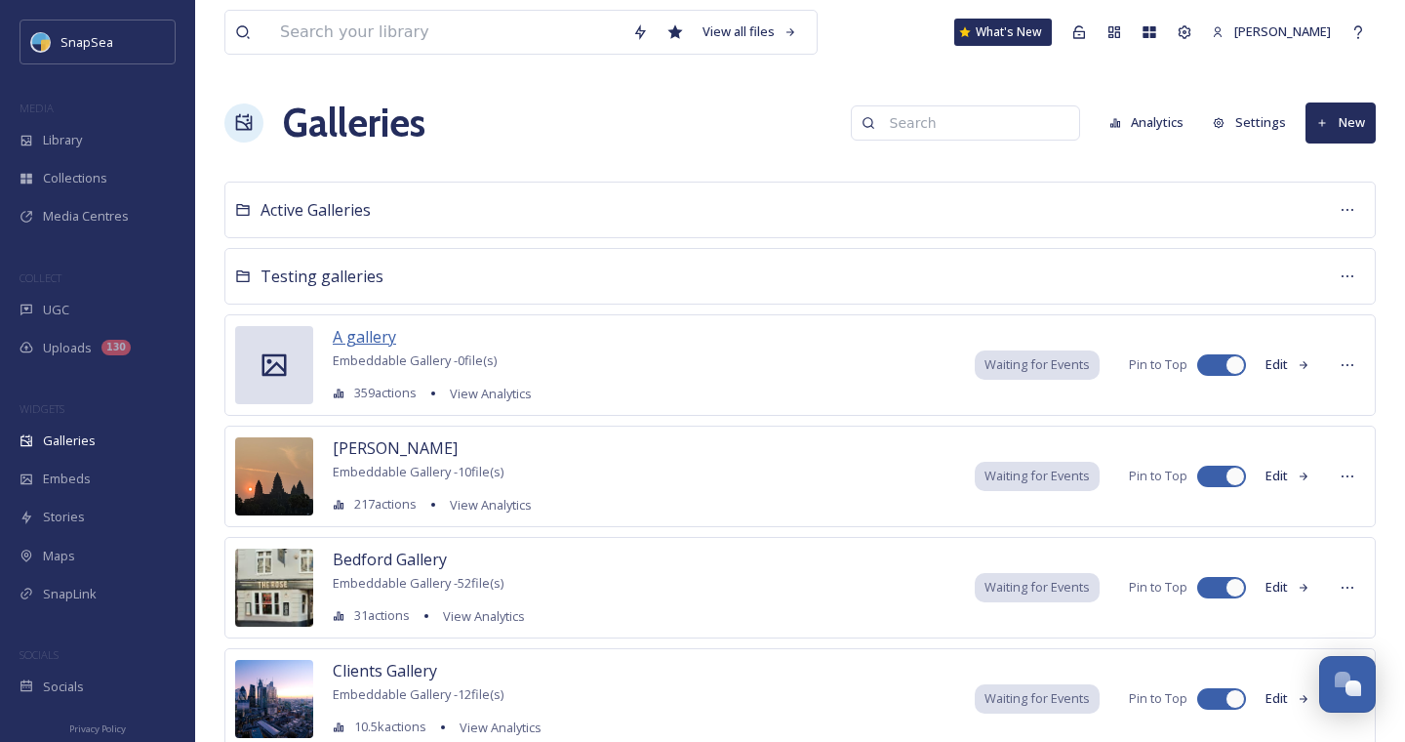
click at [350, 334] on span "A gallery" at bounding box center [364, 336] width 63 height 21
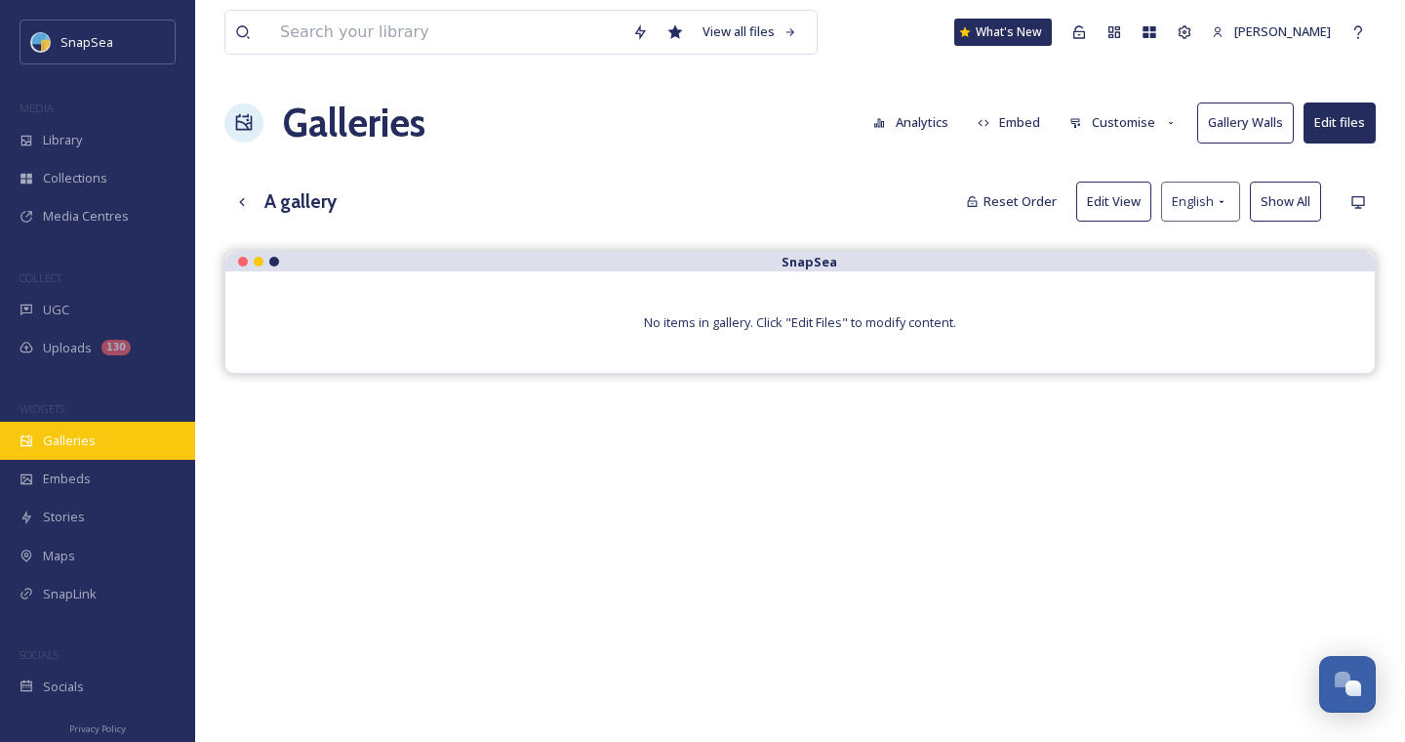
click at [92, 448] on span "Galleries" at bounding box center [69, 440] width 53 height 19
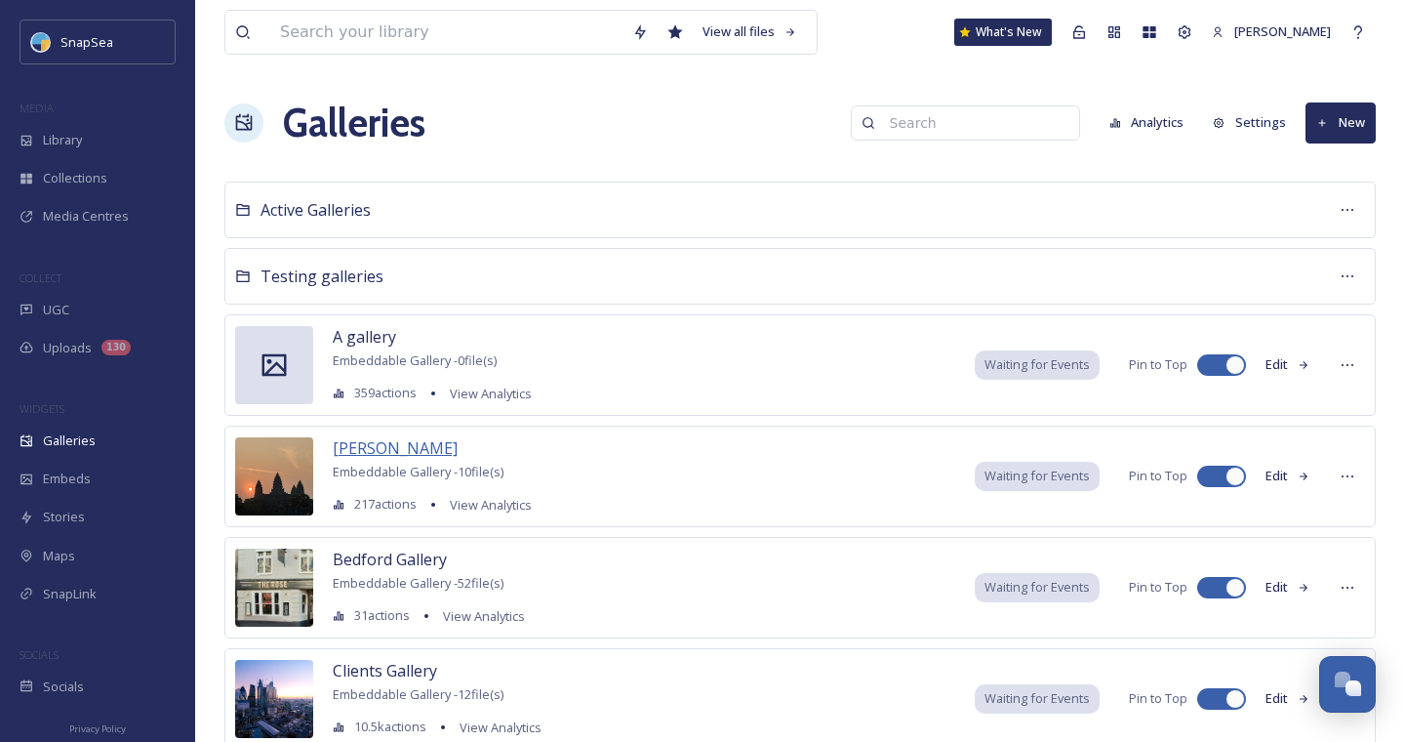
click at [382, 448] on span "[PERSON_NAME]" at bounding box center [395, 447] width 125 height 21
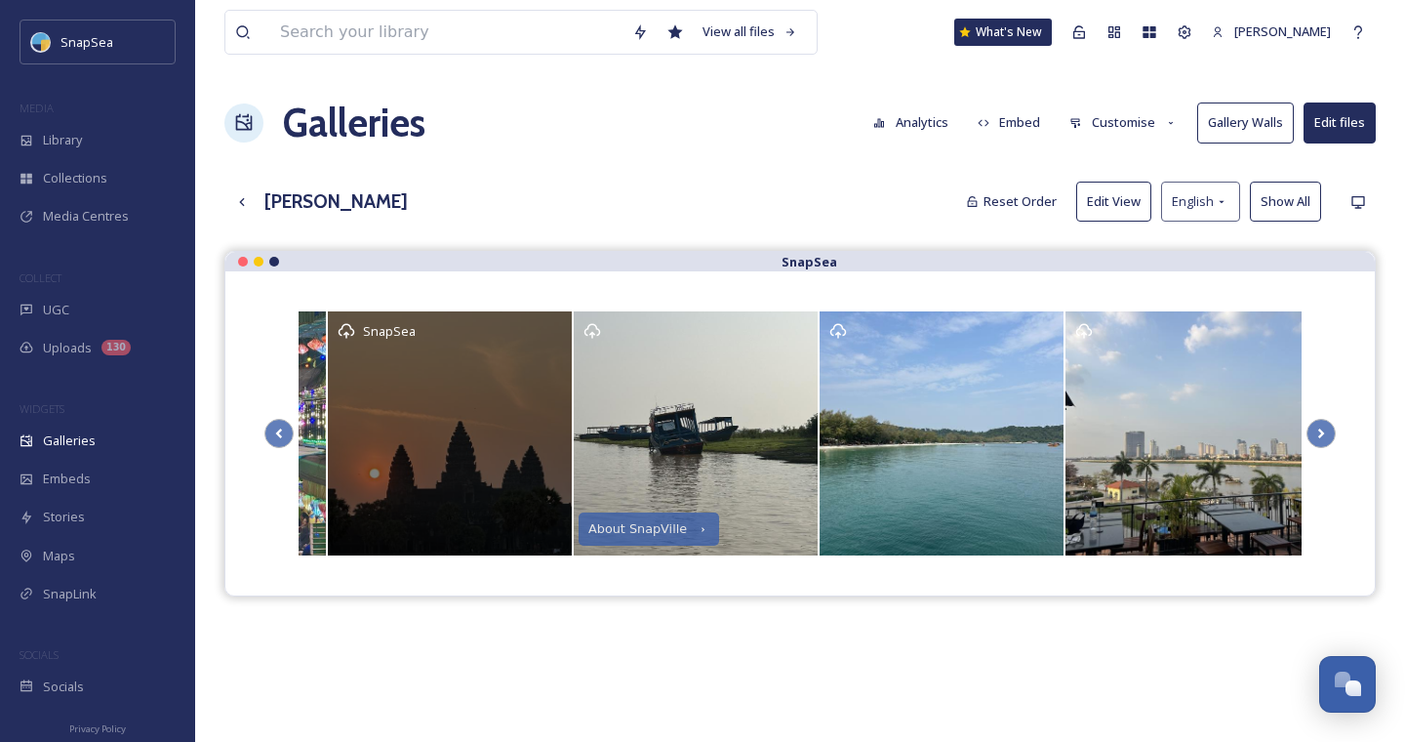
click at [459, 381] on div "SnapSea" at bounding box center [450, 433] width 244 height 244
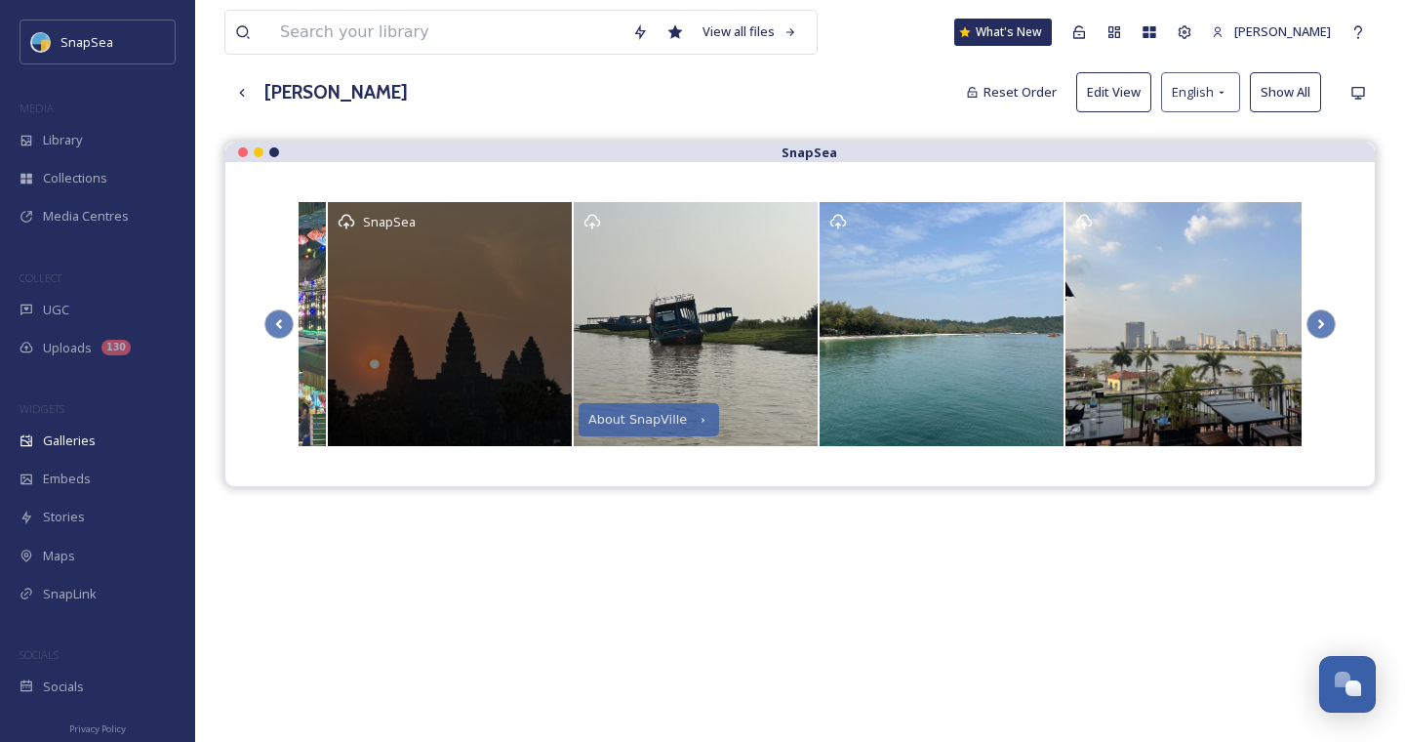
scroll to position [113, 0]
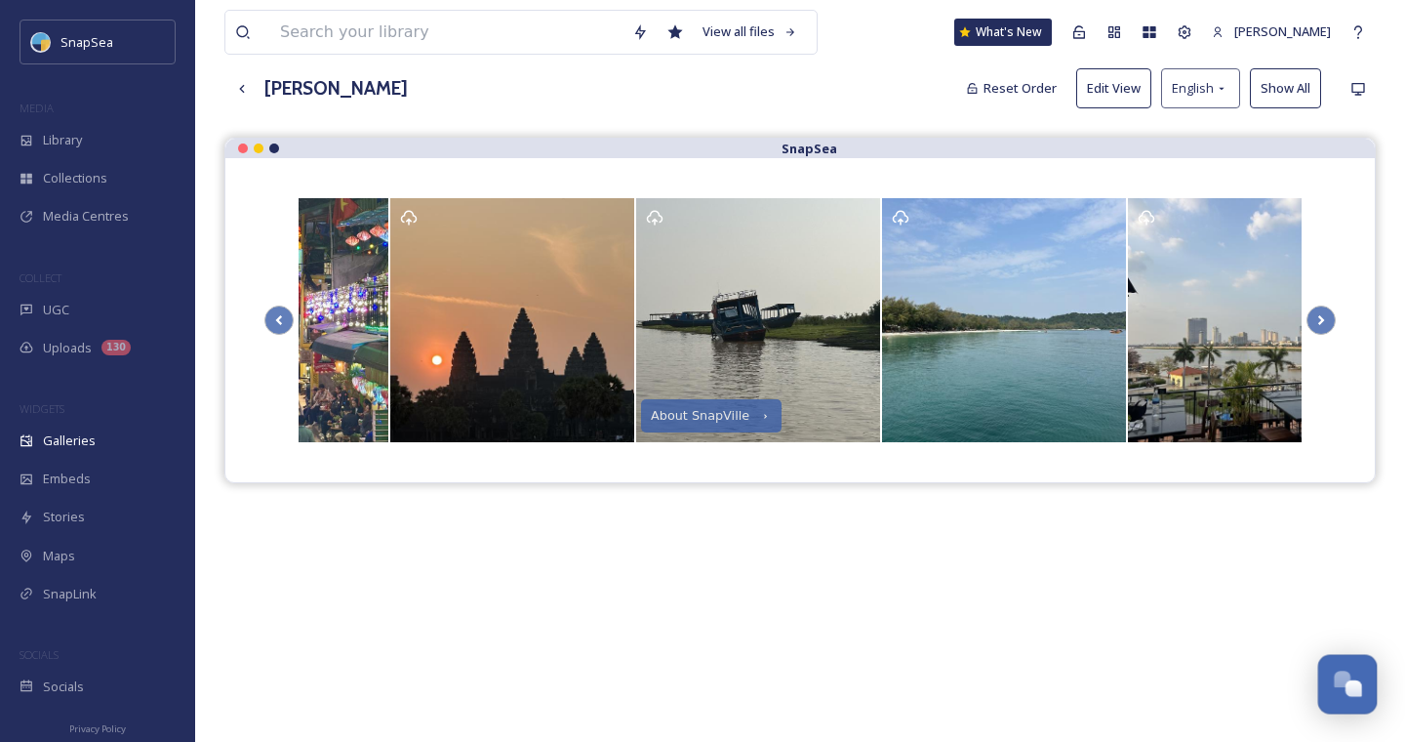
click at [1346, 693] on div "Open Chat" at bounding box center [1354, 688] width 17 height 17
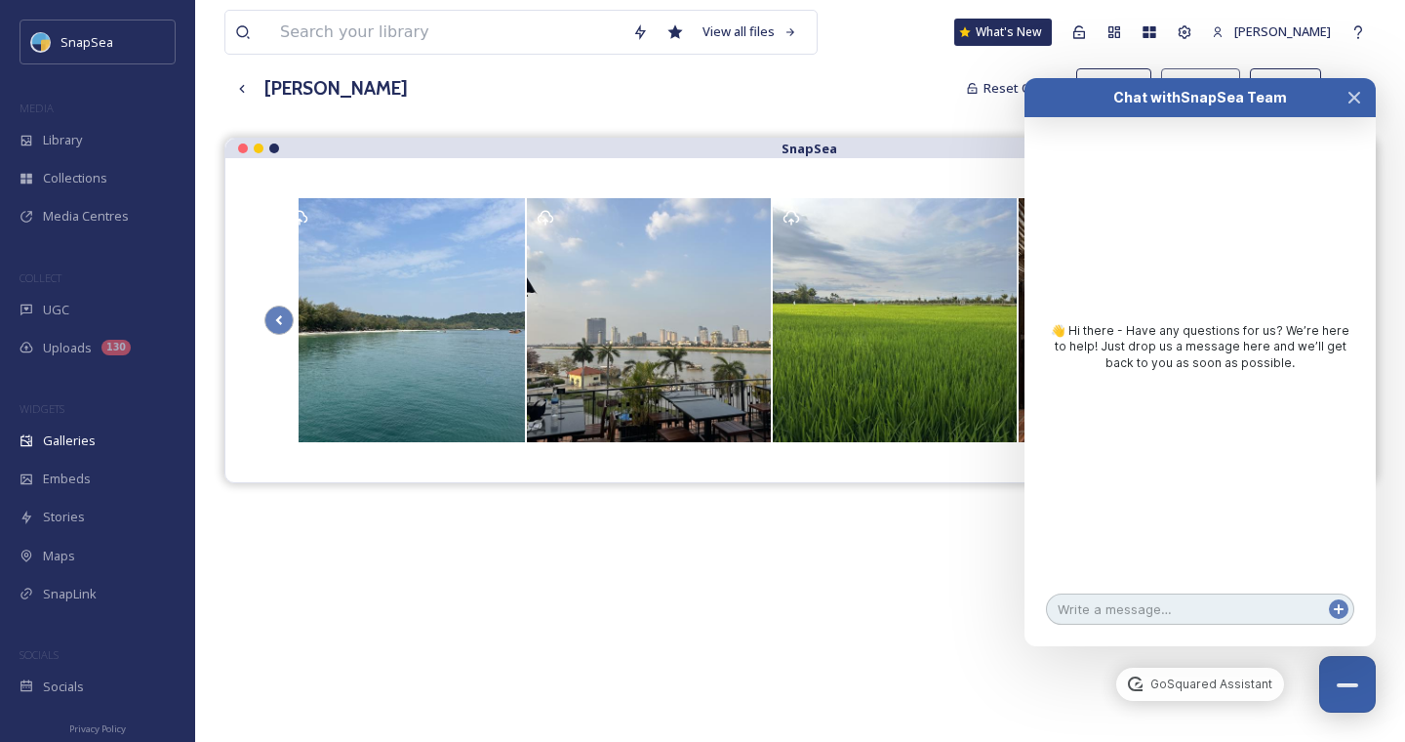
click at [1122, 609] on textarea at bounding box center [1200, 608] width 308 height 31
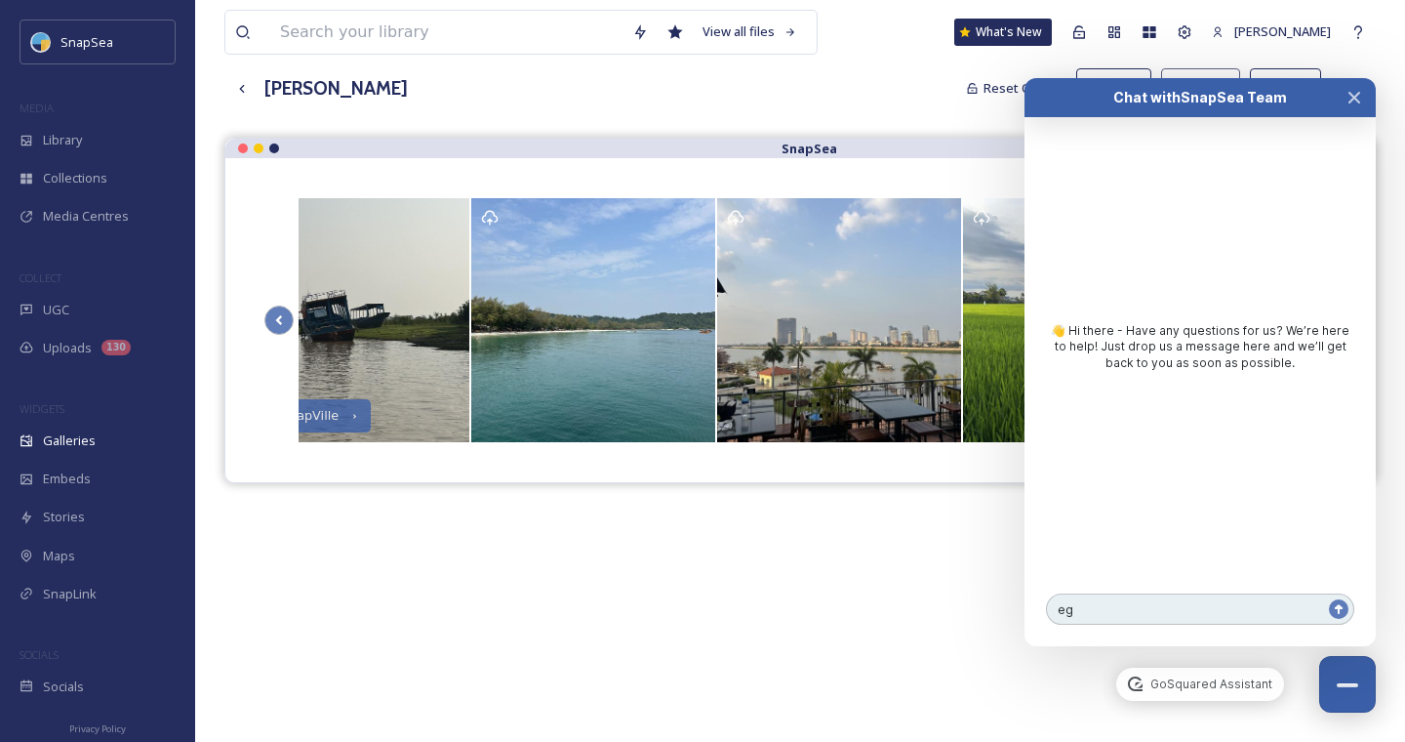
type textarea "e"
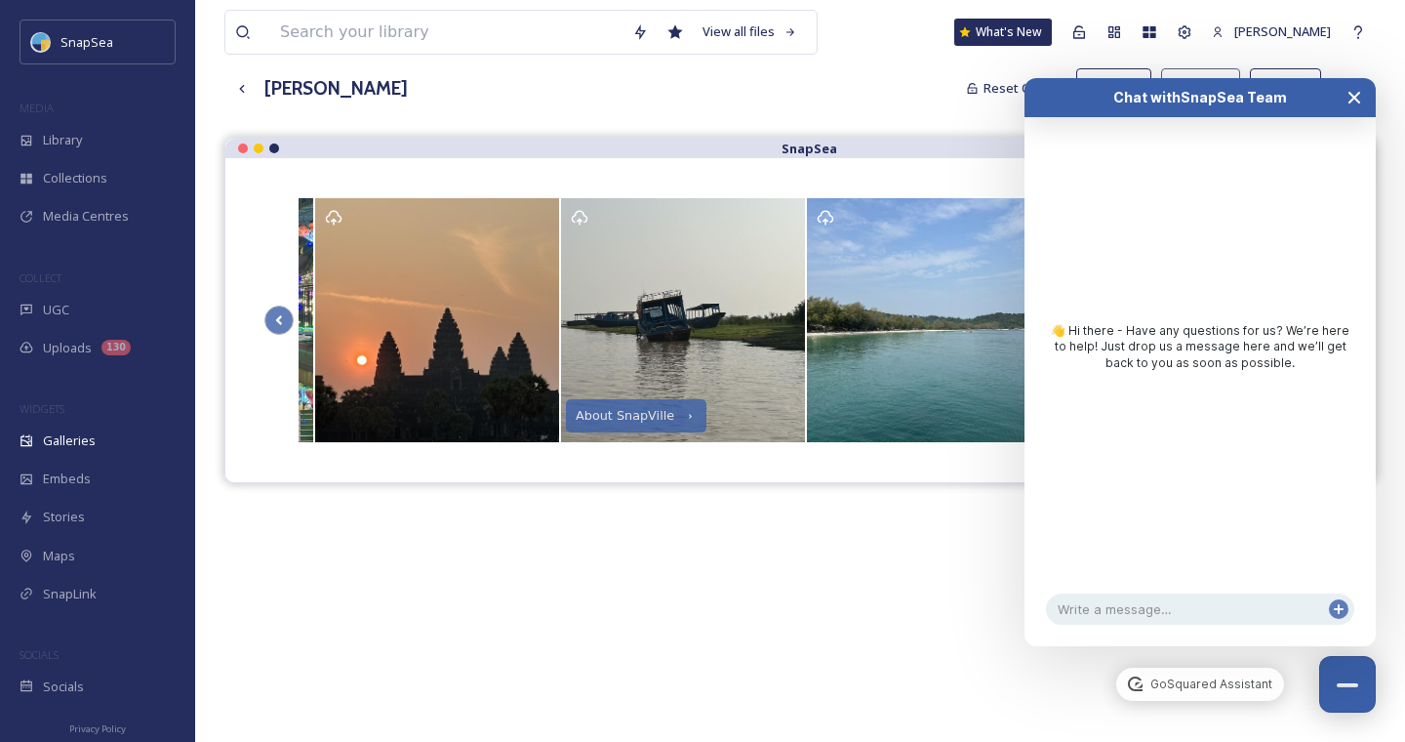
click at [1354, 94] on icon "Close Chat" at bounding box center [1355, 98] width 16 height 16
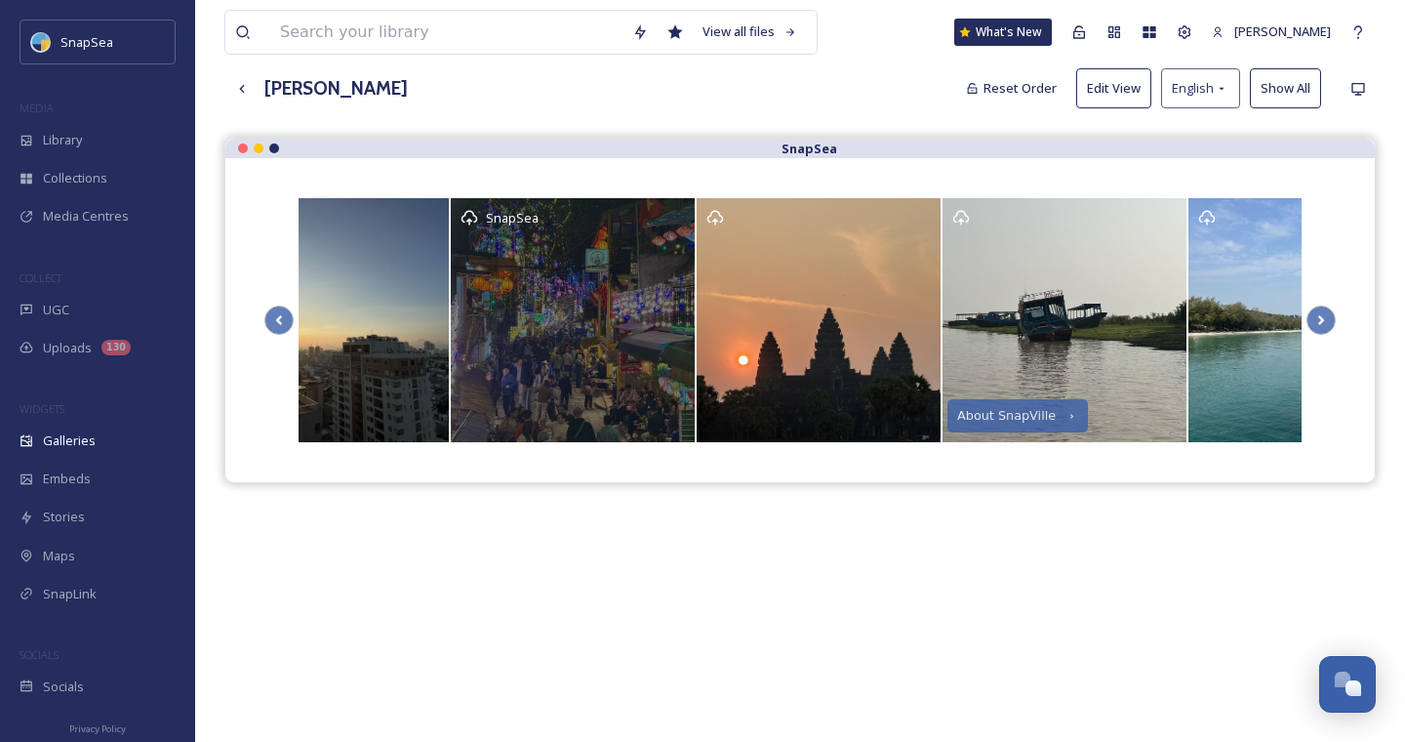
click at [518, 337] on div "SnapSea" at bounding box center [573, 320] width 244 height 244
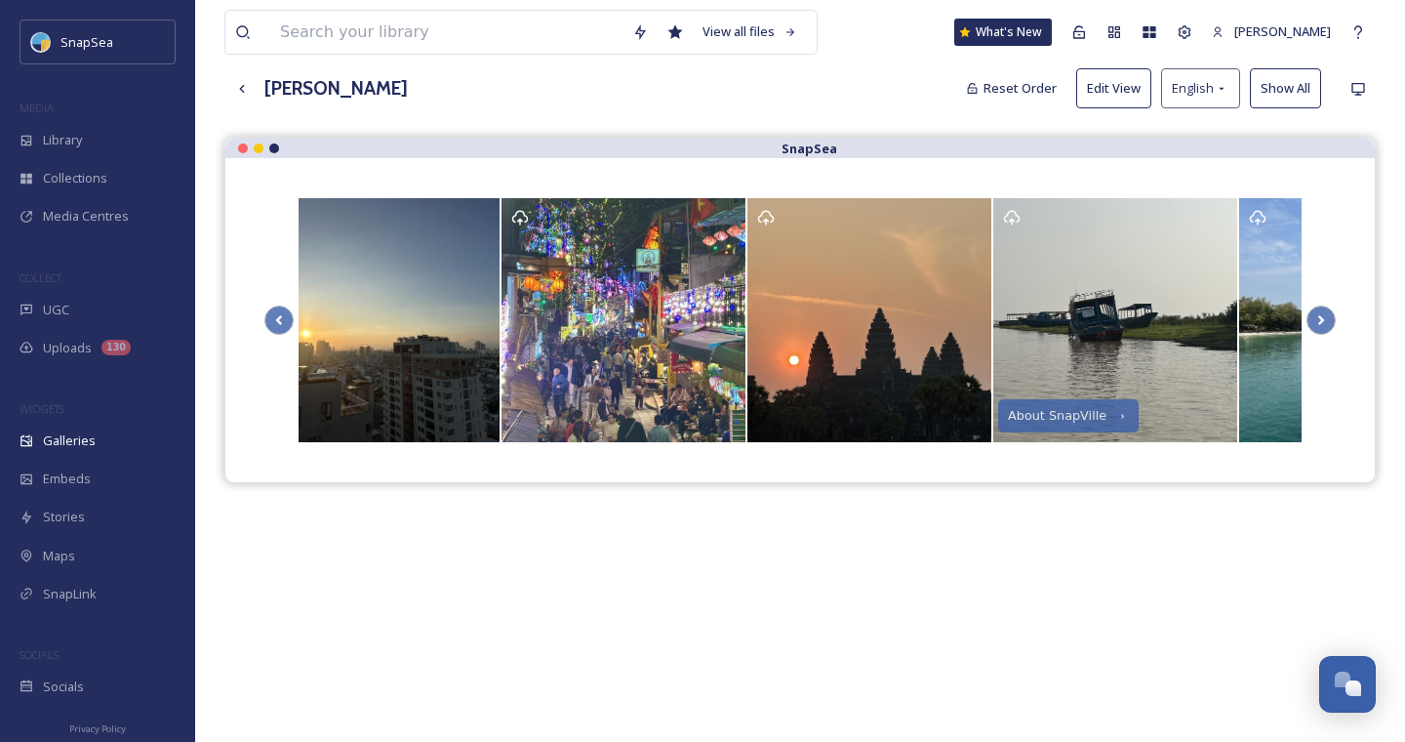
click at [1132, 95] on button "Edit View" at bounding box center [1114, 88] width 75 height 40
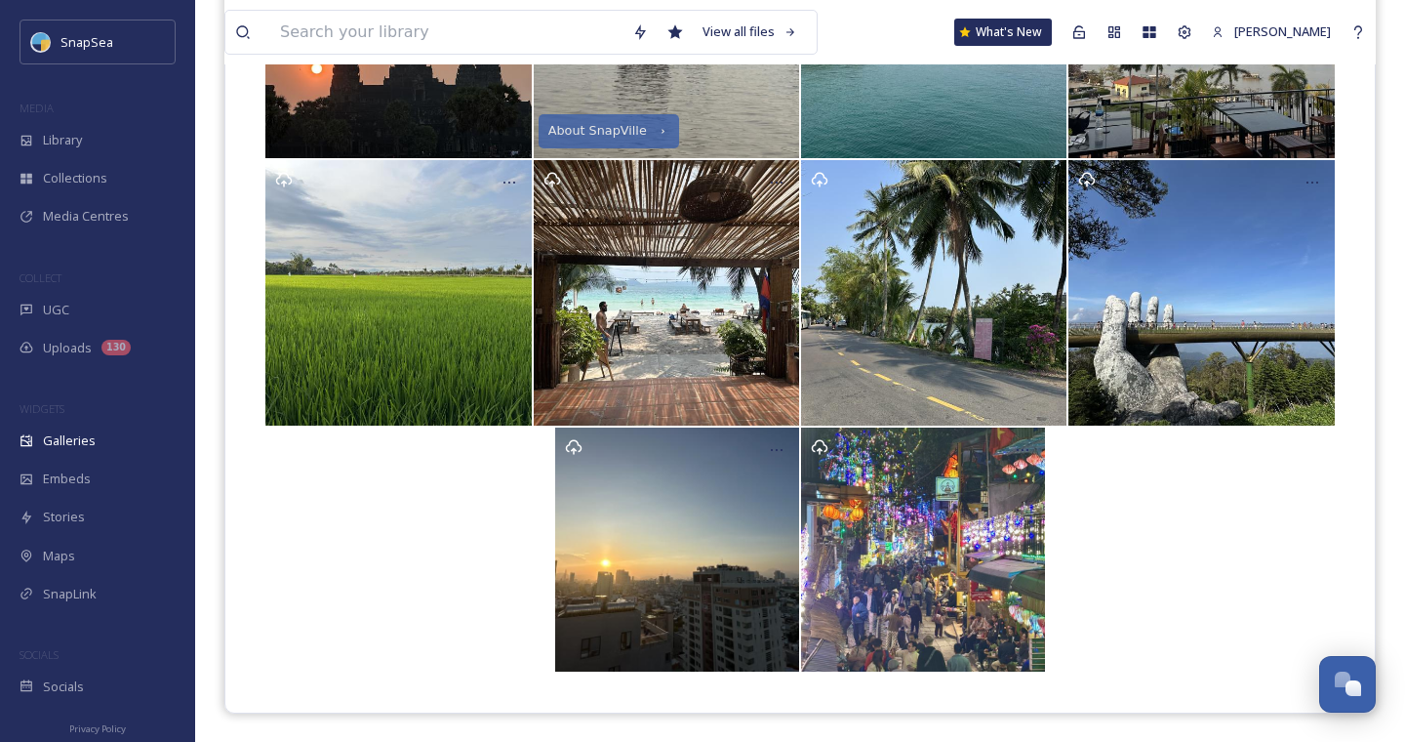
scroll to position [0, 0]
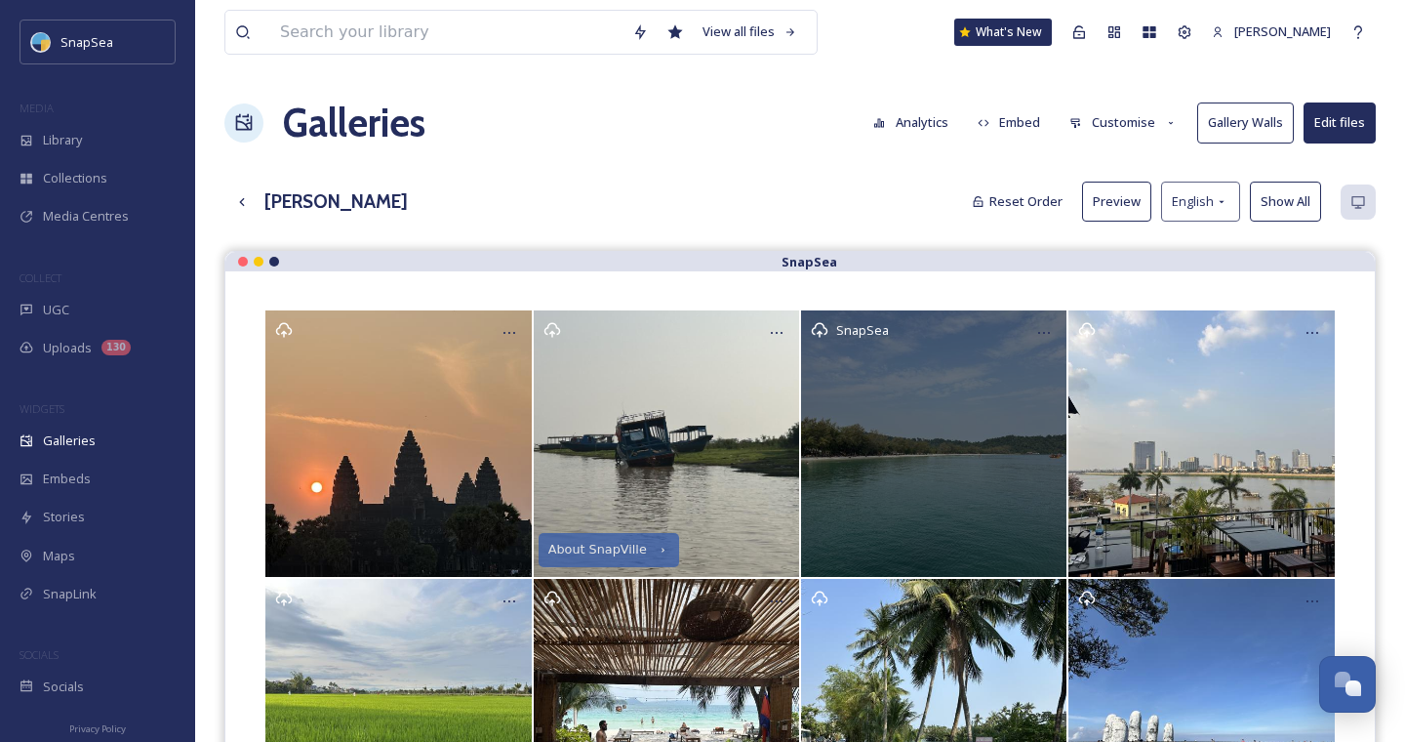
click at [884, 420] on div "SnapSea" at bounding box center [933, 442] width 265 height 265
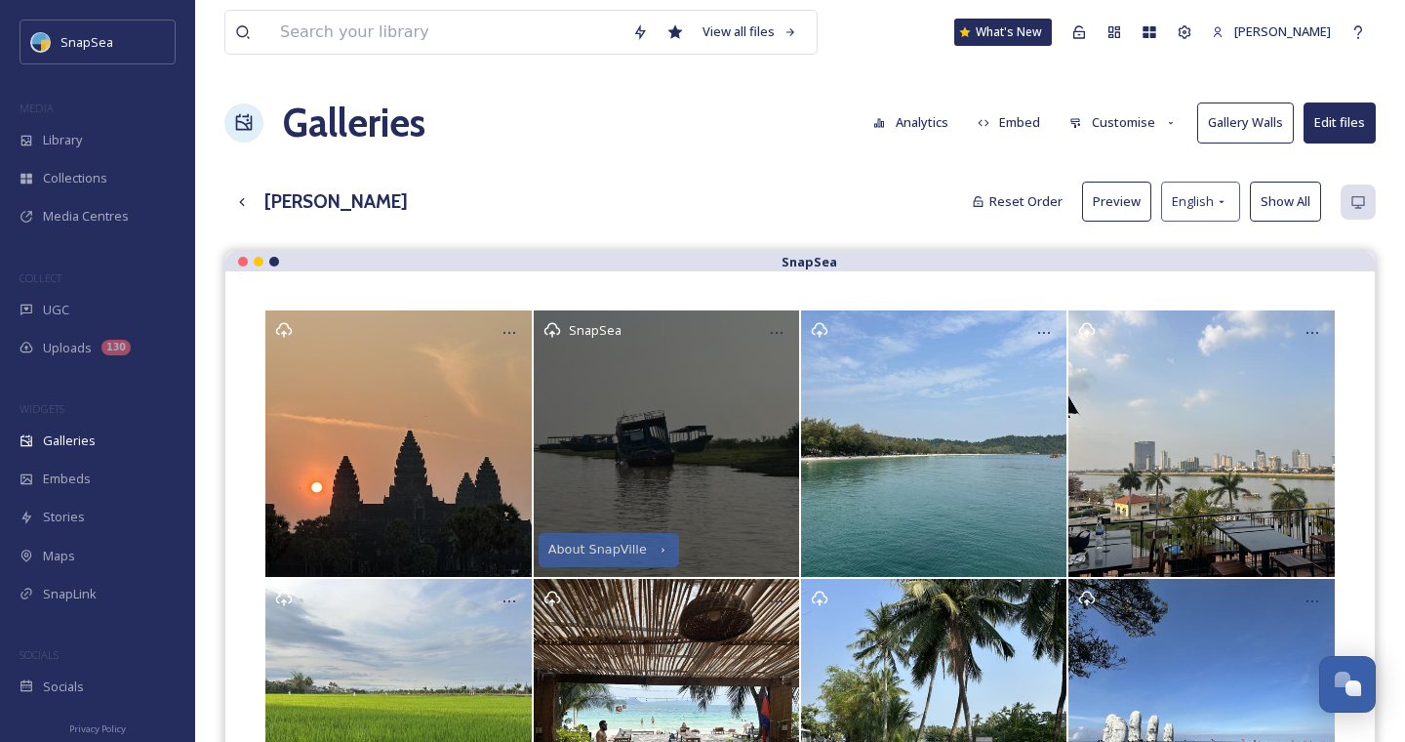
click at [678, 427] on div "SnapSea" at bounding box center [666, 442] width 265 height 265
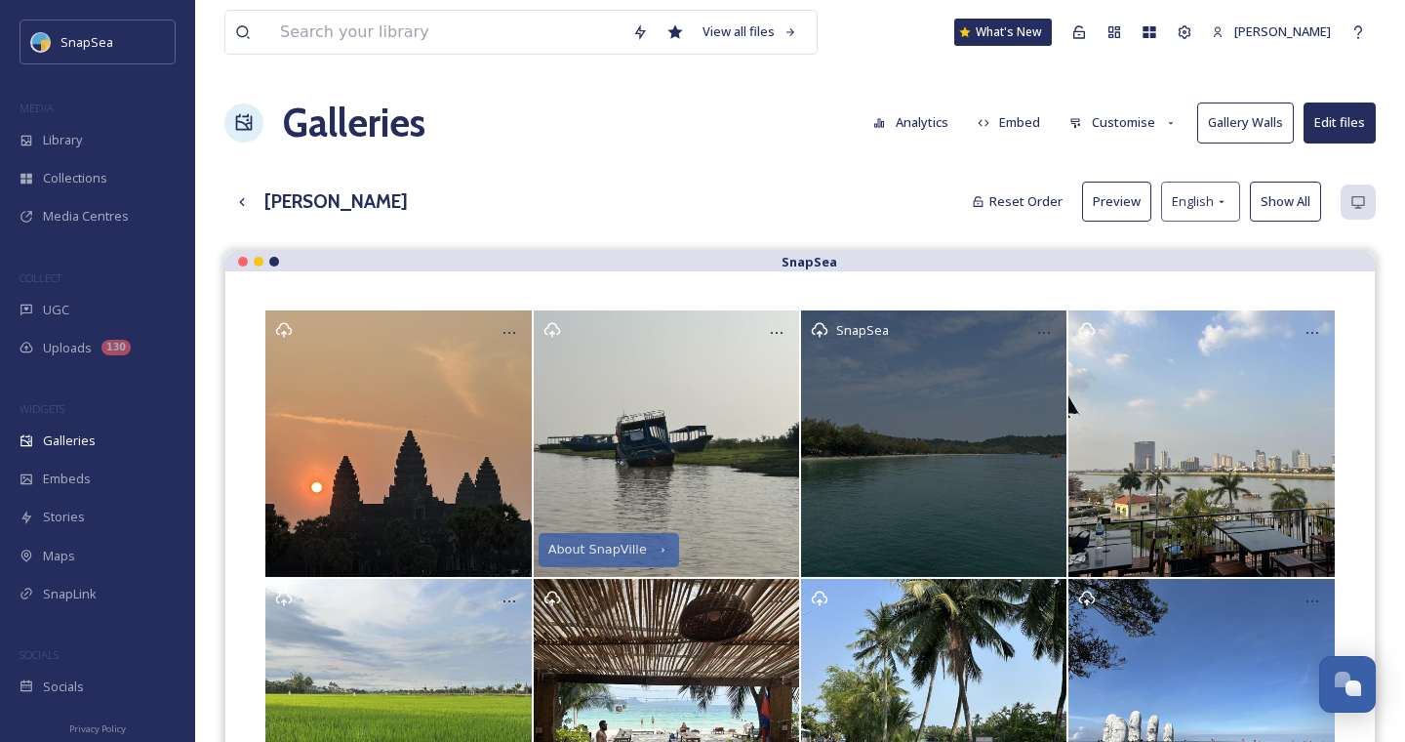
click at [818, 326] on icon at bounding box center [820, 330] width 18 height 18
click at [1048, 328] on icon at bounding box center [1045, 333] width 16 height 16
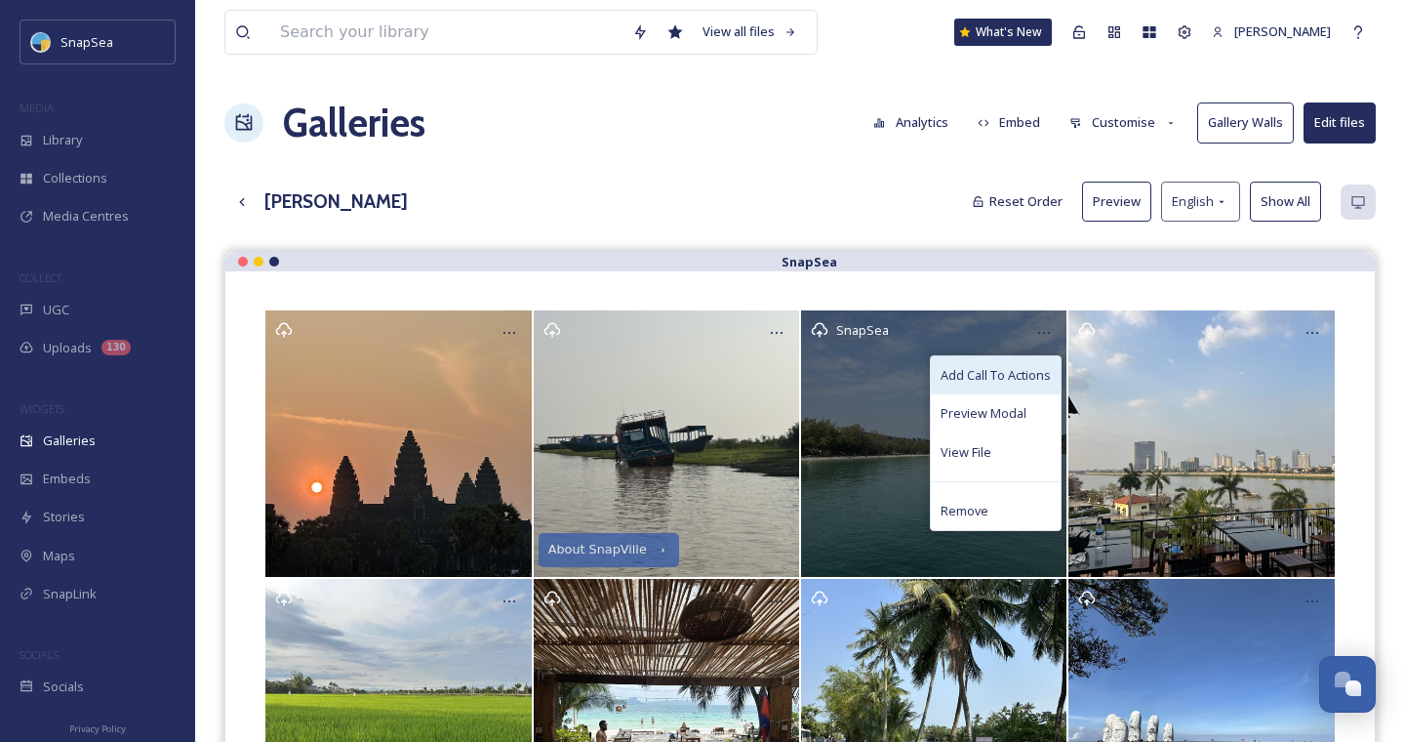
click at [1004, 376] on span "Add Call To Actions" at bounding box center [996, 375] width 110 height 19
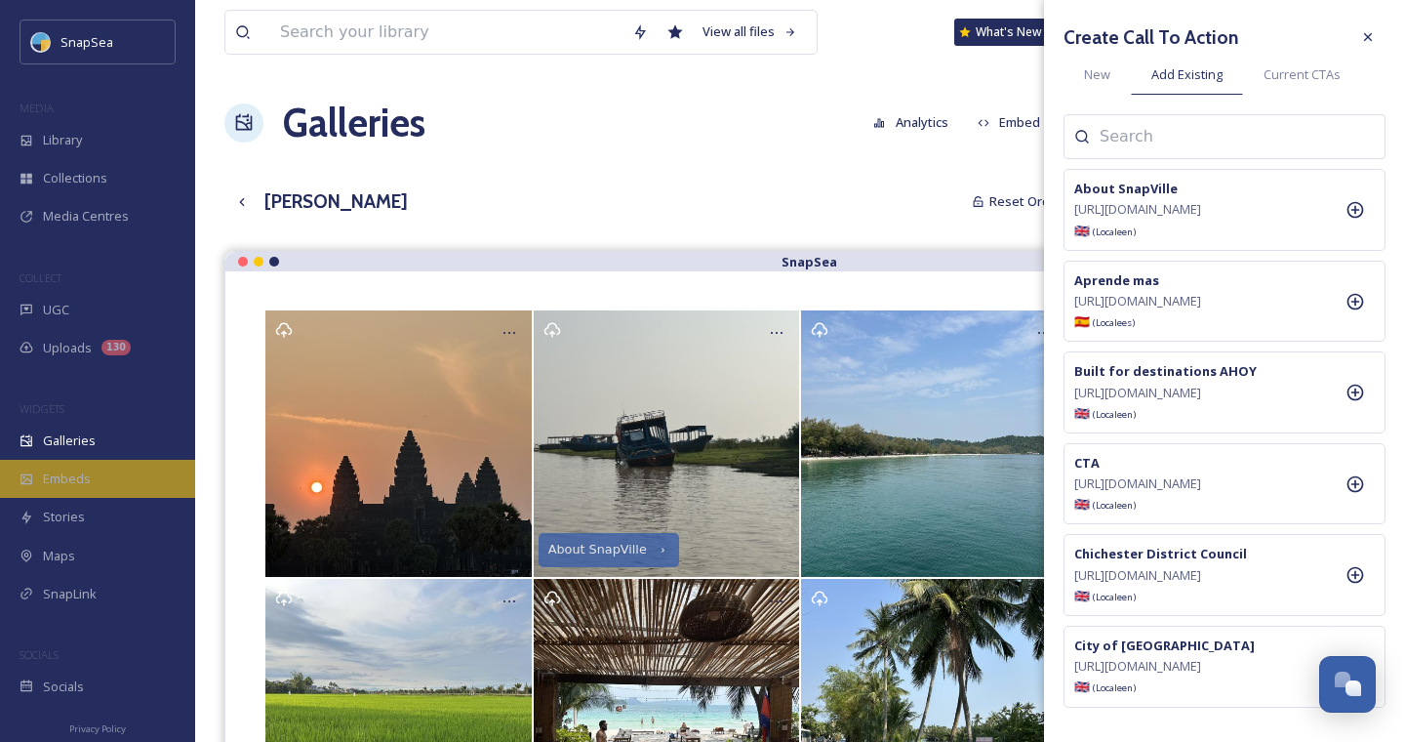
click at [78, 488] on div "Embeds" at bounding box center [97, 479] width 195 height 38
